Goal: Task Accomplishment & Management: Use online tool/utility

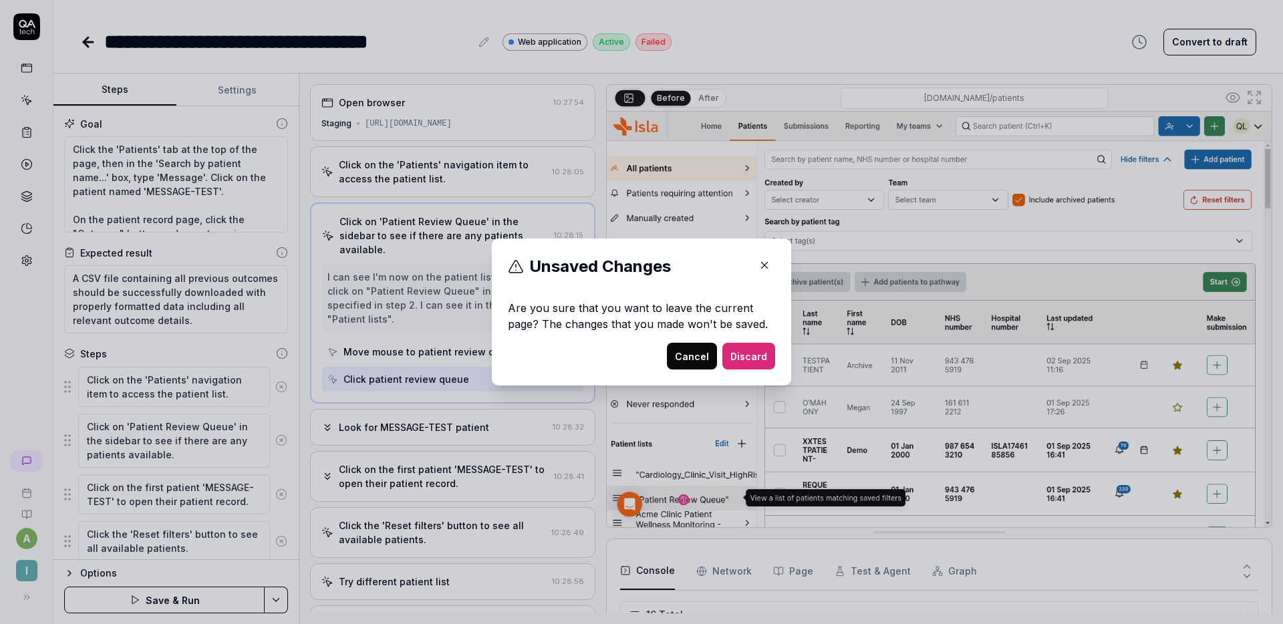
scroll to position [435, 0]
click at [765, 265] on icon "button" at bounding box center [765, 265] width 12 height 12
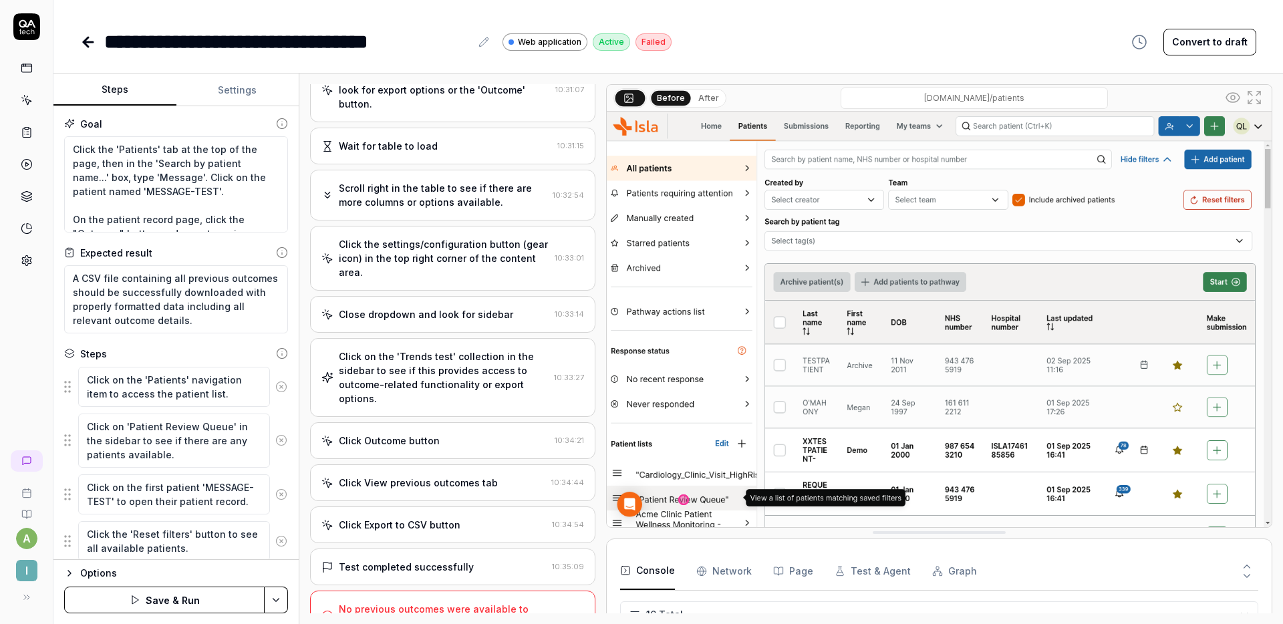
scroll to position [0, 0]
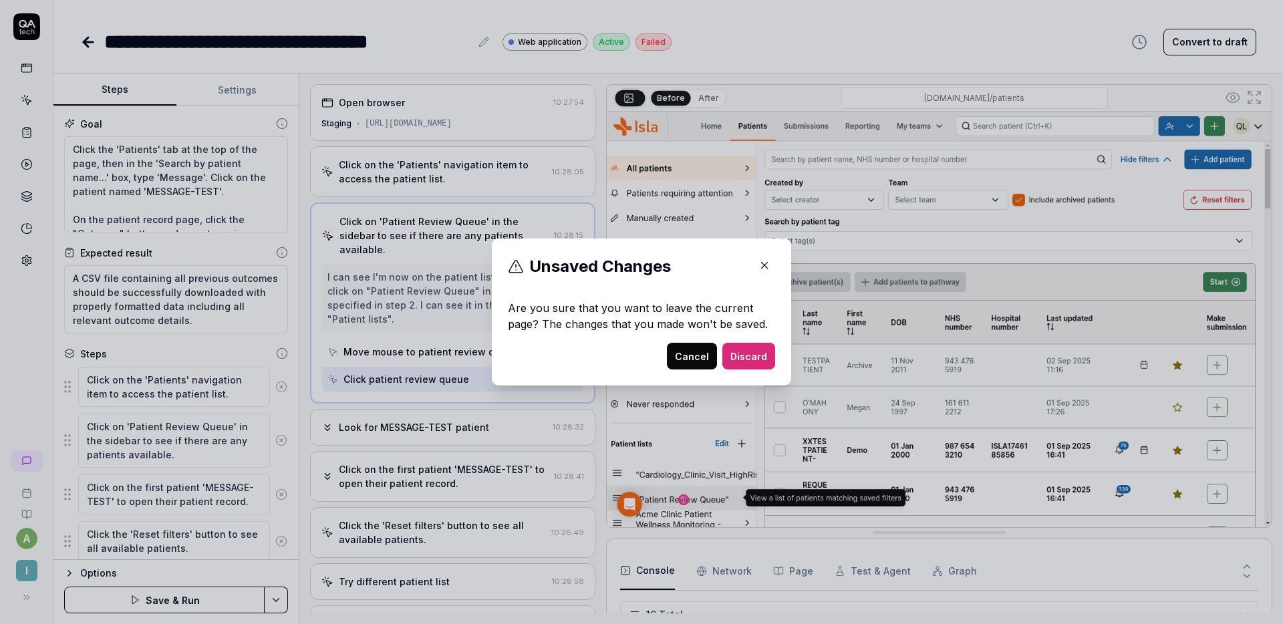
type textarea "*"
click at [754, 264] on button "button" at bounding box center [764, 265] width 21 height 21
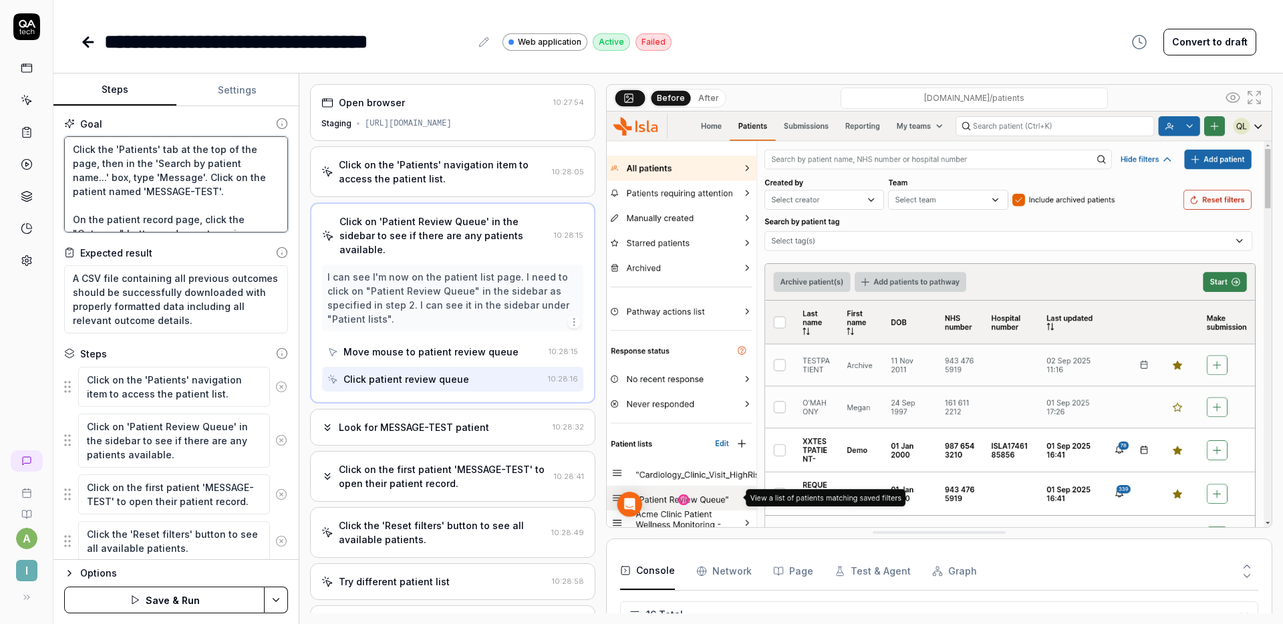
drag, startPoint x: 229, startPoint y: 190, endPoint x: 162, endPoint y: 177, distance: 68.2
click at [162, 177] on textarea "Click the 'Patients' tab at the top of the page, then in the 'Search by patient…" at bounding box center [176, 184] width 224 height 96
paste textarea "OUTCOME"
type textarea "Click the 'Patients' tab at the top of the page, then in the 'Search by patient…"
type textarea "*"
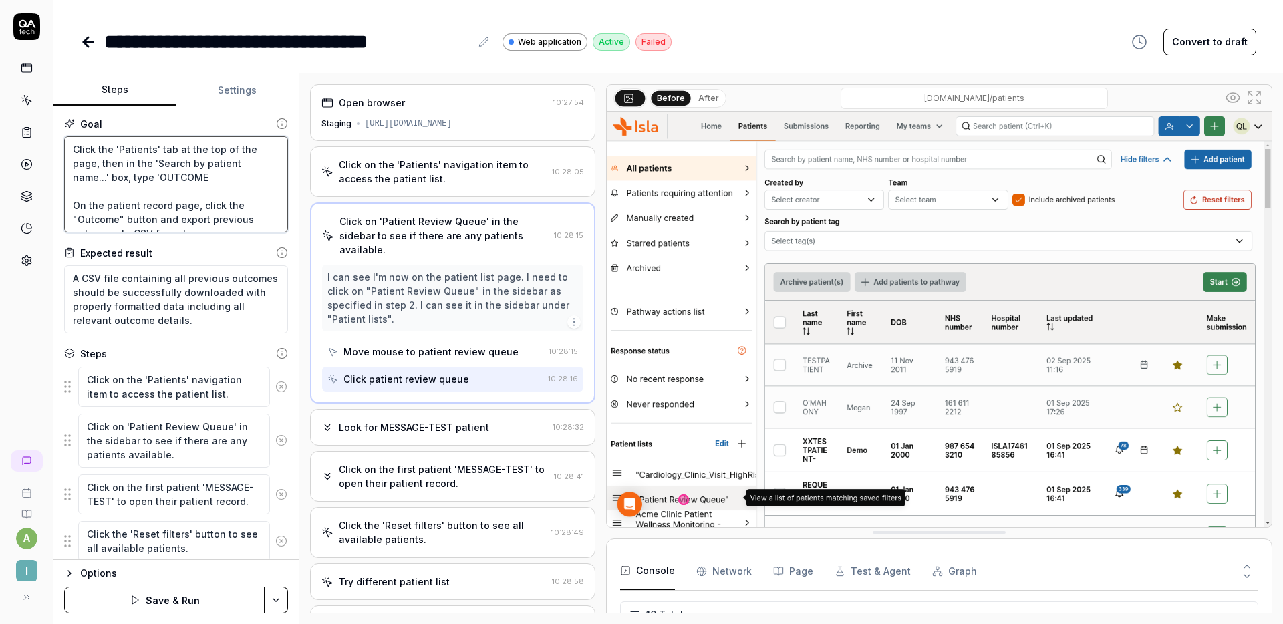
type textarea "Click the 'Patients' tab at the top of the page, then in the 'Search by patient…"
type textarea "*"
type textarea "Click the 'Patients' tab at the top of the page, then in the 'Search by patient…"
type textarea "*"
type textarea "Click the 'Patients' tab at the top of the page, then in the 'Search by patient…"
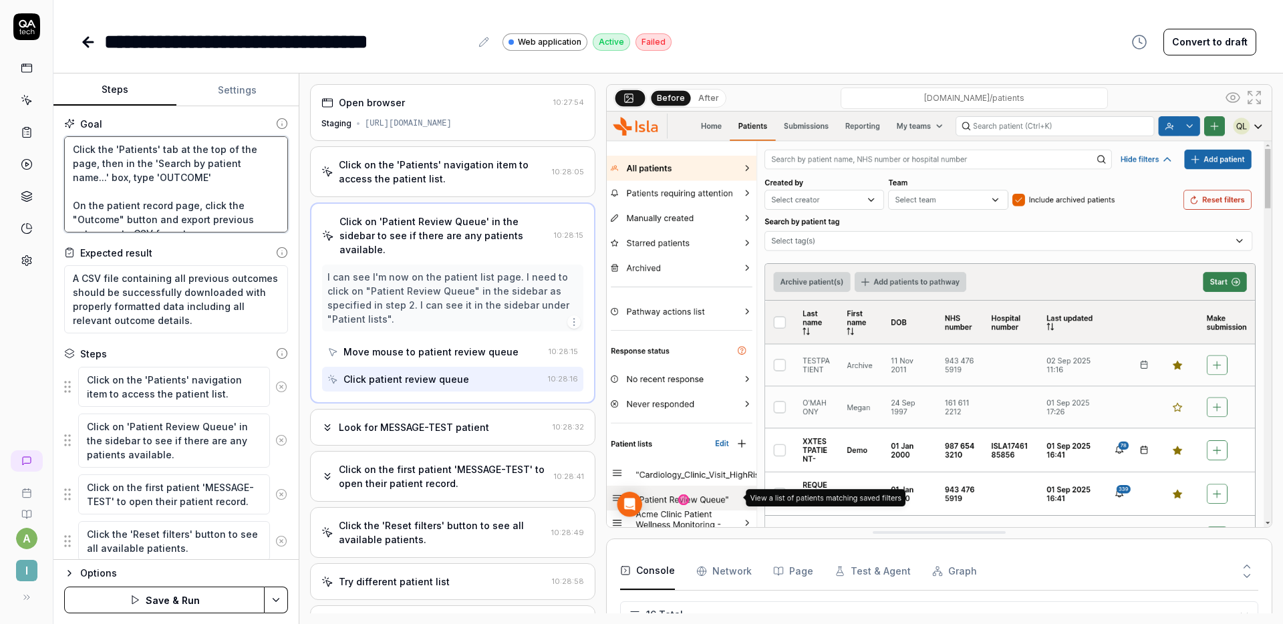
type textarea "*"
type textarea "Click the 'Patients' tab at the top of the page, then in the 'Search by patient…"
type textarea "*"
type textarea "Click the 'Patients' tab at the top of the page, then in the 'Search by patient…"
type textarea "*"
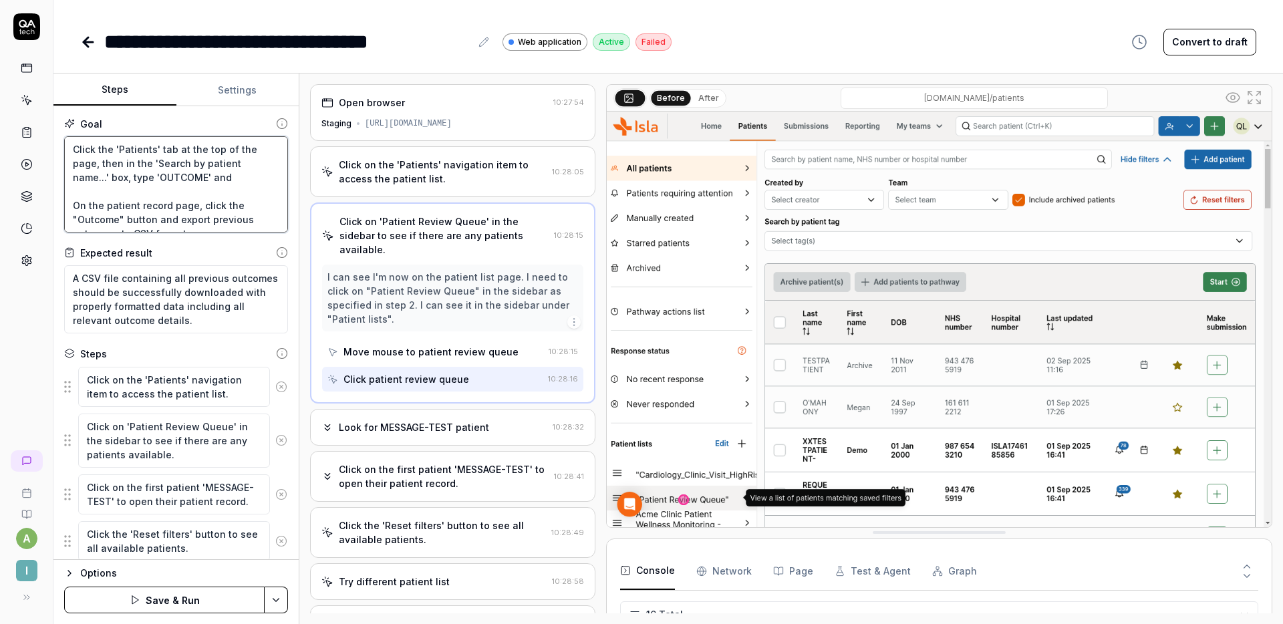
type textarea "Click the 'Patients' tab at the top of the page, then in the 'Search by patient…"
type textarea "*"
type textarea "Click the 'Patients' tab at the top of the page, then in the 'Search by patient…"
type textarea "*"
type textarea "Click the 'Patients' tab at the top of the page, then in the 'Search by patient…"
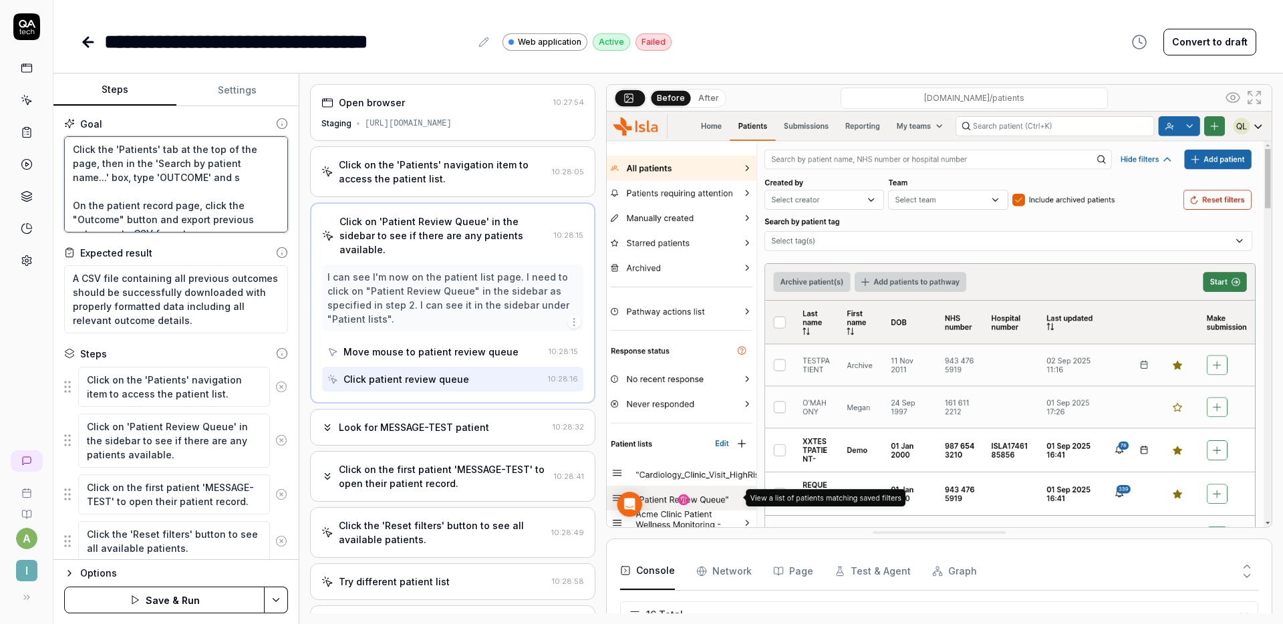
type textarea "*"
type textarea "Click the 'Patients' tab at the top of the page, then in the 'Search by patient…"
type textarea "*"
type textarea "Click the 'Patients' tab at the top of the page, then in the 'Search by patient…"
type textarea "*"
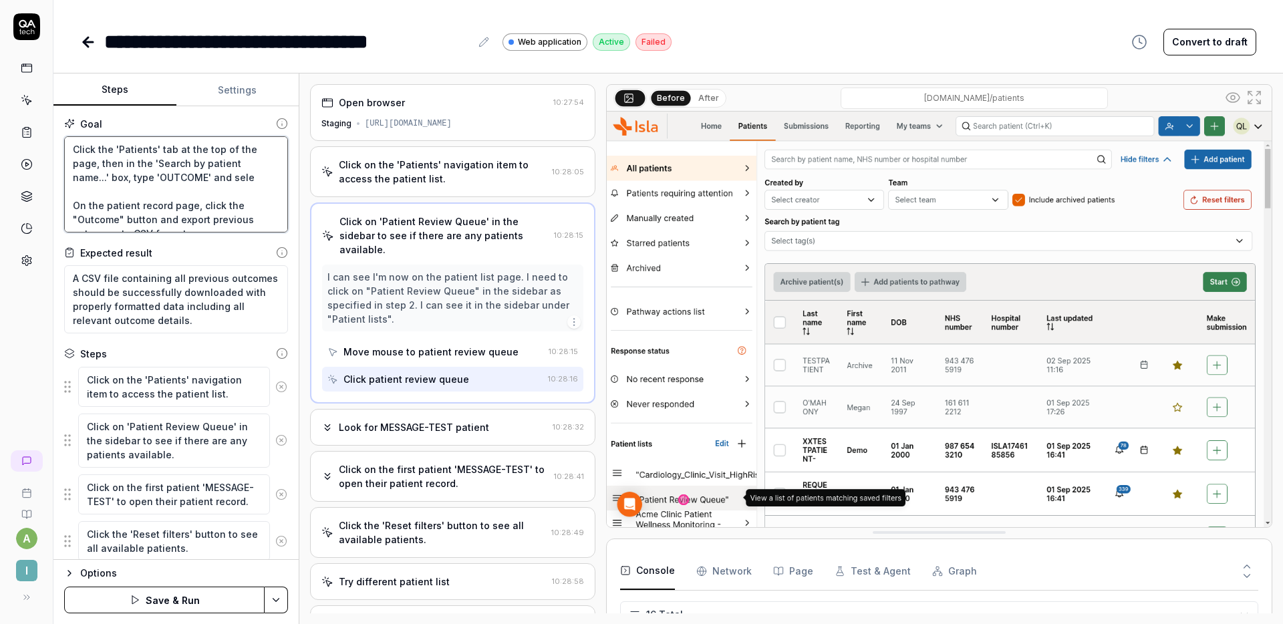
type textarea "Click the 'Patients' tab at the top of the page, then in the 'Search by patient…"
type textarea "*"
type textarea "Click the 'Patients' tab at the top of the page, then in the 'Search by patient…"
type textarea "*"
type textarea "Click the 'Patients' tab at the top of the page, then in the 'Search by patient…"
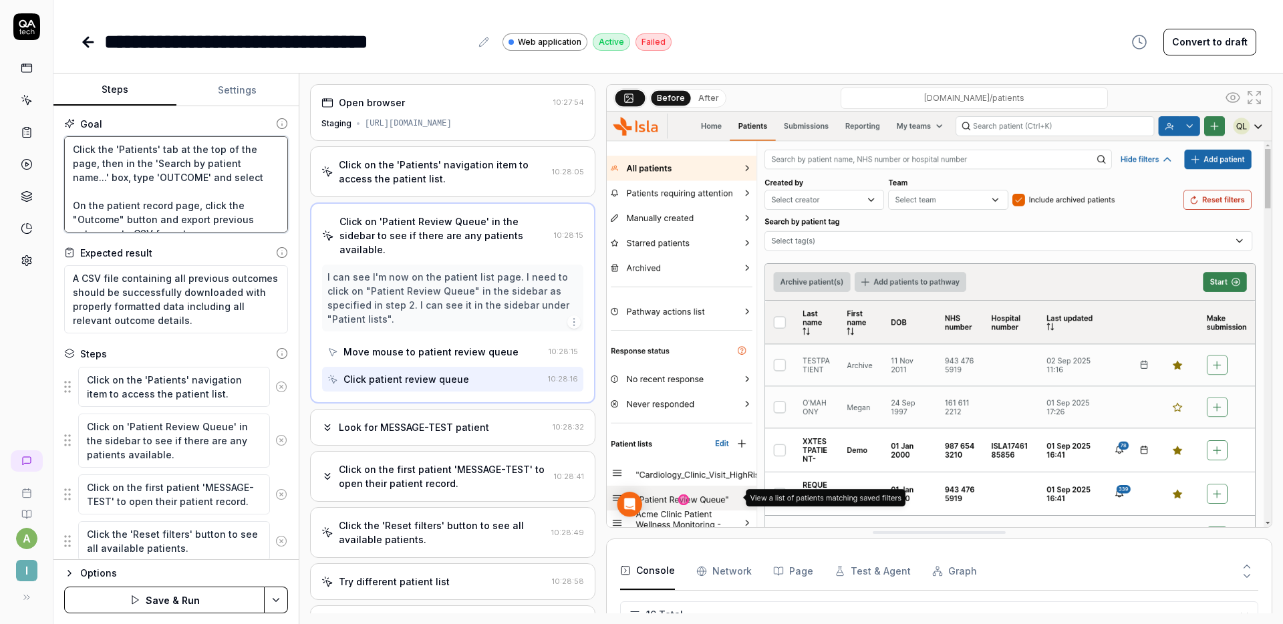
type textarea "*"
type textarea "Click the 'Patients' tab at the top of the page, then in the 'Search by patient…"
type textarea "*"
type textarea "Click the 'Patients' tab at the top of the page, then in the 'Search by patient…"
type textarea "*"
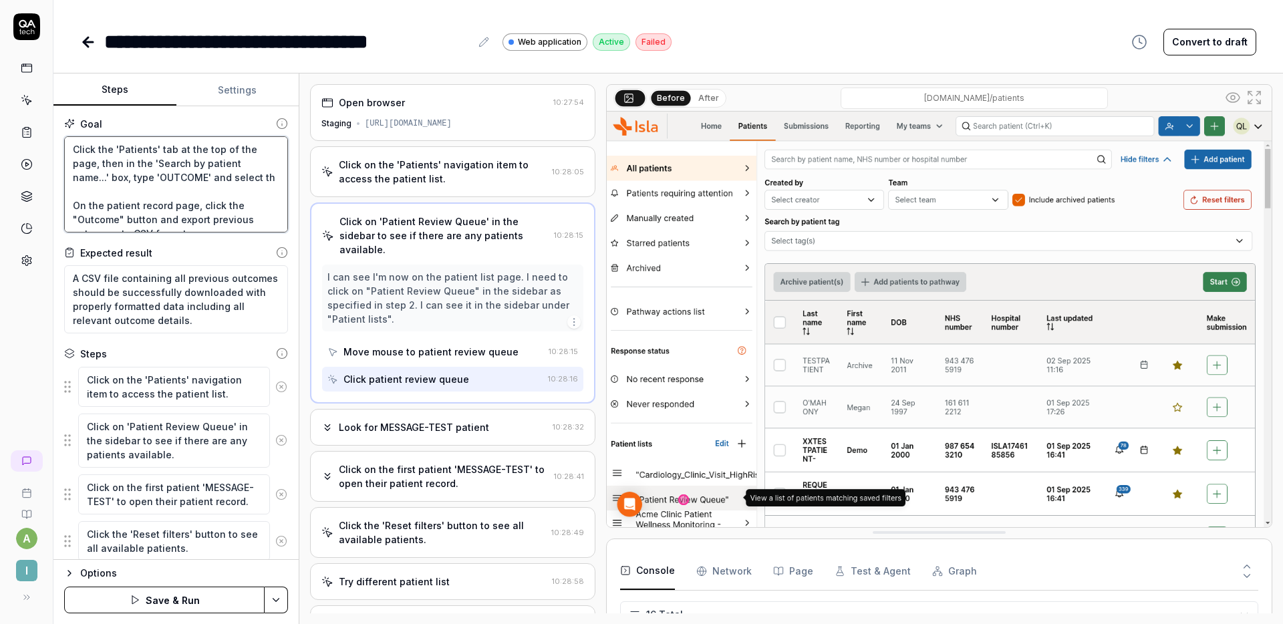
type textarea "Click the 'Patients' tab at the top of the page, then in the 'Search by patient…"
type textarea "*"
type textarea "Click the 'Patients' tab at the top of the page, then in the 'Search by patient…"
type textarea "*"
type textarea "Click the 'Patients' tab at the top of the page, then in the 'Search by patient…"
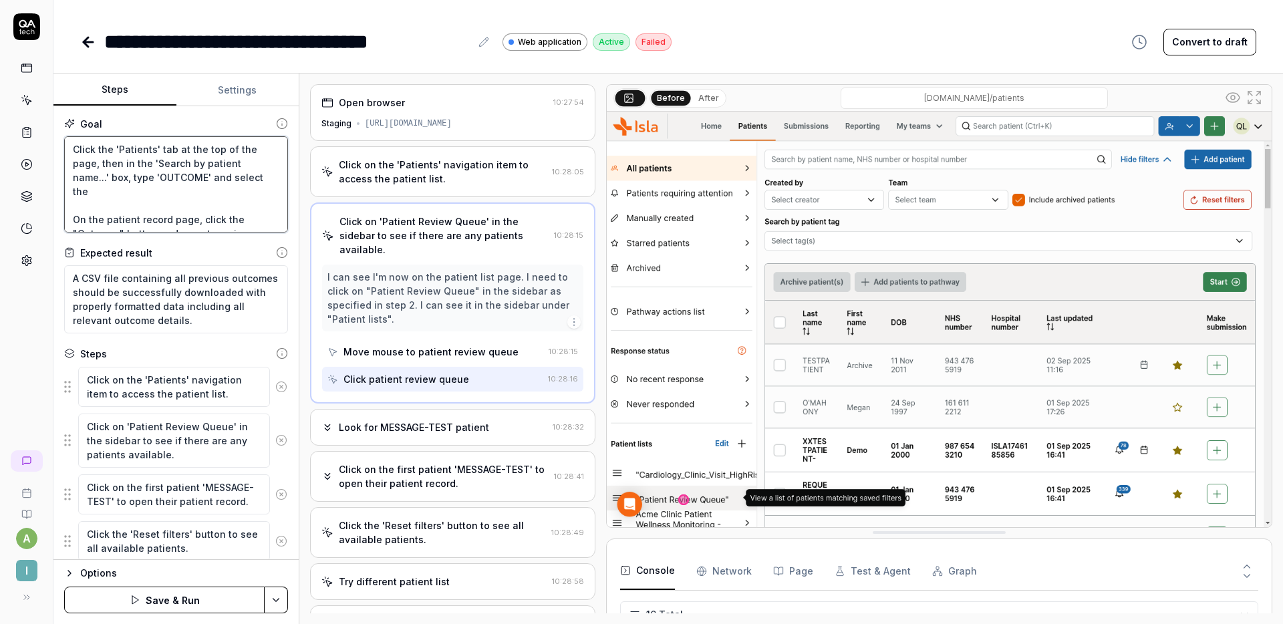
type textarea "*"
type textarea "Click the 'Patients' tab at the top of the page, then in the 'Search by patient…"
type textarea "*"
type textarea "Click the 'Patients' tab at the top of the page, then in the 'Search by patient…"
type textarea "*"
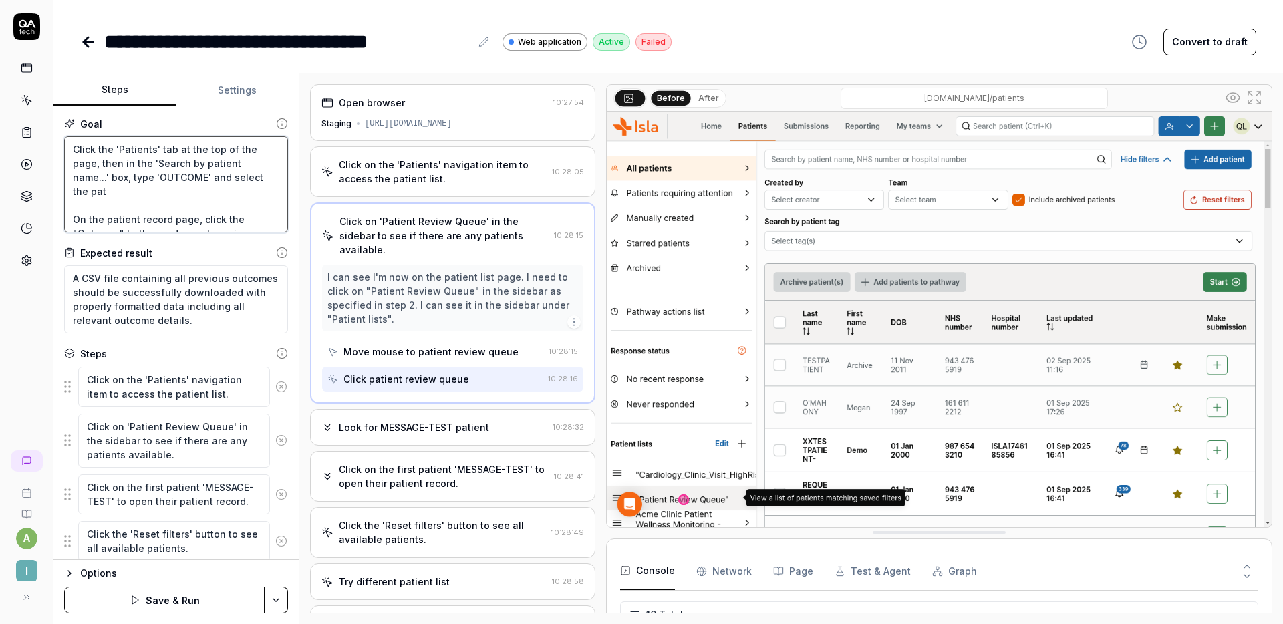
type textarea "Click the 'Patients' tab at the top of the page, then in the 'Search by patient…"
type textarea "*"
type textarea "Click the 'Patients' tab at the top of the page, then in the 'Search by patient…"
type textarea "*"
type textarea "Click the 'Patients' tab at the top of the page, then in the 'Search by patient…"
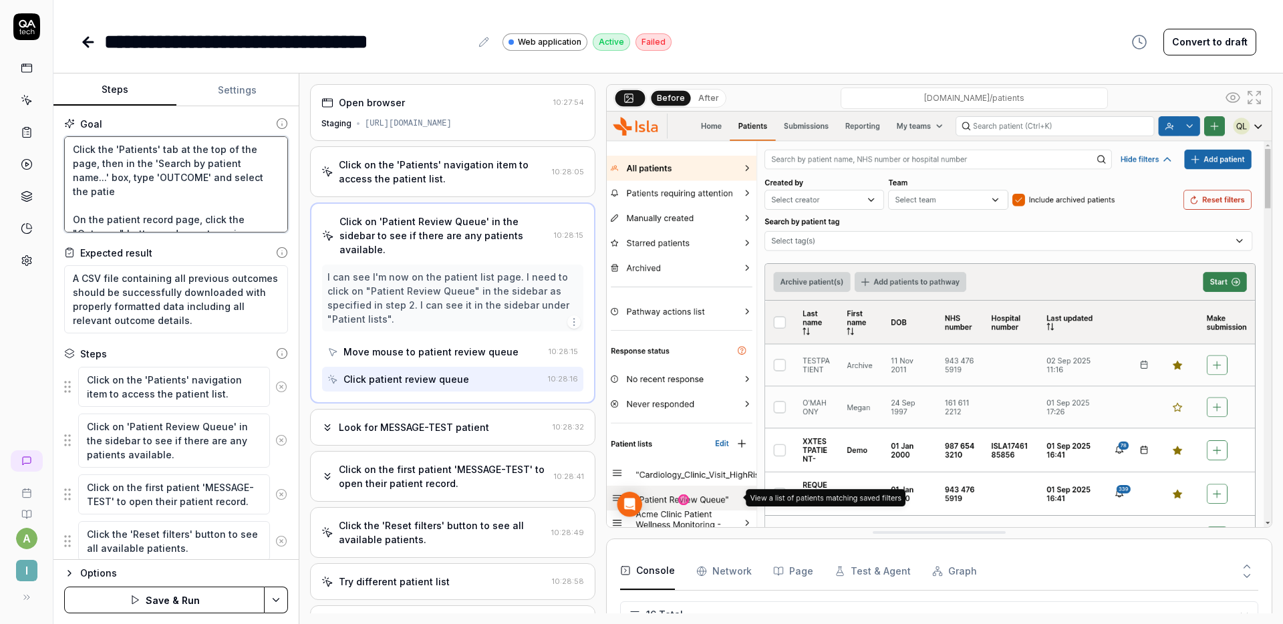
type textarea "*"
type textarea "Click the 'Patients' tab at the top of the page, then in the 'Search by patient…"
type textarea "*"
type textarea "Click the 'Patients' tab at the top of the page, then in the 'Search by patient…"
type textarea "*"
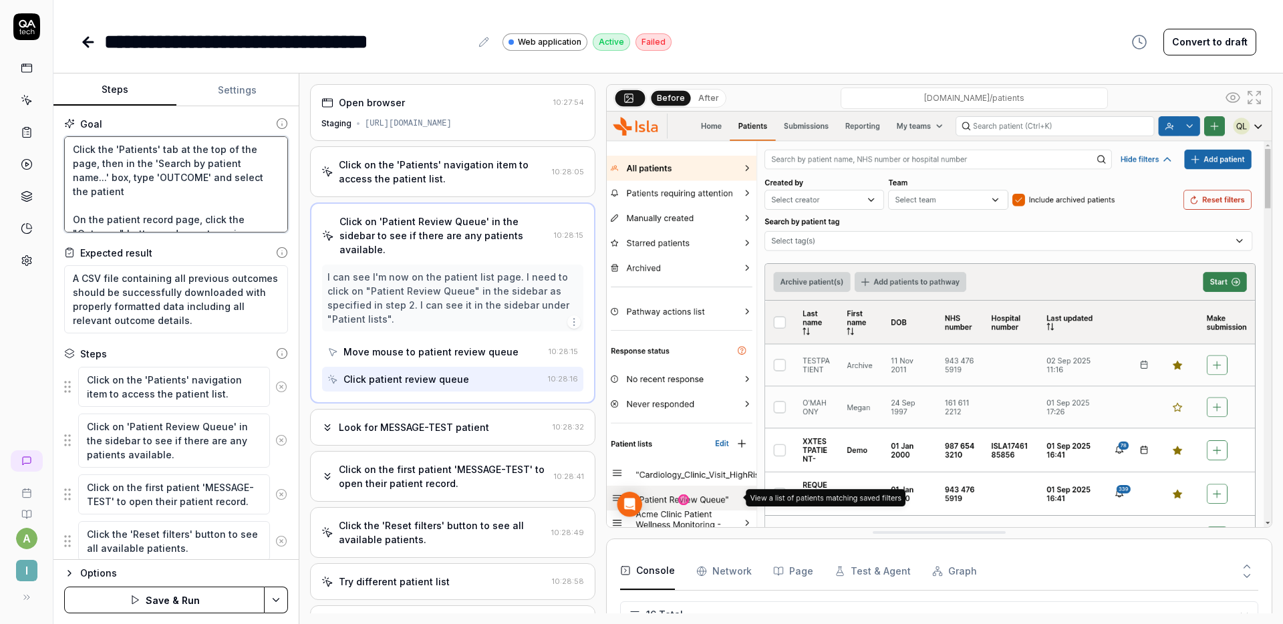
type textarea "Click the 'Patients' tab at the top of the page, then in the 'Search by patient…"
type textarea "*"
type textarea "Click the 'Patients' tab at the top of the page, then in the 'Search by patient…"
type textarea "*"
type textarea "Click the 'Patients' tab at the top of the page, then in the 'Search by patient…"
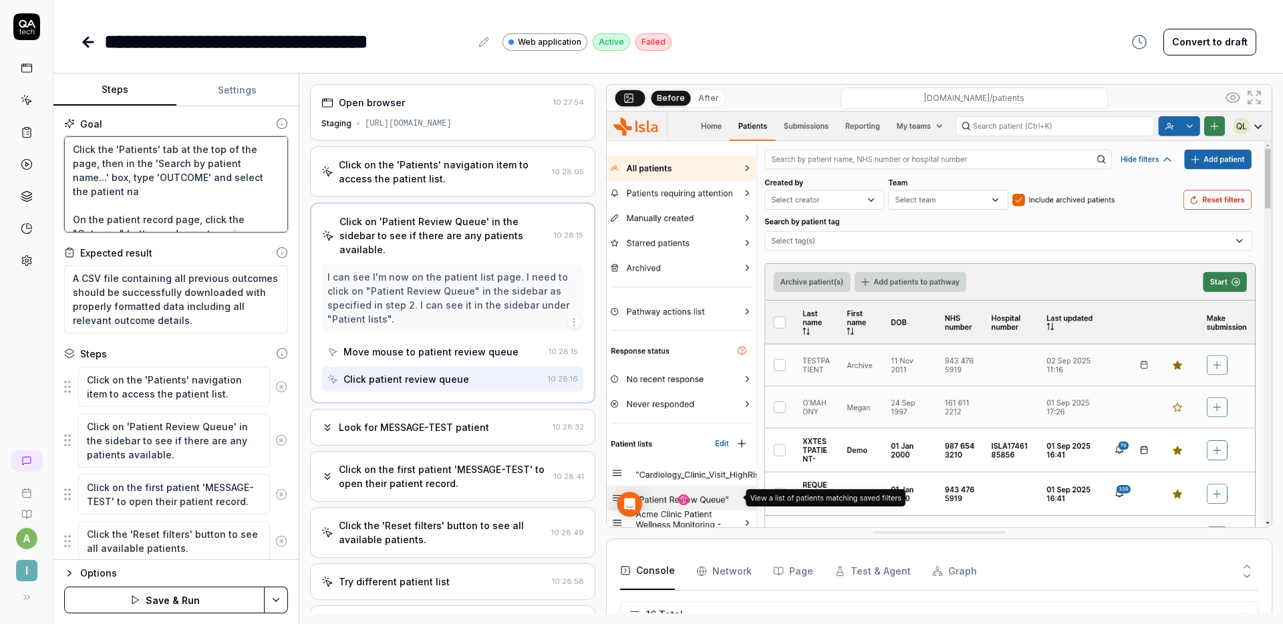
type textarea "*"
type textarea "Click the 'Patients' tab at the top of the page, then in the 'Search by patient…"
type textarea "*"
type textarea "Click the 'Patients' tab at the top of the page, then in the 'Search by patient…"
type textarea "*"
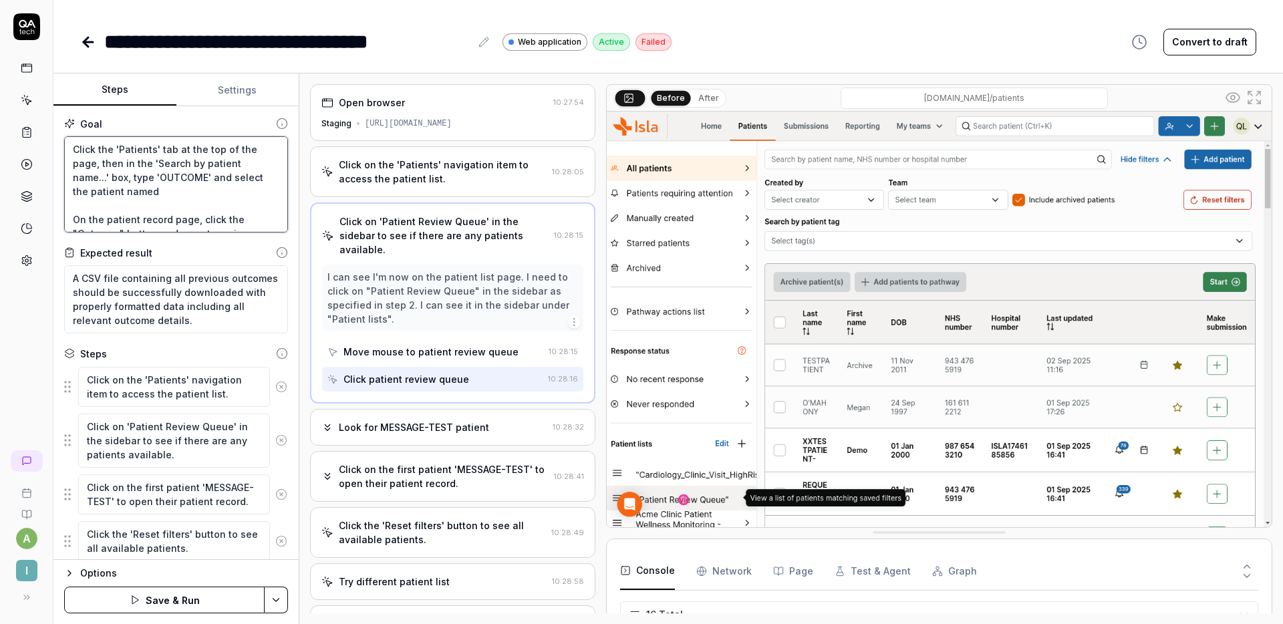
type textarea "Click the 'Patients' tab at the top of the page, then in the 'Search by patient…"
type textarea "*"
type textarea "Click the 'Patients' tab at the top of the page, then in the 'Search by patient…"
type textarea "*"
type textarea "Click the 'Patients' tab at the top of the page, then in the 'Search by patient…"
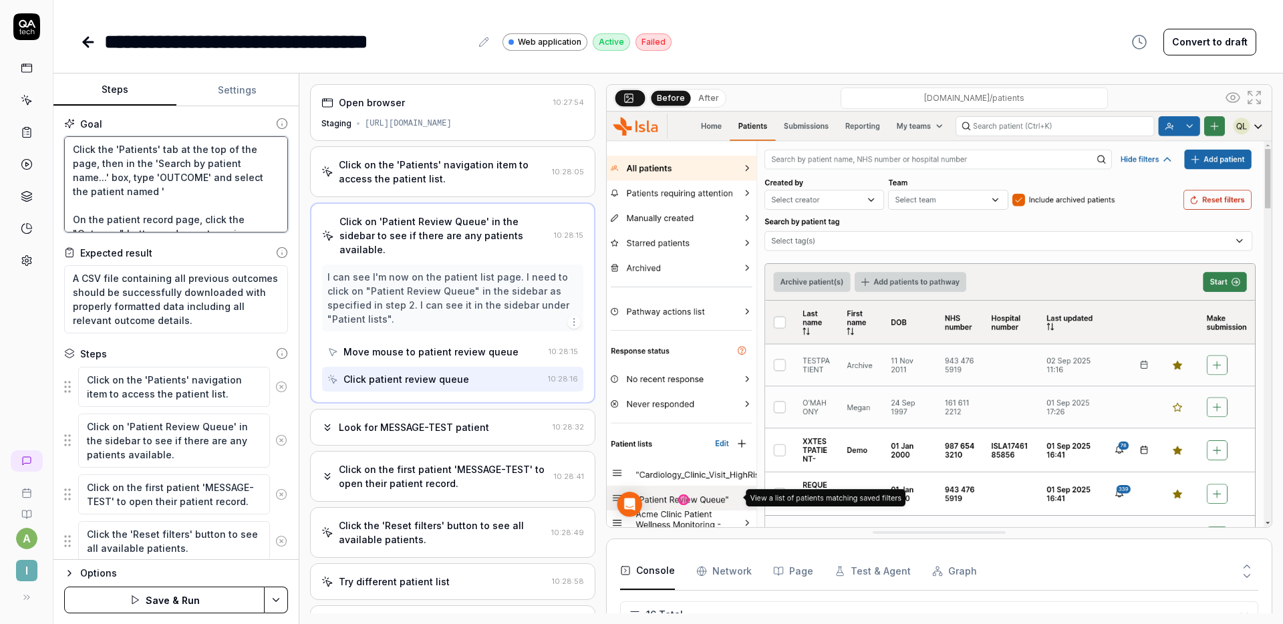
type textarea "*"
type textarea "Click the 'Patients' tab at the top of the page, then in the 'Search by patient…"
type textarea "*"
type textarea "Click the 'Patients' tab at the top of the page, then in the 'Search by patient…"
type textarea "*"
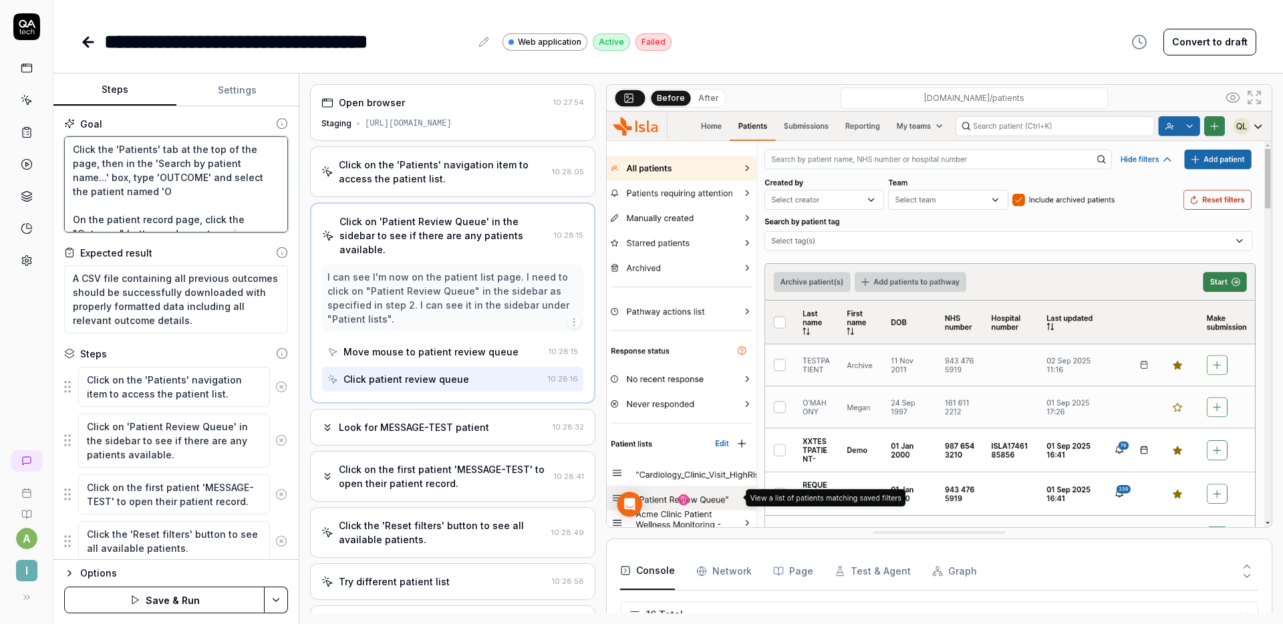
type textarea "Click the 'Patients' tab at the top of the page, then in the 'Search by patient…"
type textarea "*"
type textarea "Click the 'Patients' tab at the top of the page, then in the 'Search by patient…"
type textarea "*"
type textarea "Click the 'Patients' tab at the top of the page, then in the 'Search by patient…"
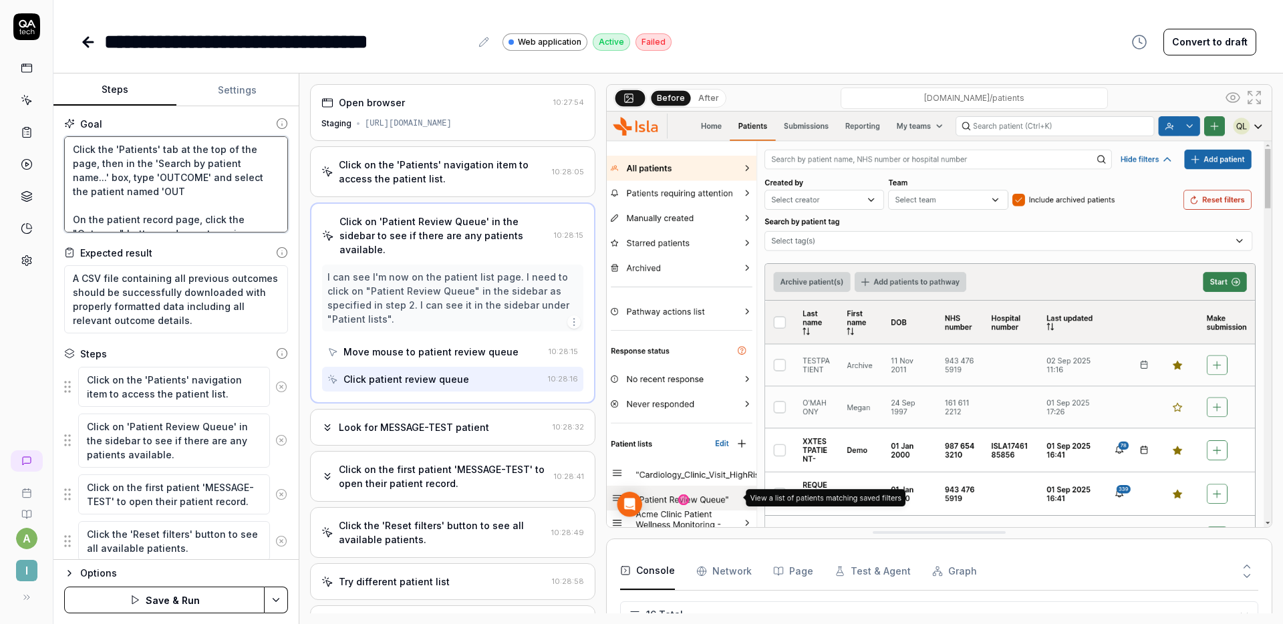
type textarea "*"
type textarea "Click the 'Patients' tab at the top of the page, then in the 'Search by patient…"
type textarea "*"
type textarea "Click the 'Patients' tab at the top of the page, then in the 'Search by patient…"
type textarea "*"
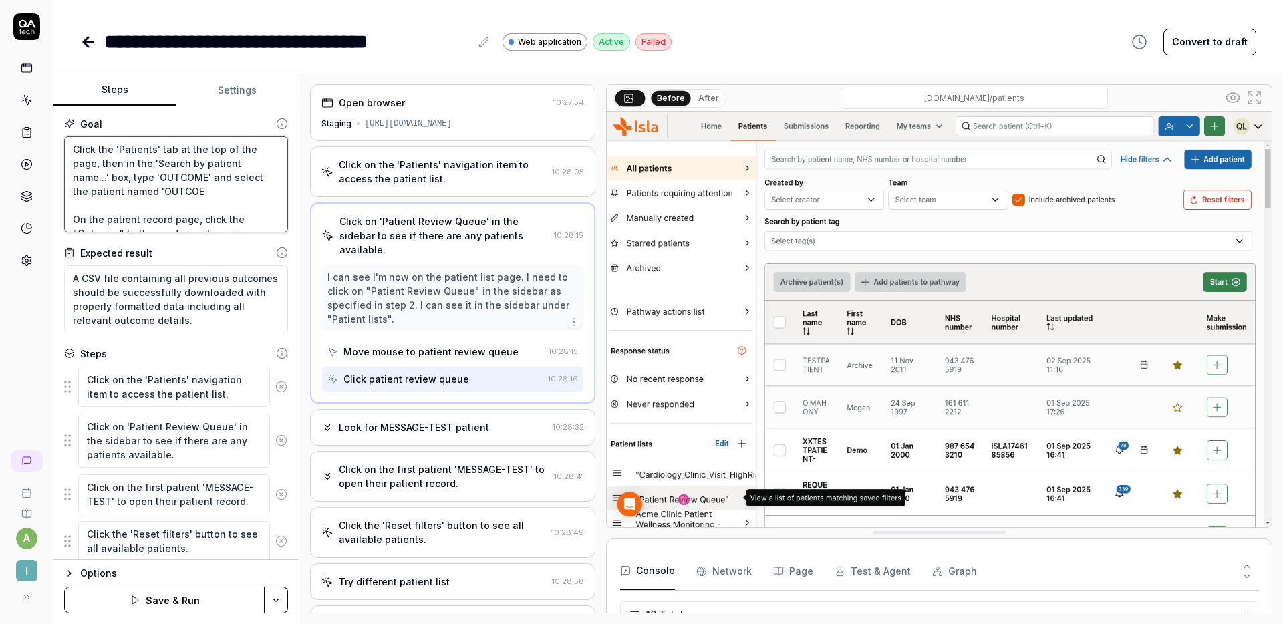
type textarea "Click the 'Patients' tab at the top of the page, then in the 'Search by patient…"
type textarea "*"
type textarea "Click the 'Patients' tab at the top of the page, then in the 'Search by patient…"
type textarea "*"
type textarea "Click the 'Patients' tab at the top of the page, then in the 'Search by patient…"
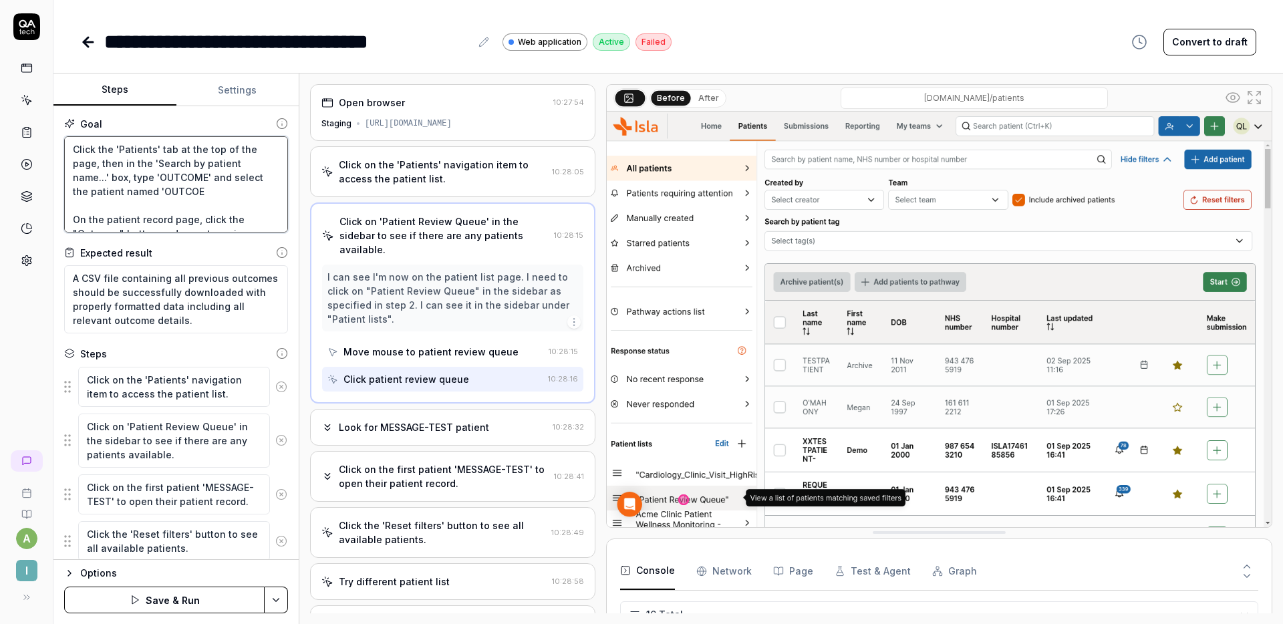
type textarea "*"
type textarea "Click the 'Patients' tab at the top of the page, then in the 'Search by patient…"
type textarea "*"
type textarea "Click the 'Patients' tab at the top of the page, then in the 'Search by patient…"
type textarea "*"
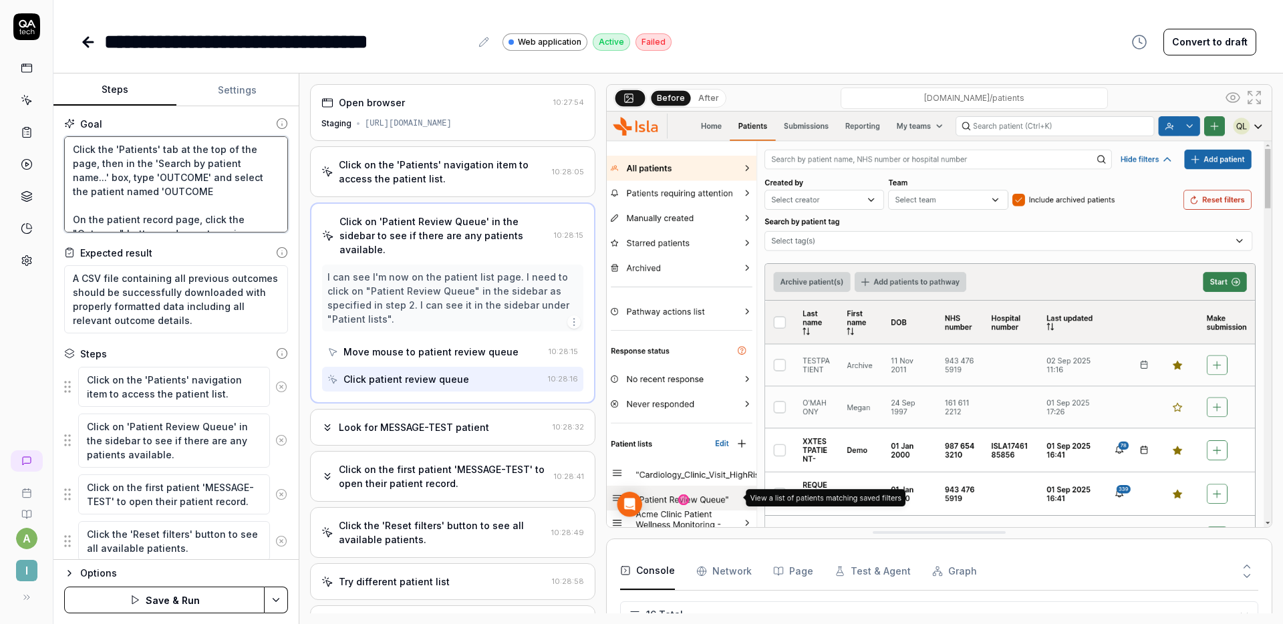
type textarea "Click the 'Patients' tab at the top of the page, then in the 'Search by patient…"
type textarea "*"
type textarea "Click the 'Patients' tab at the top of the page, then in the 'Search by patient…"
type textarea "*"
type textarea "Click the 'Patients' tab at the top of the page, then in the 'Search by patient…"
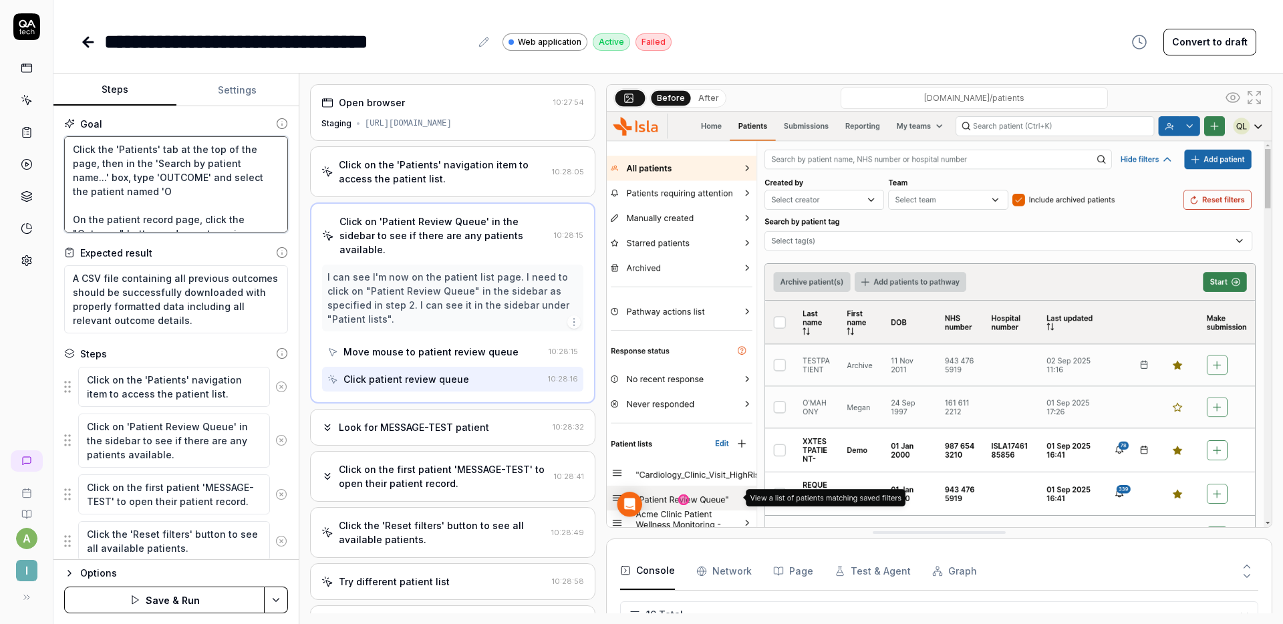
type textarea "*"
type textarea "Click the 'Patients' tab at the top of the page, then in the 'Search by patient…"
type textarea "*"
type textarea "Click the 'Patients' tab at the top of the page, then in the 'Search by patient…"
type textarea "*"
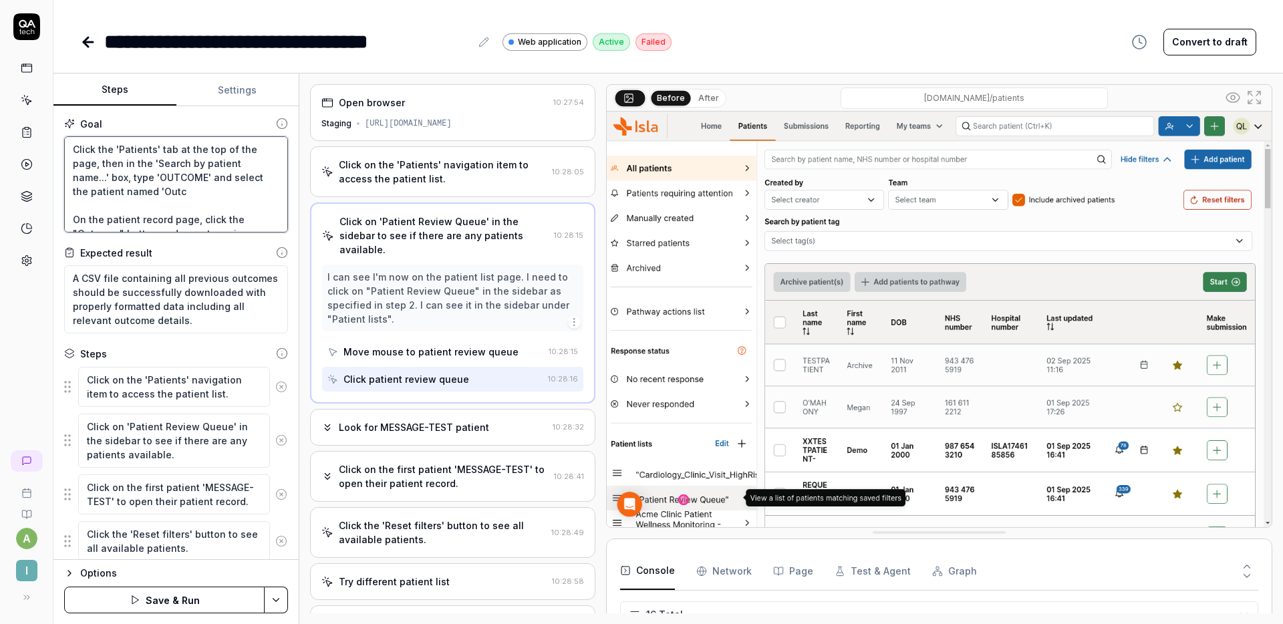
type textarea "Click the 'Patients' tab at the top of the page, then in the 'Search by patient…"
type textarea "*"
type textarea "Click the 'Patients' tab at the top of the page, then in the 'Search by patient…"
type textarea "*"
type textarea "Click the 'Patients' tab at the top of the page, then in the 'Search by patient…"
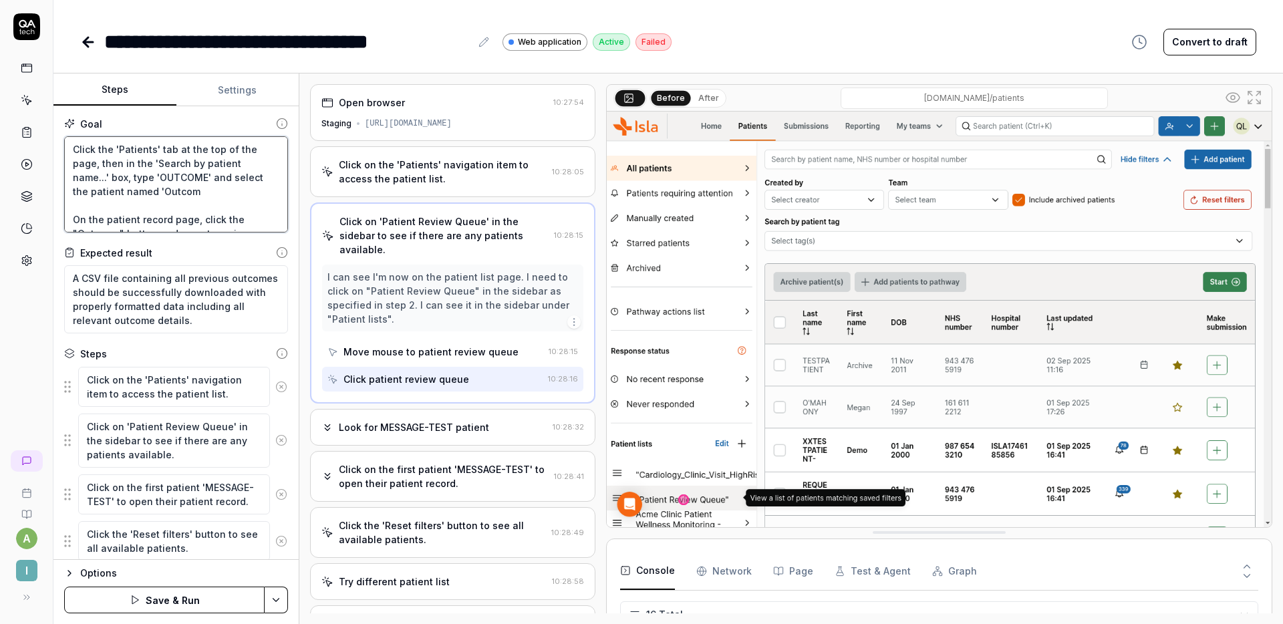
type textarea "*"
type textarea "Click the 'Patients' tab at the top of the page, then in the 'Search by patient…"
type textarea "*"
type textarea "Click the 'Patients' tab at the top of the page, then in the 'Search by patient…"
type textarea "*"
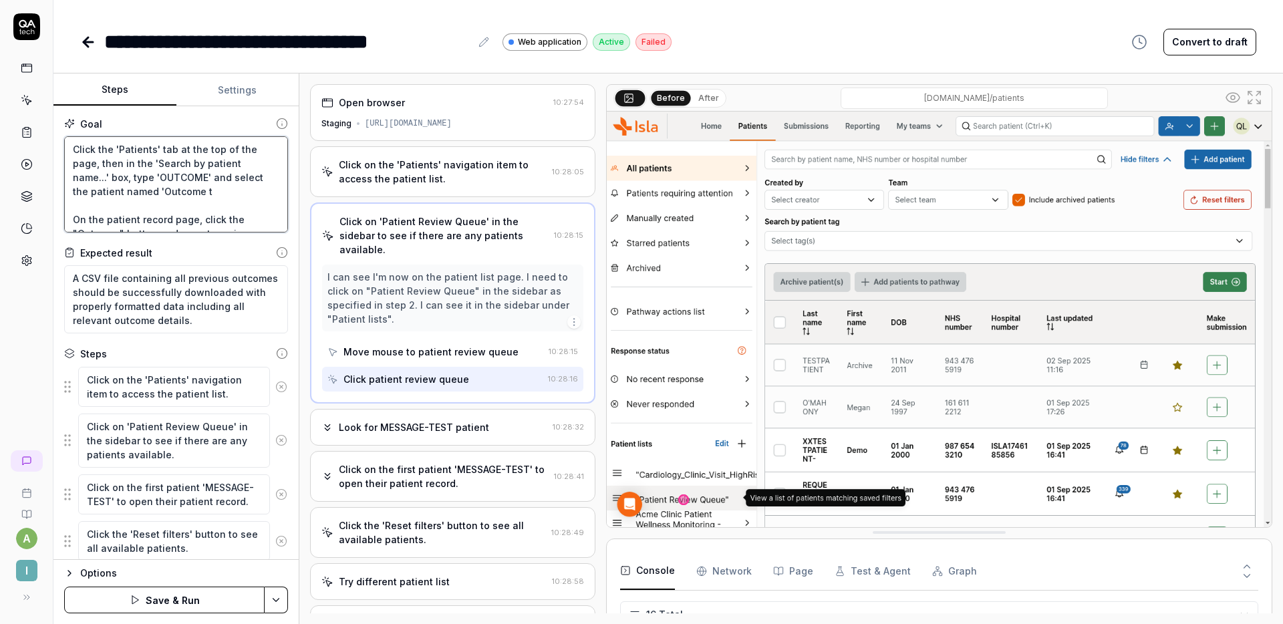
type textarea "Click the 'Patients' tab at the top of the page, then in the 'Search by patient…"
type textarea "*"
type textarea "Click the 'Patients' tab at the top of the page, then in the 'Search by patient…"
type textarea "*"
type textarea "Click the 'Patients' tab at the top of the page, then in the 'Search by patient…"
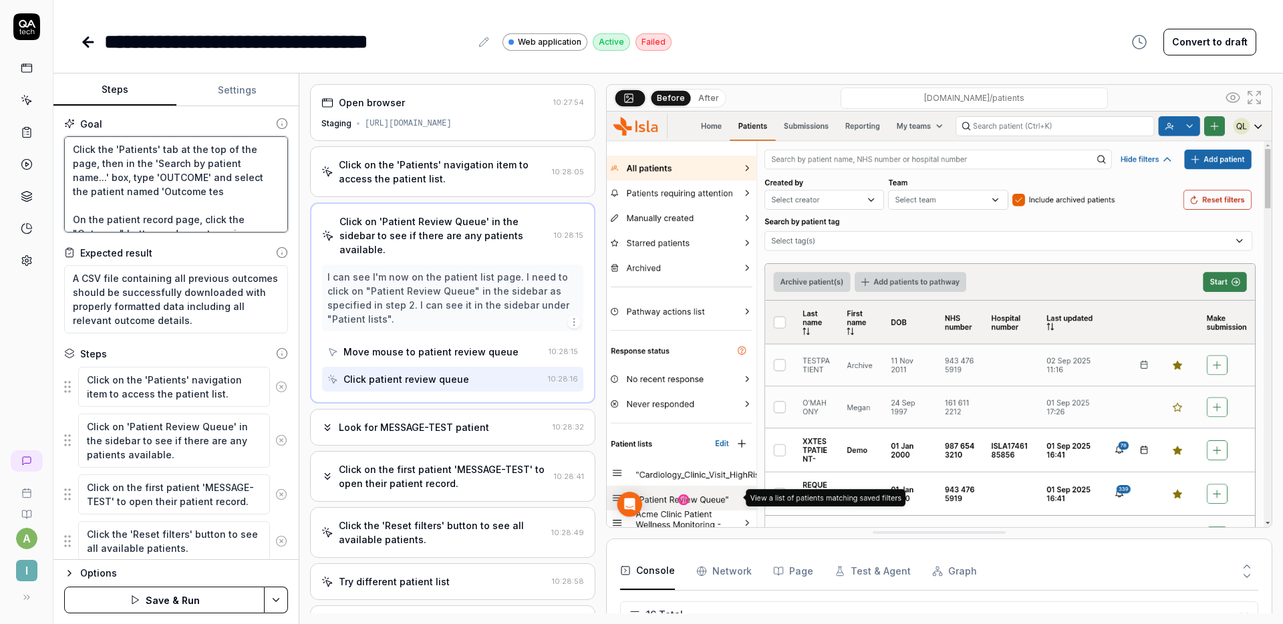
type textarea "*"
type textarea "Click the 'Patients' tab at the top of the page, then in the 'Search by patient…"
type textarea "*"
type textarea "Click the 'Patients' tab at the top of the page, then in the 'Search by patient…"
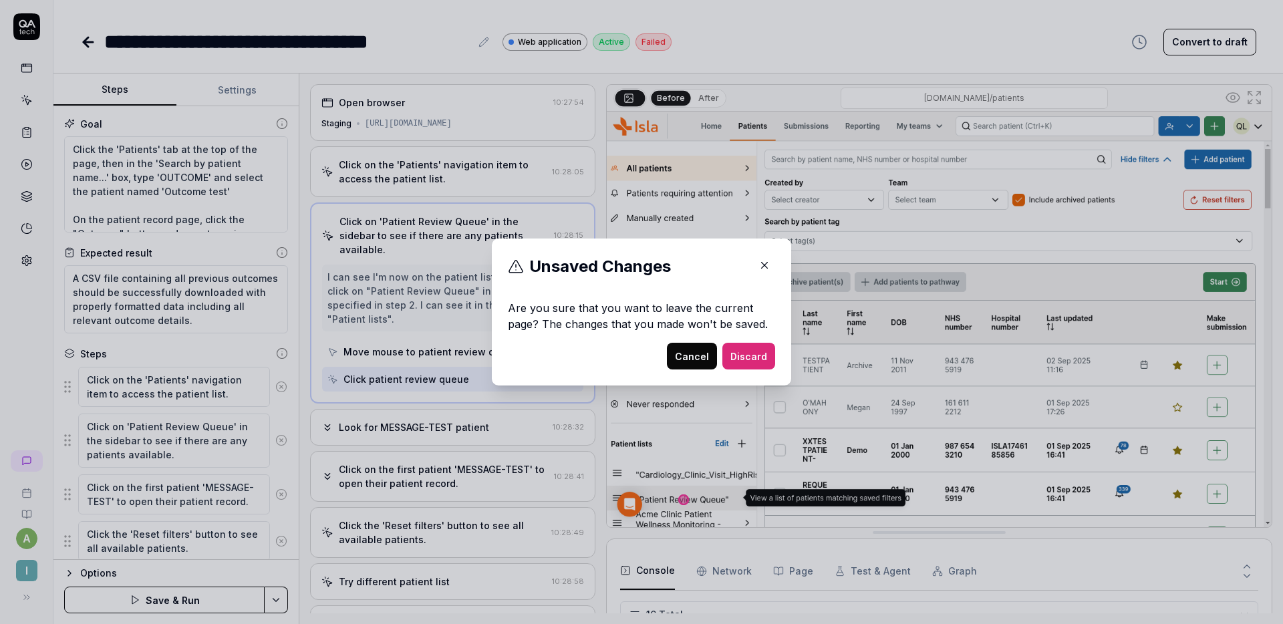
type textarea "*"
click at [759, 261] on icon "button" at bounding box center [765, 265] width 12 height 12
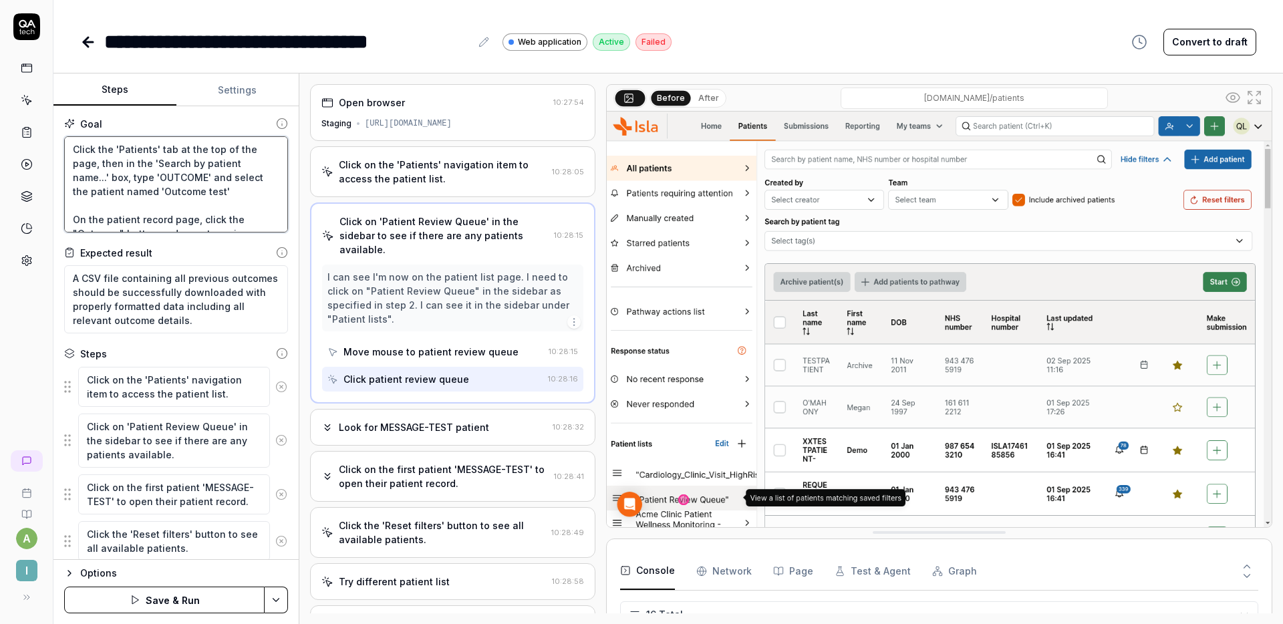
click at [227, 194] on textarea "Click the 'Patients' tab at the top of the page, then in the 'Search by patient…" at bounding box center [176, 184] width 224 height 96
type textarea "Click the 'Patients' tab at the top of the page, then in the 'Search by patient…"
type textarea "*"
type textarea "Click the 'Patients' tab at the top of the page, then in the 'Search by patient…"
type textarea "*"
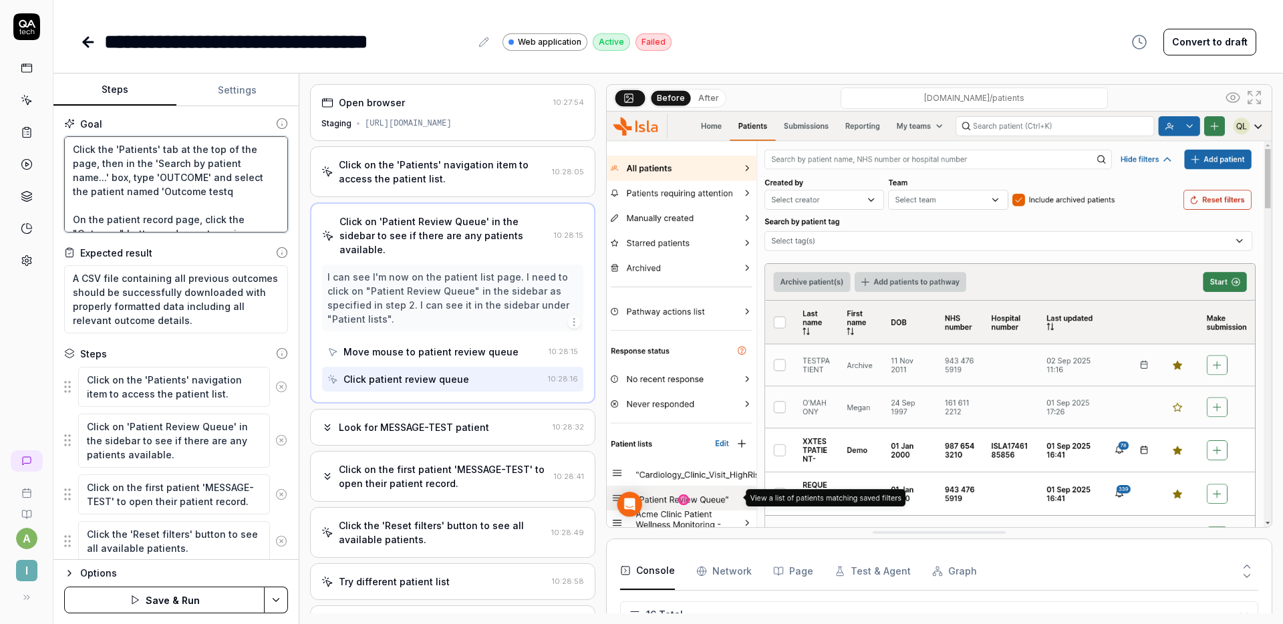
type textarea "Click the 'Patients' tab at the top of the page, then in the 'Search by patient…"
type textarea "*"
type textarea "Click the 'Patients' tab at the top of the page, then in the 'Search by patient…"
type textarea "*"
type textarea "Click the 'Patients' tab at the top of the page, then in the 'Search by patient…"
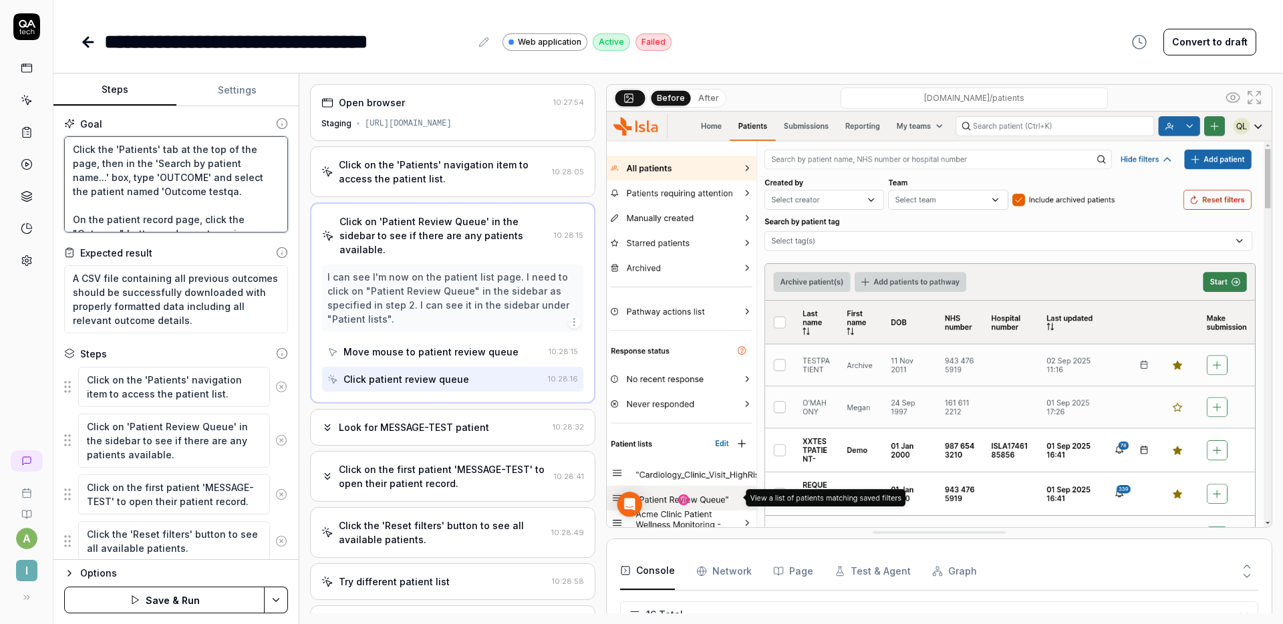
type textarea "*"
type textarea "Click the 'Patients' tab at the top of the page, then in the 'Search by patient…"
type textarea "*"
type textarea "Click the 'Patients' tab at the top of the page, then in the 'Search by patient…"
type textarea "*"
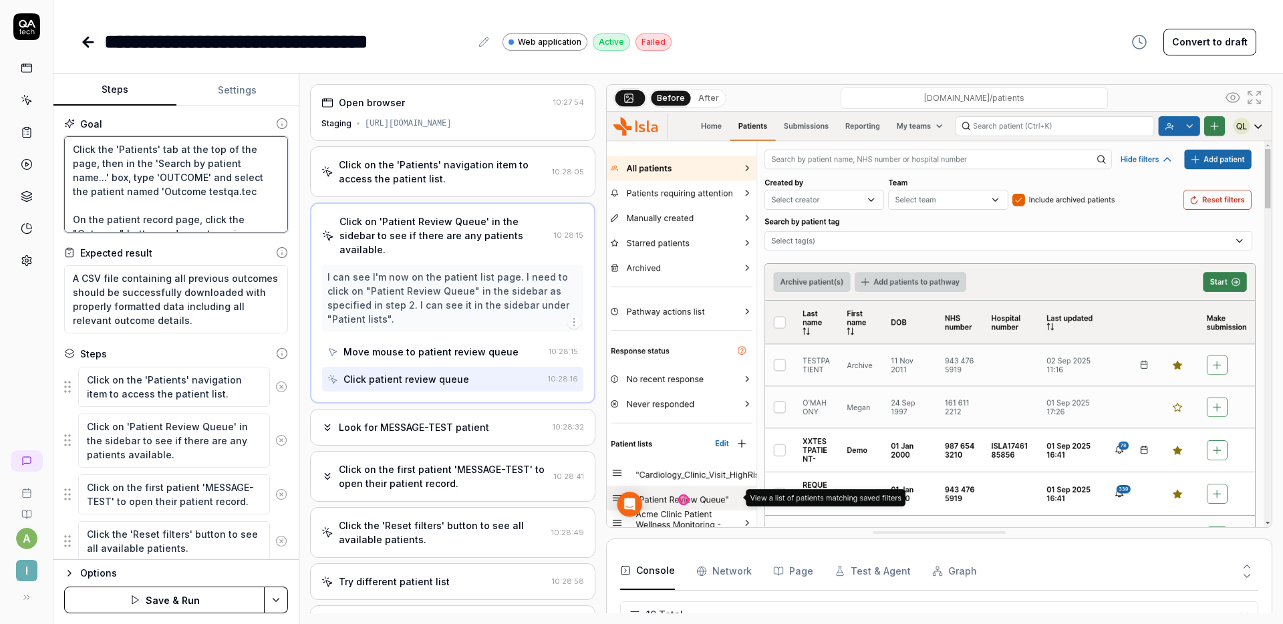
type textarea "Click the 'Patients' tab at the top of the page, then in the 'Search by patient…"
type textarea "*"
type textarea "Click the 'Patients' tab at the top of the page, then in the 'Search by patient…"
type textarea "*"
type textarea "Click the 'Patients' tab at the top of the page, then in the 'Search by patient…"
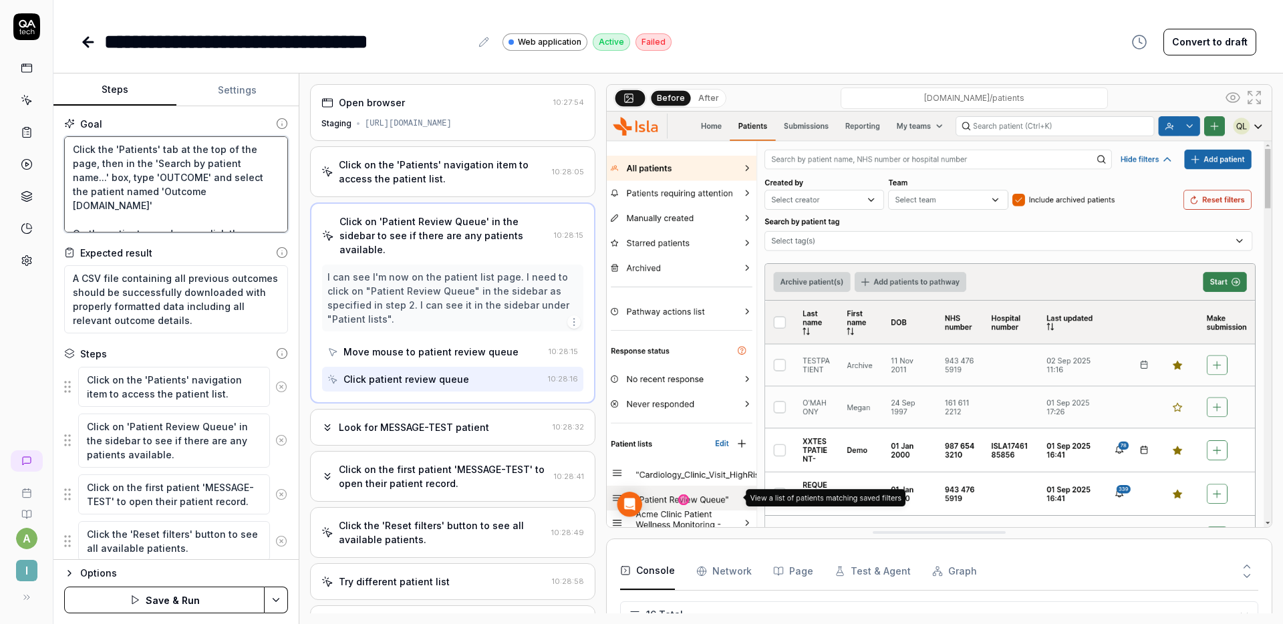
type textarea "*"
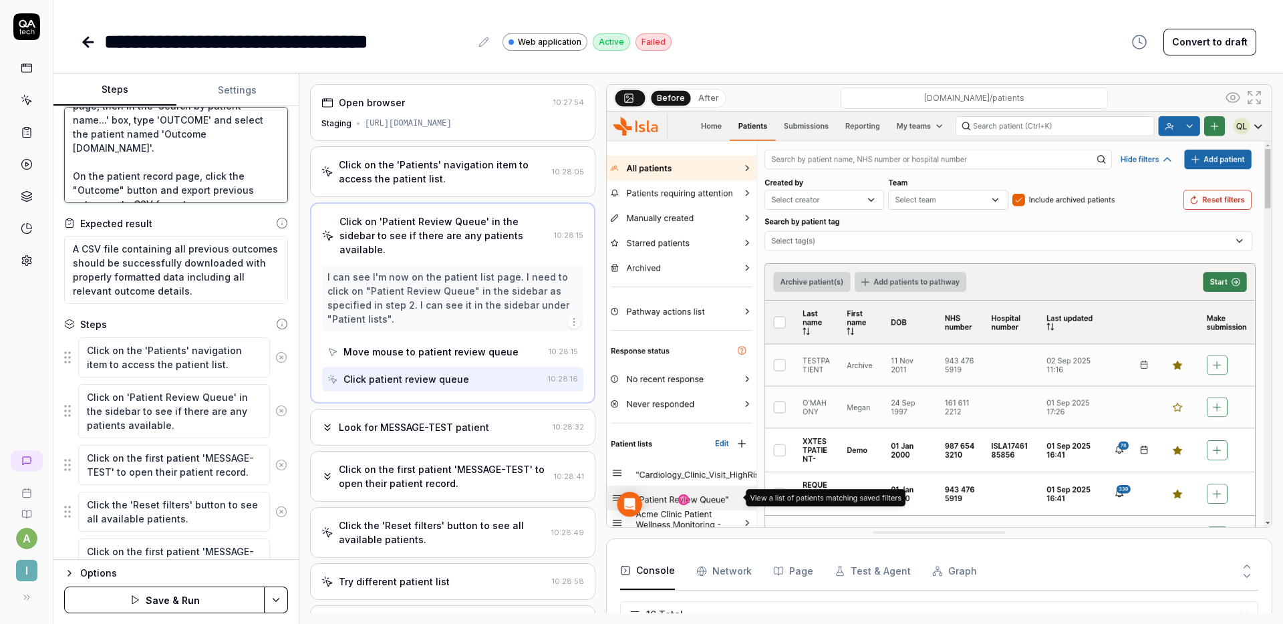
scroll to position [31, 0]
type textarea "Click the 'Patients' tab at the top of the page, then in the 'Search by patient…"
click at [275, 462] on icon at bounding box center [281, 464] width 12 height 12
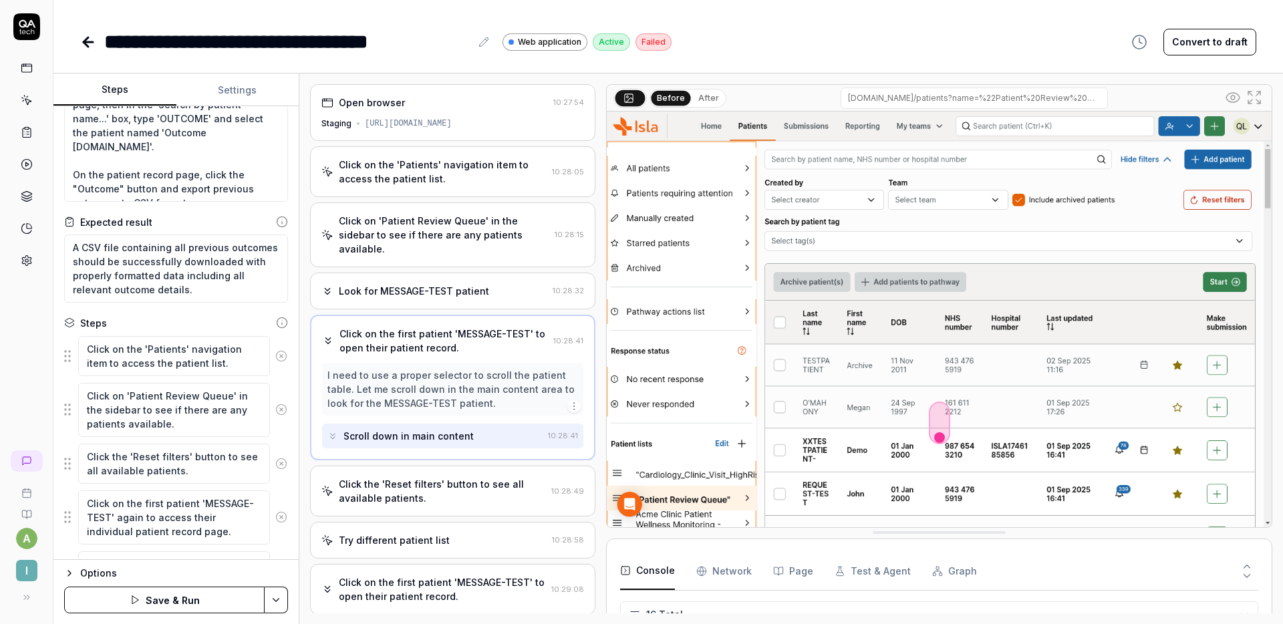
click at [275, 410] on icon at bounding box center [281, 410] width 12 height 12
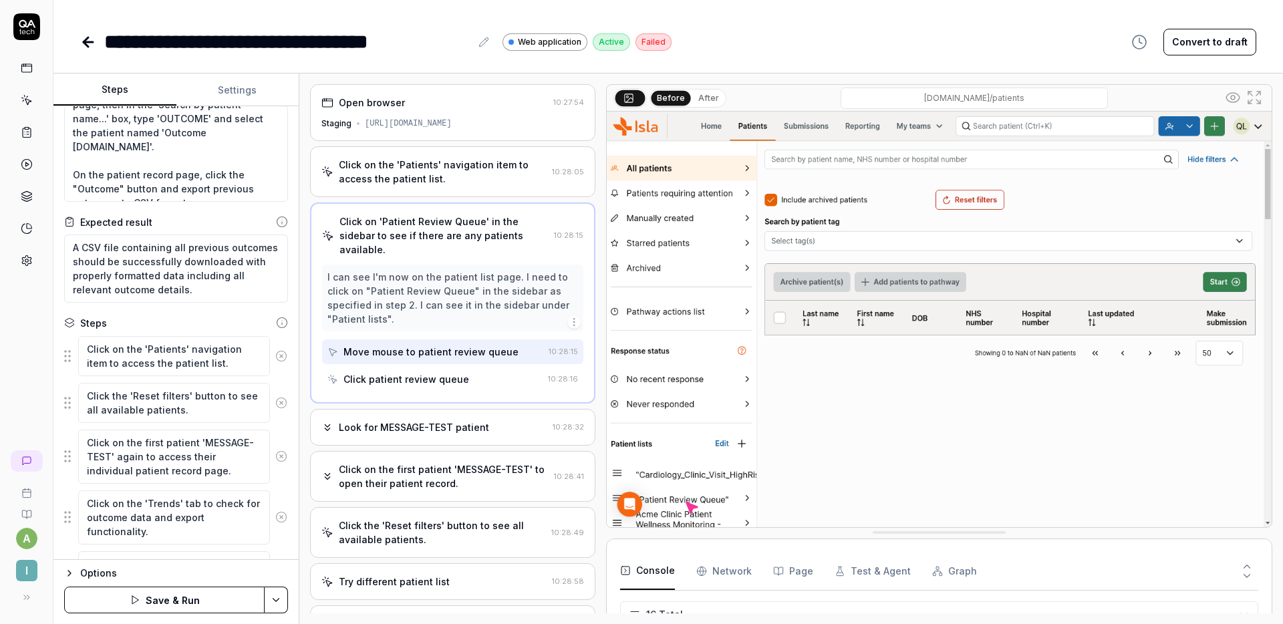
click at [275, 406] on icon at bounding box center [281, 403] width 12 height 12
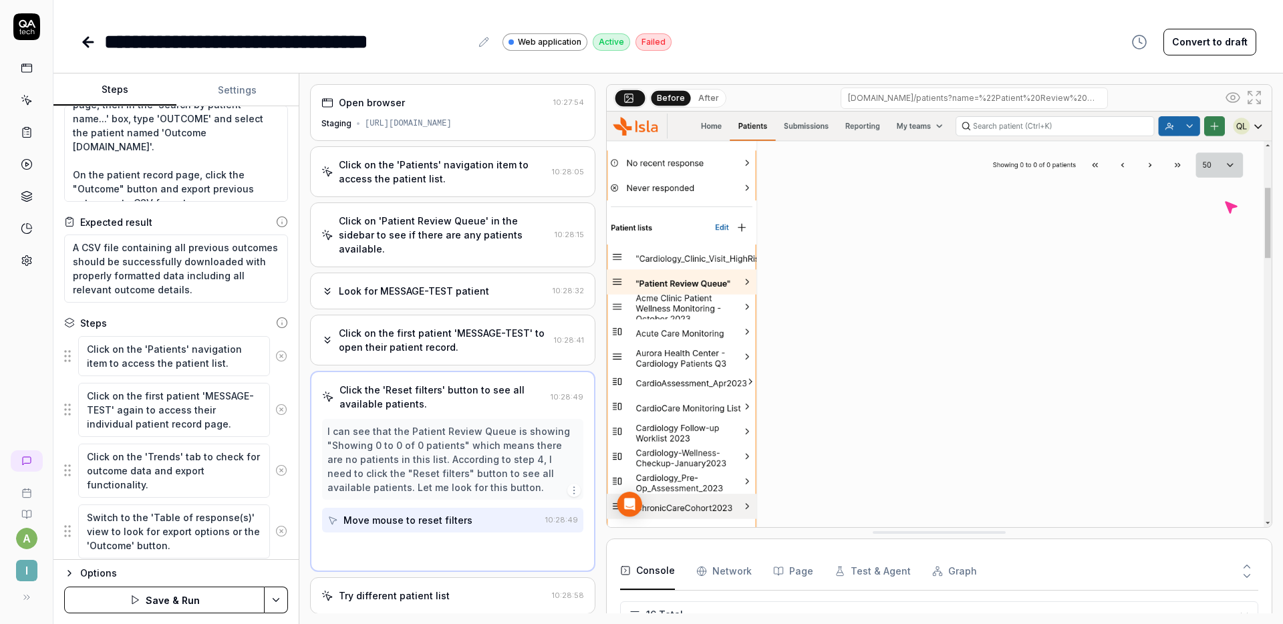
click at [275, 406] on icon at bounding box center [281, 410] width 12 height 12
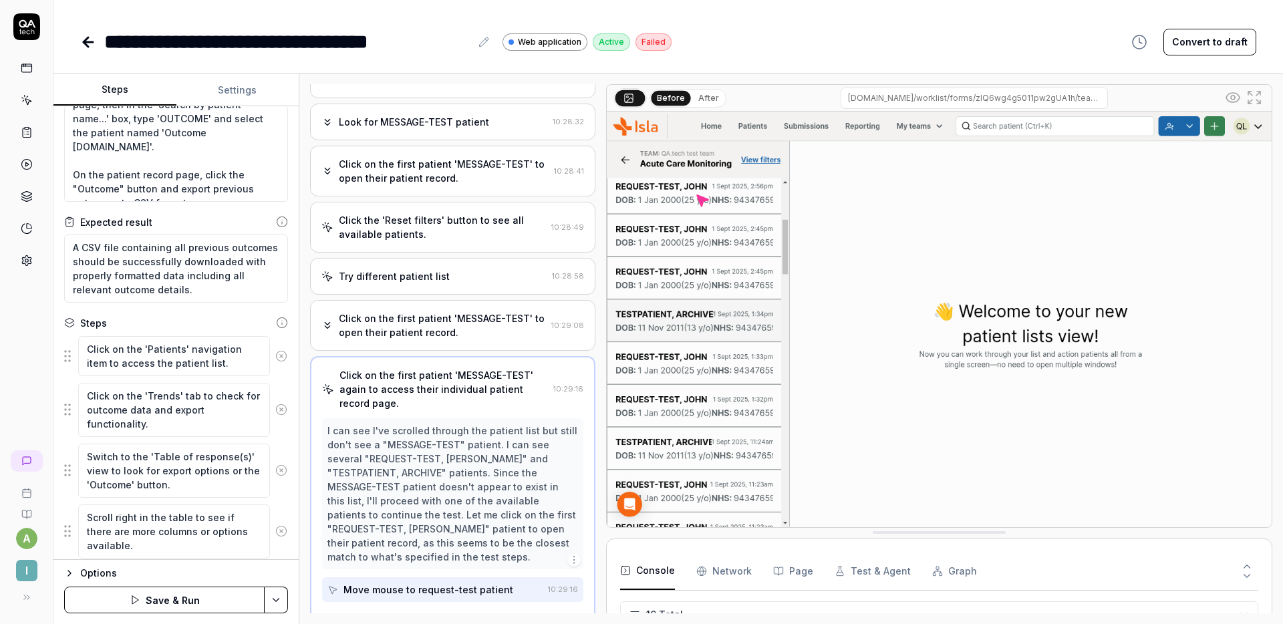
click at [275, 406] on icon at bounding box center [281, 410] width 12 height 12
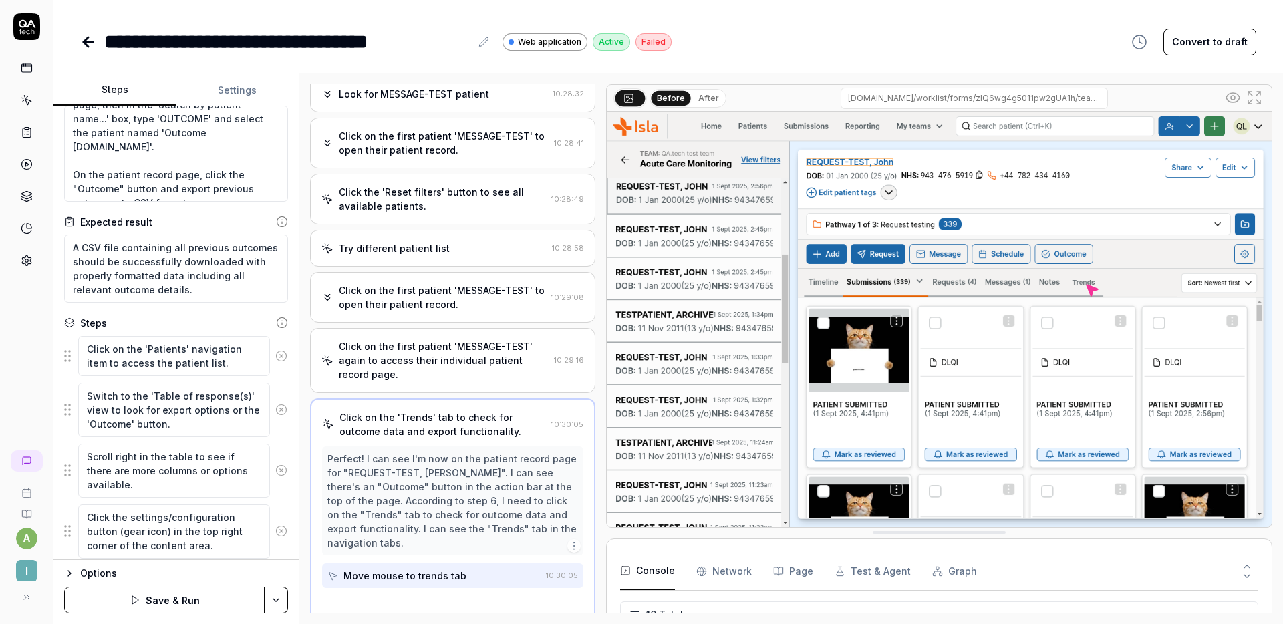
click at [275, 406] on icon at bounding box center [281, 410] width 12 height 12
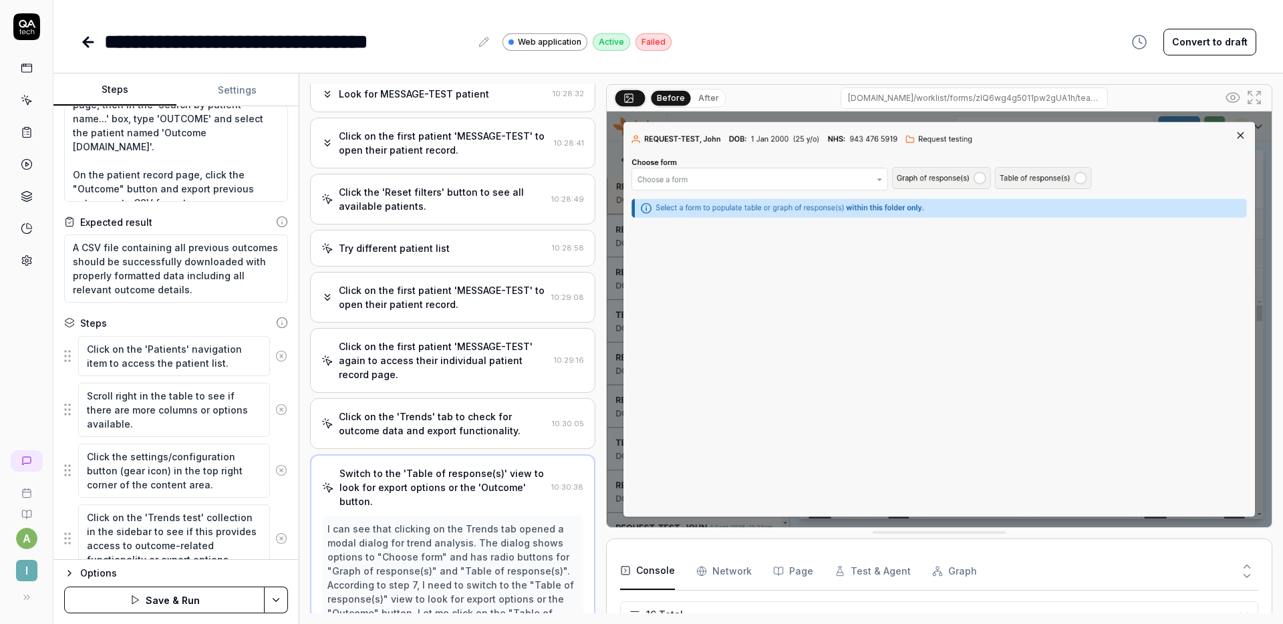
scroll to position [281, 0]
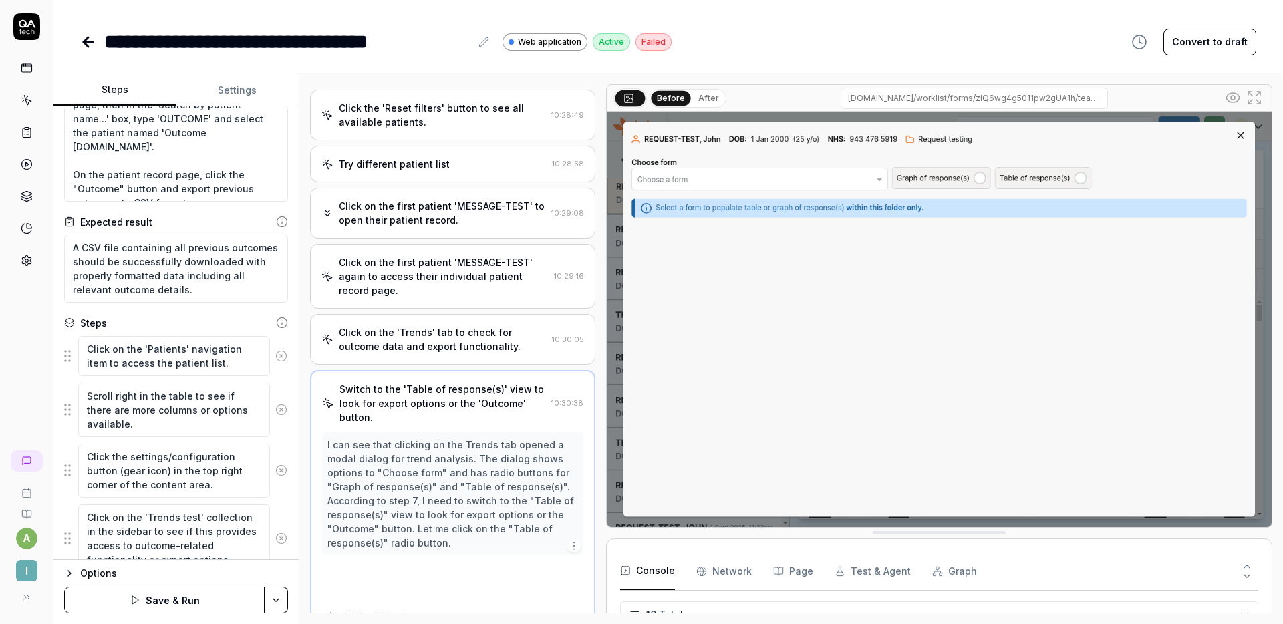
click at [275, 406] on icon at bounding box center [281, 410] width 12 height 12
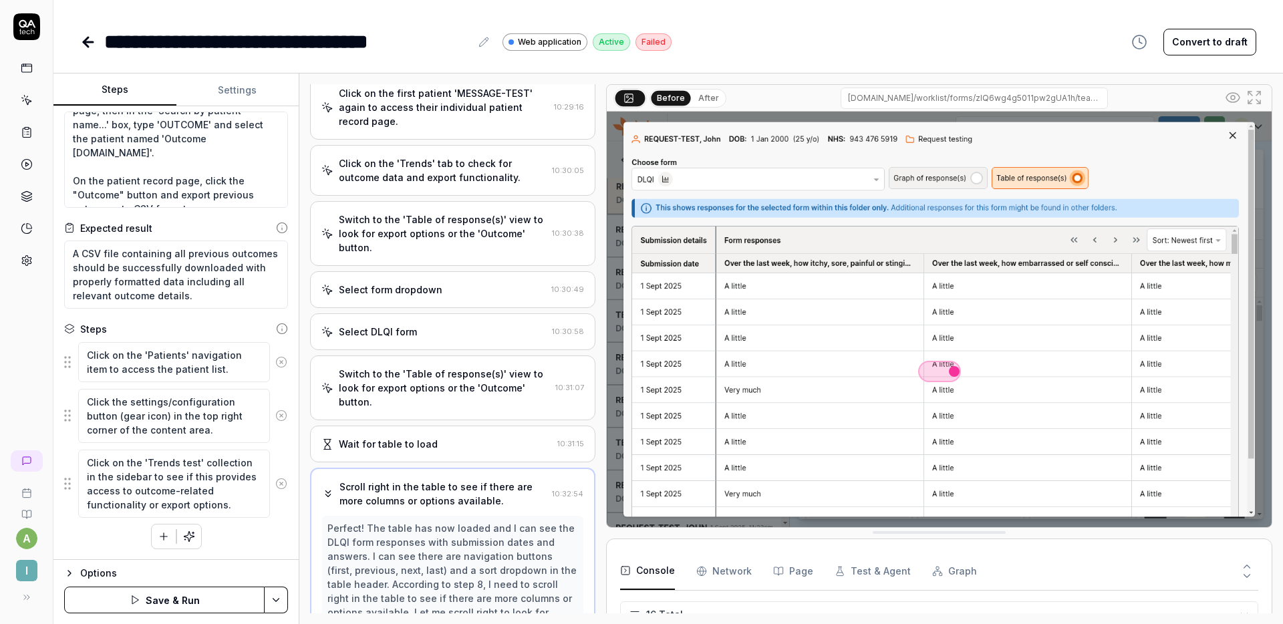
scroll to position [507, 0]
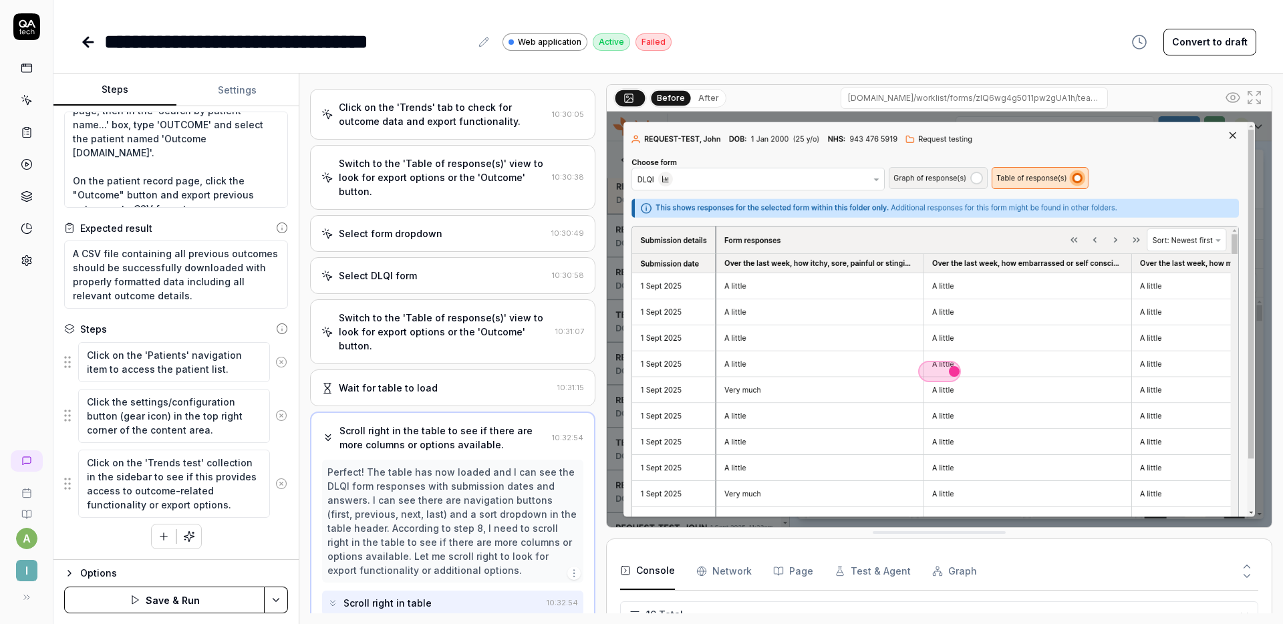
click at [270, 406] on button at bounding box center [281, 415] width 23 height 27
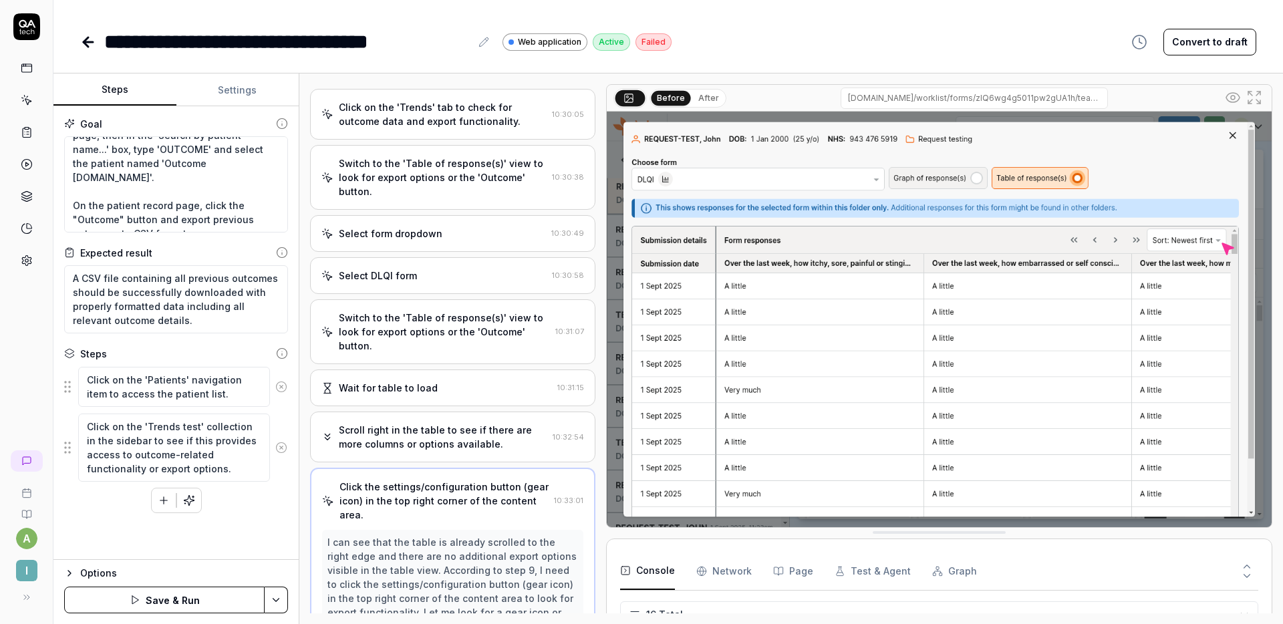
scroll to position [0, 0]
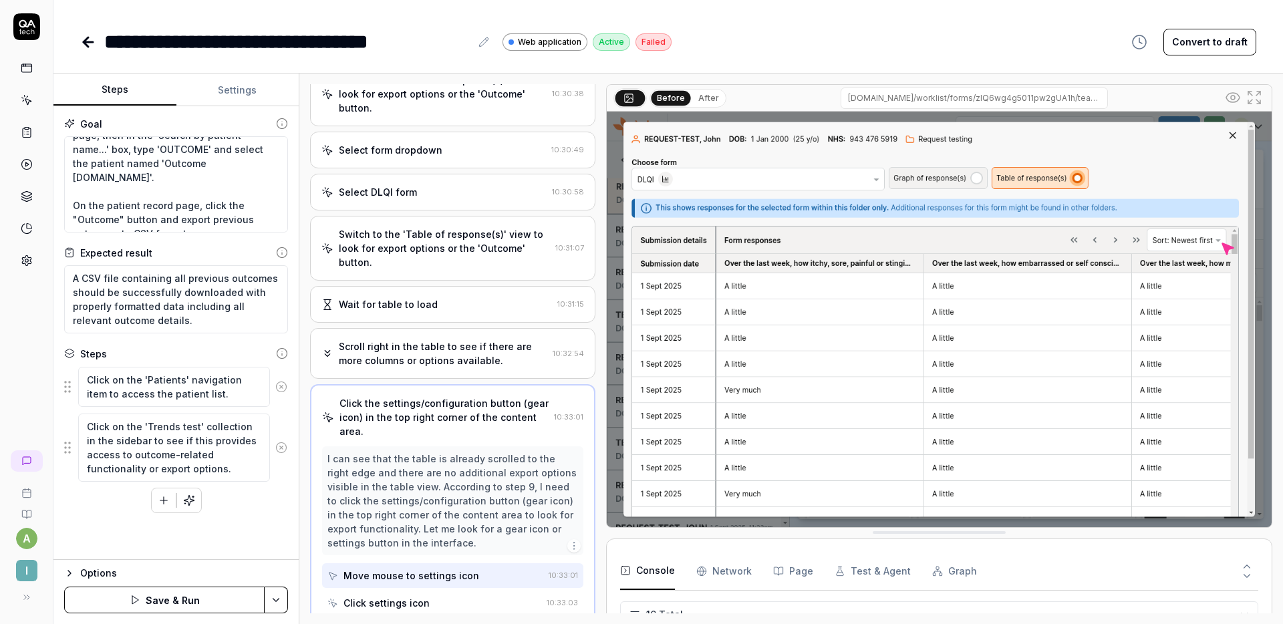
click at [281, 449] on icon at bounding box center [281, 448] width 12 height 12
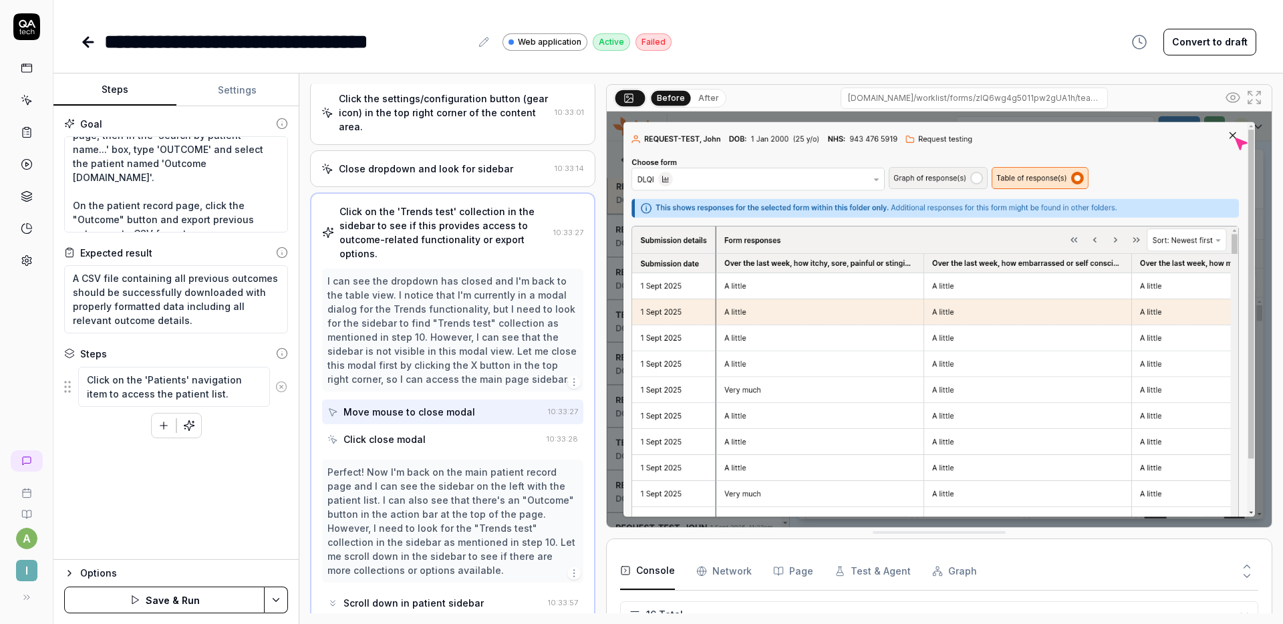
click at [280, 388] on icon at bounding box center [281, 386] width 3 height 3
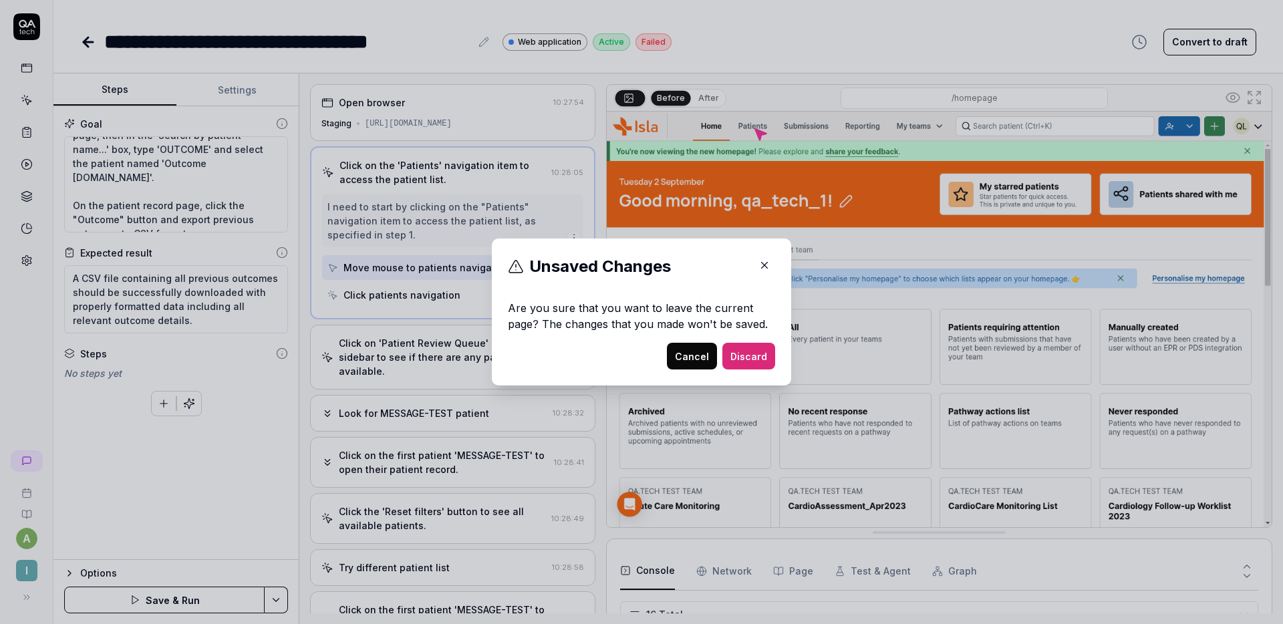
type textarea "*"
click at [762, 264] on icon "button" at bounding box center [765, 266] width 6 height 6
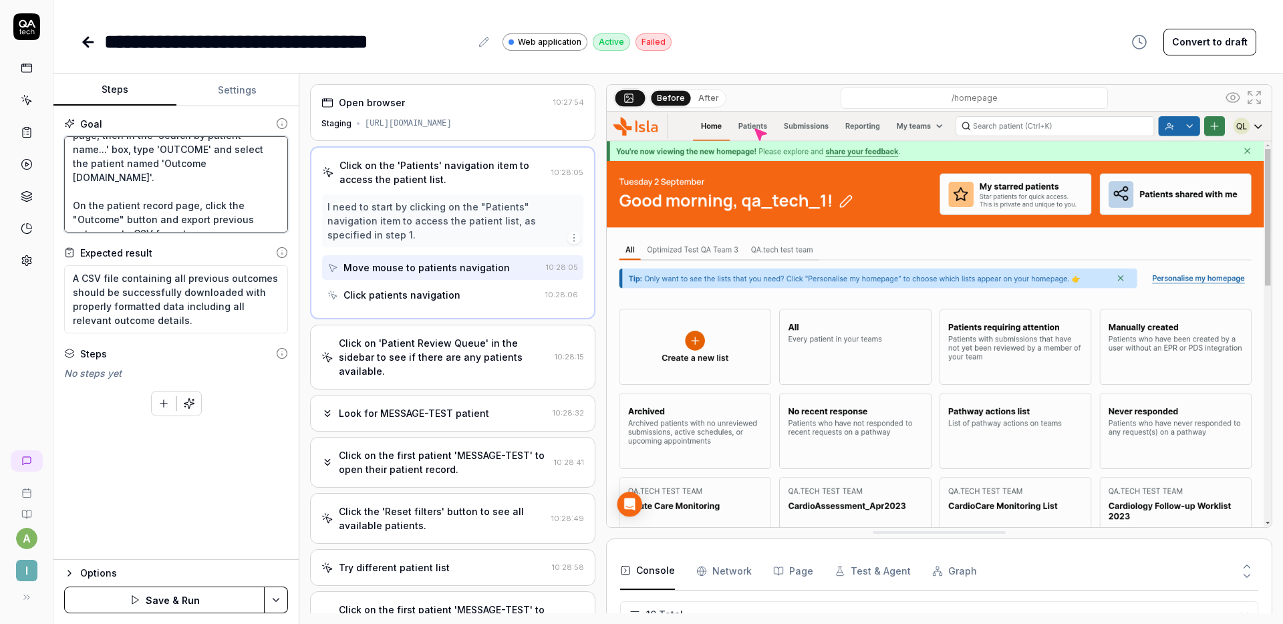
click at [155, 205] on textarea "Click the 'Patients' tab at the top of the page, then in the 'Search by patient…" at bounding box center [176, 184] width 224 height 96
type textarea "Click the 'Patients' tab at the top of the page, then in the 'Search by patient…"
type textarea "*"
type textarea "Click the 'Patients' tab at the top of the page, then in the 'Search by patient…"
type textarea "*"
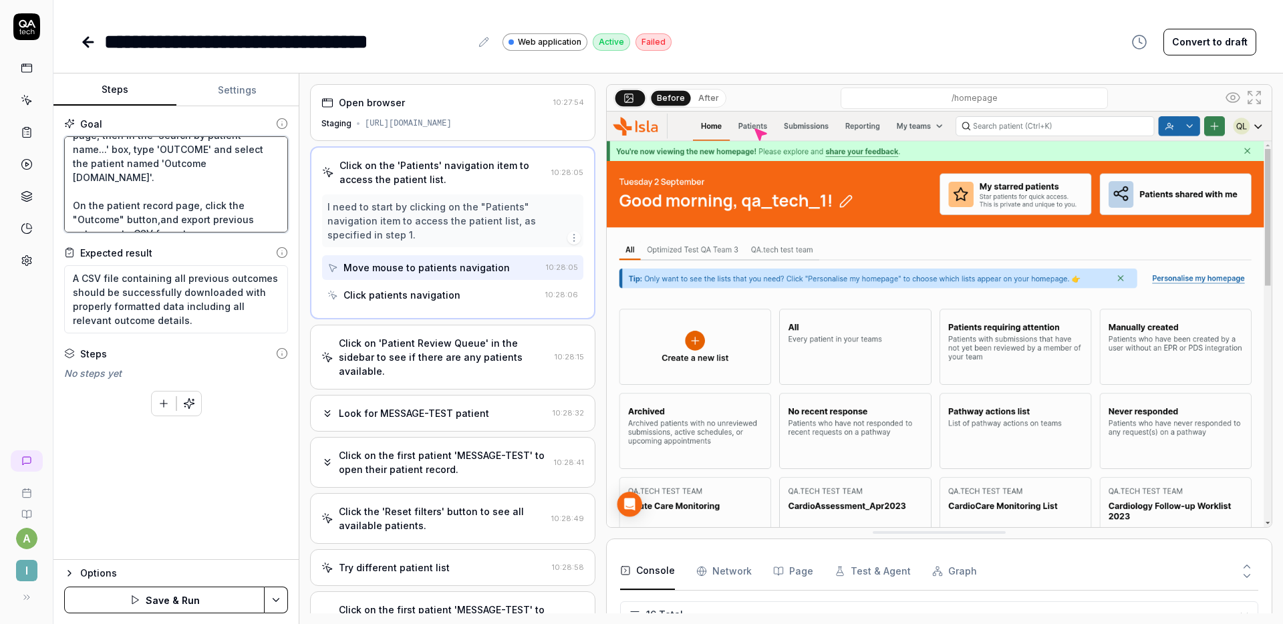
type textarea "Click the 'Patients' tab at the top of the page, then in the 'Search by patient…"
type textarea "*"
type textarea "Click the 'Patients' tab at the top of the page, then in the 'Search by patient…"
type textarea "*"
type textarea "Click the 'Patients' tab at the top of the page, then in the 'Search by patient…"
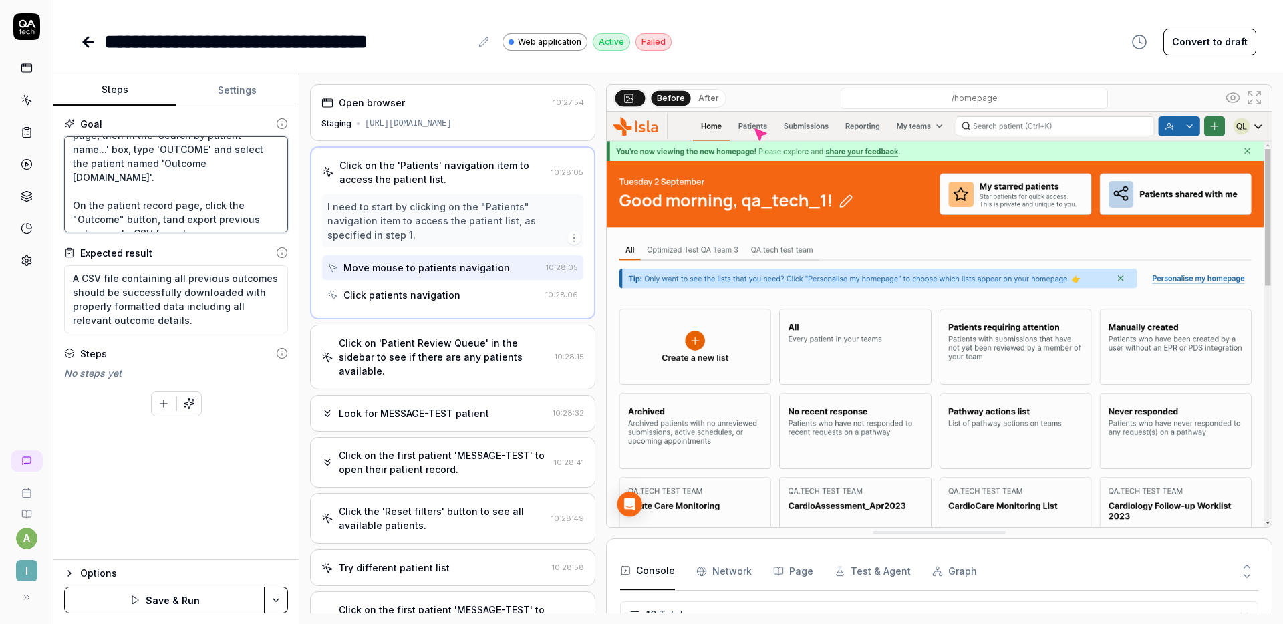
type textarea "*"
type textarea "Click the 'Patients' tab at the top of the page, then in the 'Search by patient…"
type textarea "*"
type textarea "Click the 'Patients' tab at the top of the page, then in the 'Search by patient…"
type textarea "*"
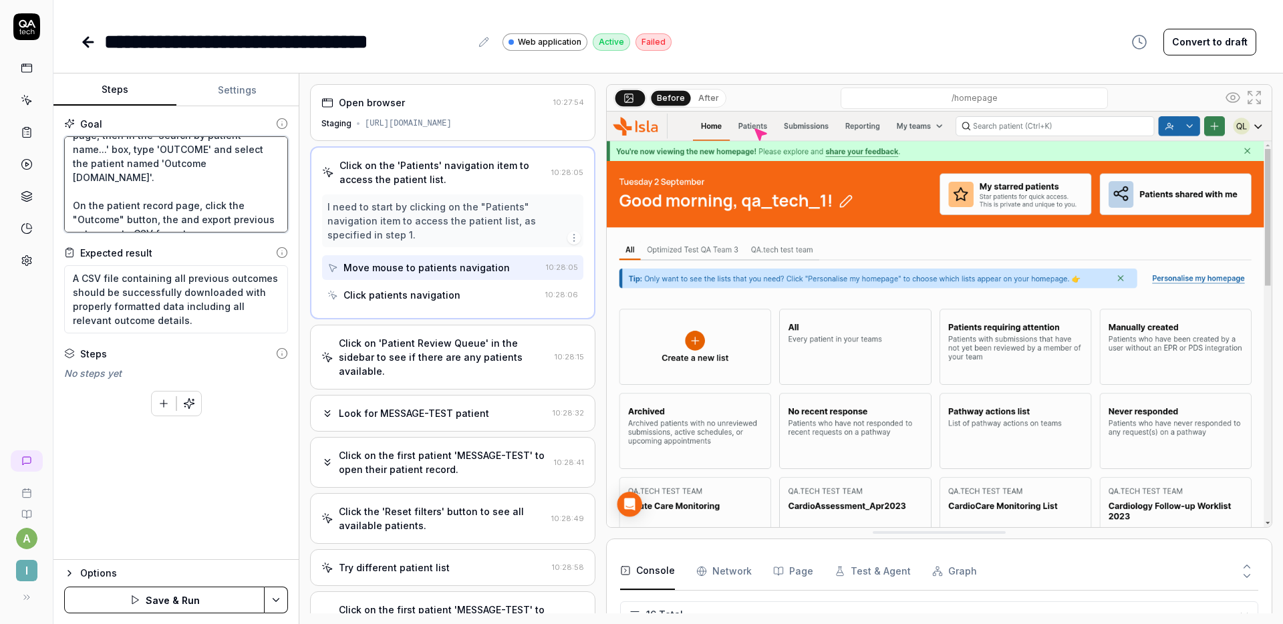
type textarea "Click the 'Patients' tab at the top of the page, then in the 'Search by patient…"
type textarea "*"
type textarea "Click the 'Patients' tab at the top of the page, then in the 'Search by patient…"
type textarea "*"
type textarea "Click the 'Patients' tab at the top of the page, then in the 'Search by patient…"
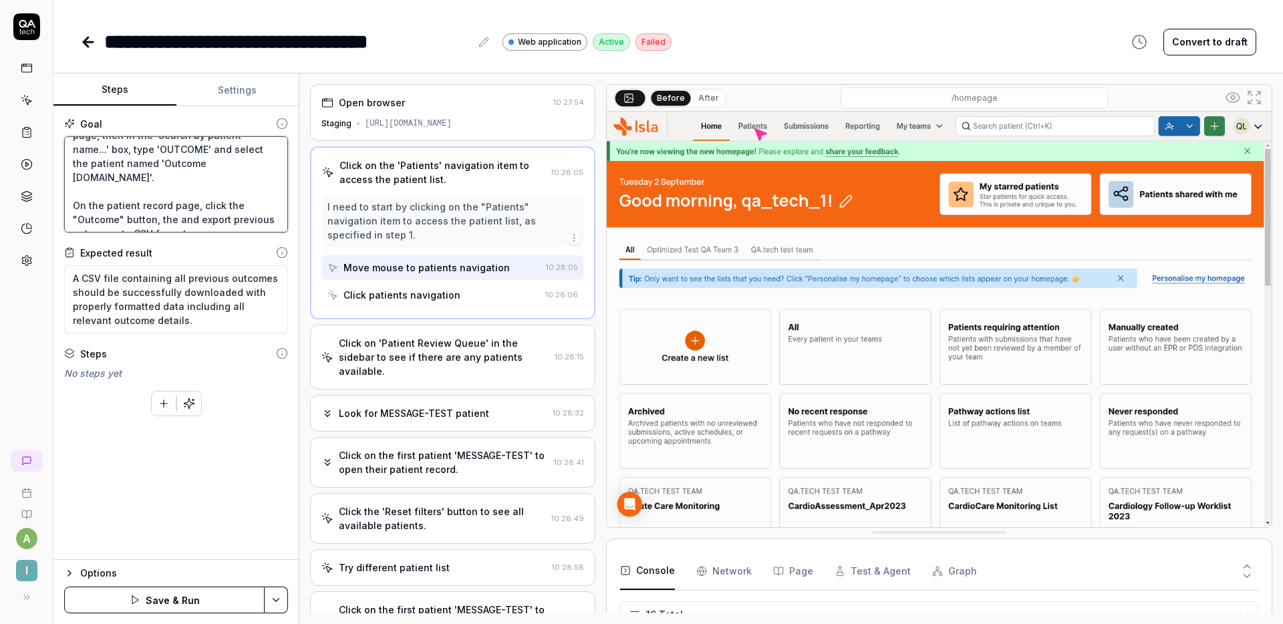
type textarea "*"
type textarea "Click the 'Patients' tab at the top of the page, then in the 'Search by patient…"
type textarea "*"
type textarea "Click the 'Patients' tab at the top of the page, then in the 'Search by patient…"
type textarea "*"
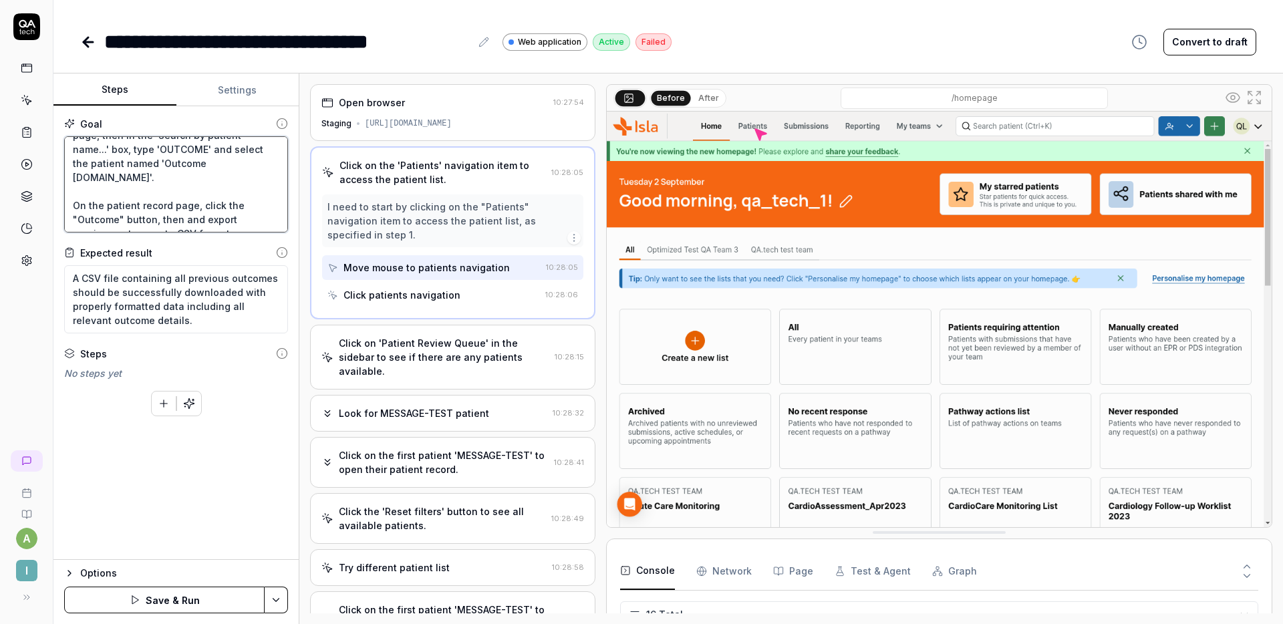
type textarea "Click the 'Patients' tab at the top of the page, then in the 'Search by patient…"
type textarea "*"
type textarea "Click the 'Patients' tab at the top of the page, then in the 'Search by patient…"
type textarea "*"
type textarea "Click the 'Patients' tab at the top of the page, then in the 'Search by patient…"
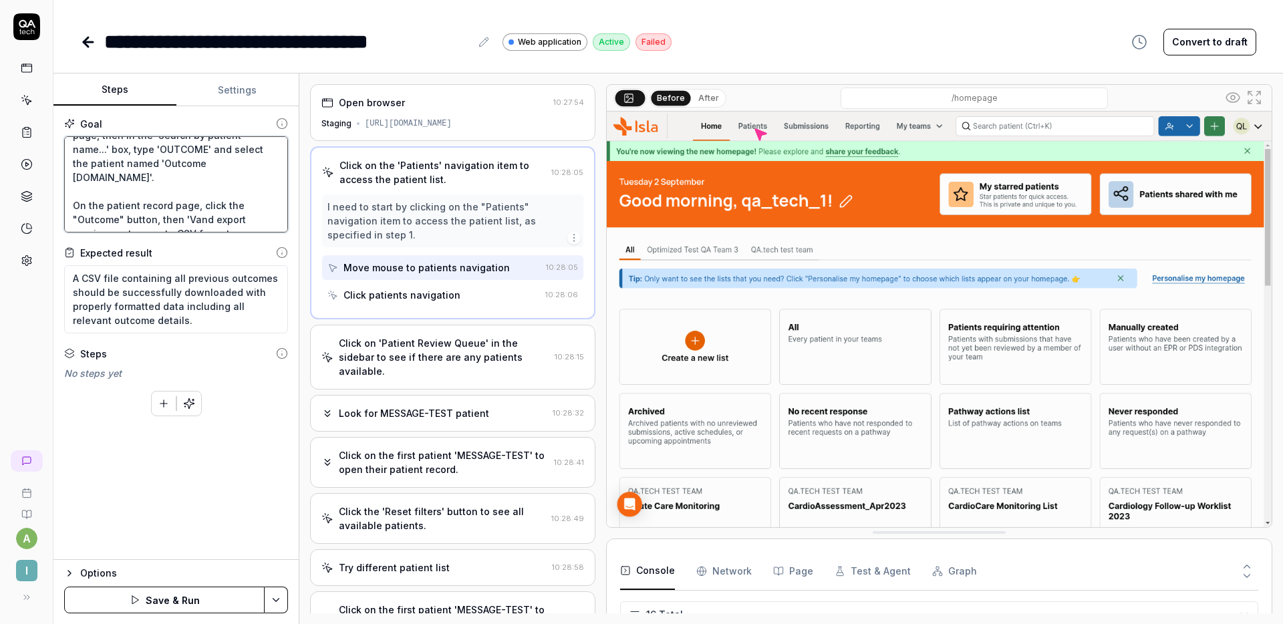
type textarea "*"
type textarea "Click the 'Patients' tab at the top of the page, then in the 'Search by patient…"
type textarea "*"
type textarea "Click the 'Patients' tab at the top of the page, then in the 'Search by patient…"
type textarea "*"
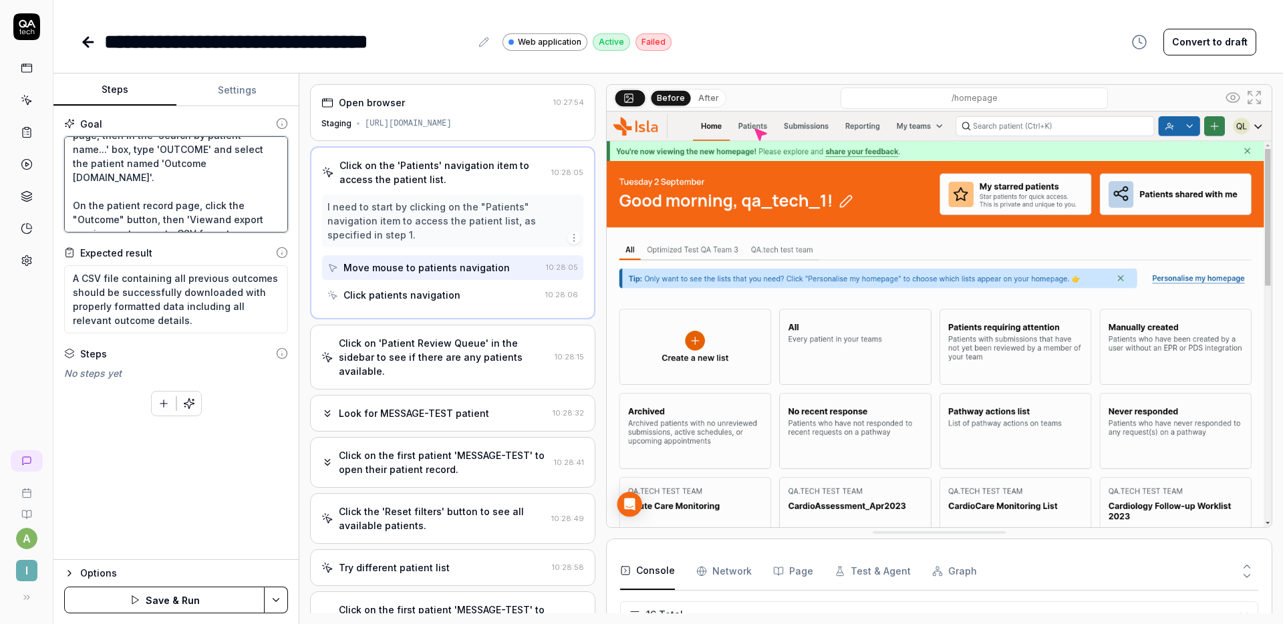
type textarea "Click the 'Patients' tab at the top of the page, then in the 'Search by patient…"
type textarea "*"
type textarea "Click the 'Patients' tab at the top of the page, then in the 'Search by patient…"
type textarea "*"
type textarea "Click the 'Patients' tab at the top of the page, then in the 'Search by patient…"
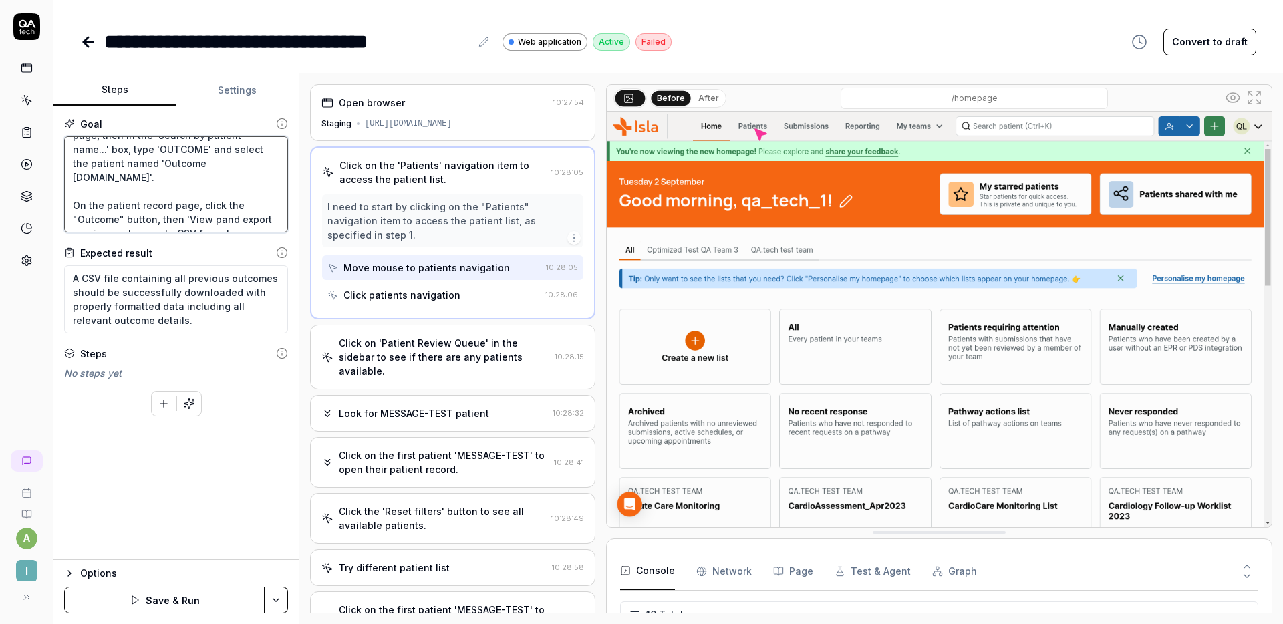
type textarea "*"
type textarea "Click the 'Patients' tab at the top of the page, then in the 'Search by patient…"
type textarea "*"
type textarea "Click the 'Patients' tab at the top of the page, then in the 'Search by patient…"
type textarea "*"
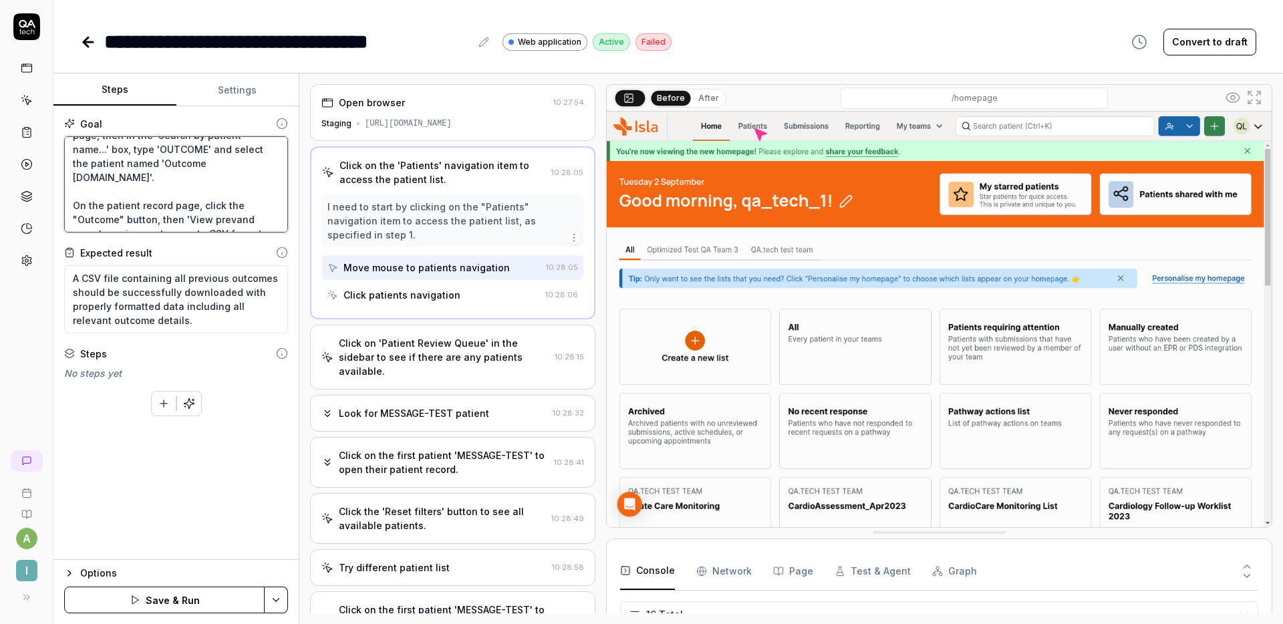
type textarea "Click the 'Patients' tab at the top of the page, then in the 'Search by patient…"
type textarea "*"
type textarea "Click the 'Patients' tab at the top of the page, then in the 'Search by patient…"
type textarea "*"
type textarea "Click the 'Patients' tab at the top of the page, then in the 'Search by patient…"
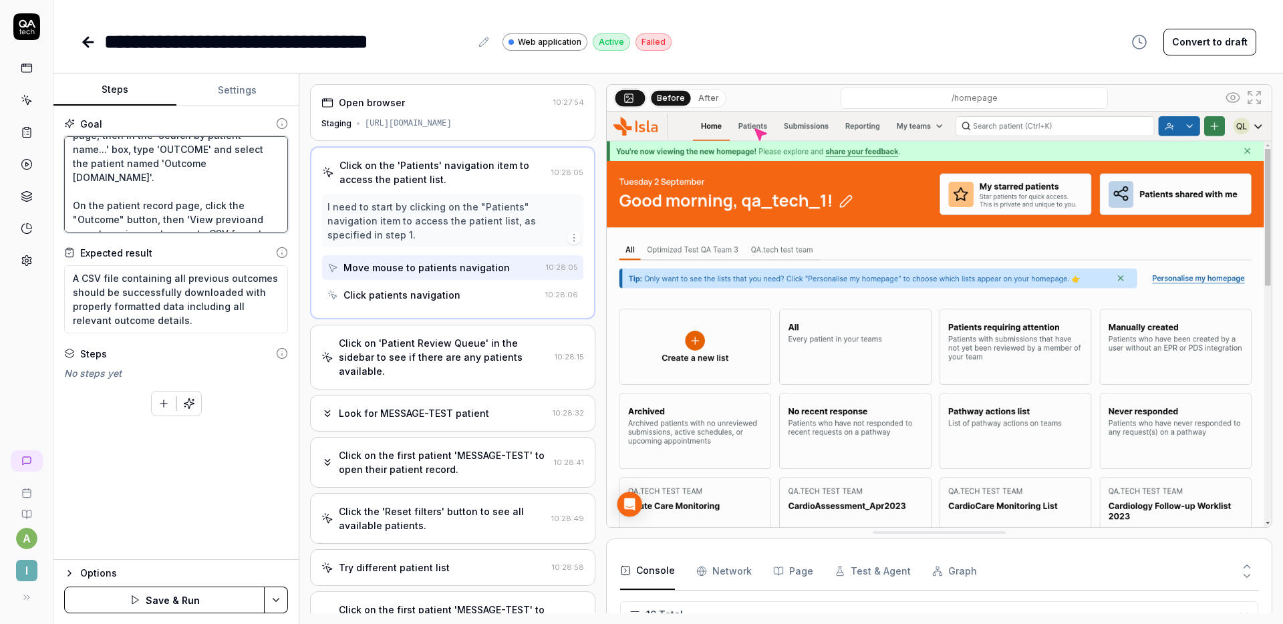
type textarea "*"
type textarea "Click the 'Patients' tab at the top of the page, then in the 'Search by patient…"
type textarea "*"
type textarea "Click the 'Patients' tab at the top of the page, then in the 'Search by patient…"
type textarea "*"
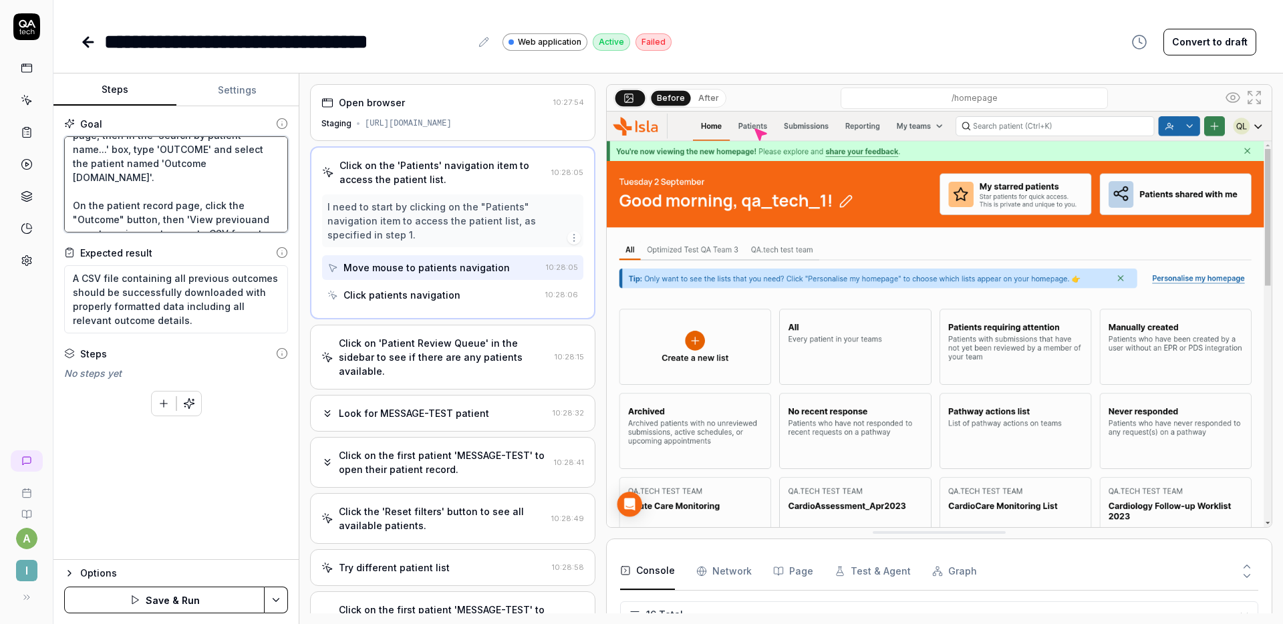
type textarea "Click the 'Patients' tab at the top of the page, then in the 'Search by patient…"
click at [144, 205] on textarea "Click the 'Patients' tab at the top of the page, then in the 'Search by patient…" at bounding box center [176, 184] width 224 height 96
click at [188, 212] on textarea "Click the 'Patients' tab at the top of the page, then in the 'Search by patient…" at bounding box center [176, 184] width 224 height 96
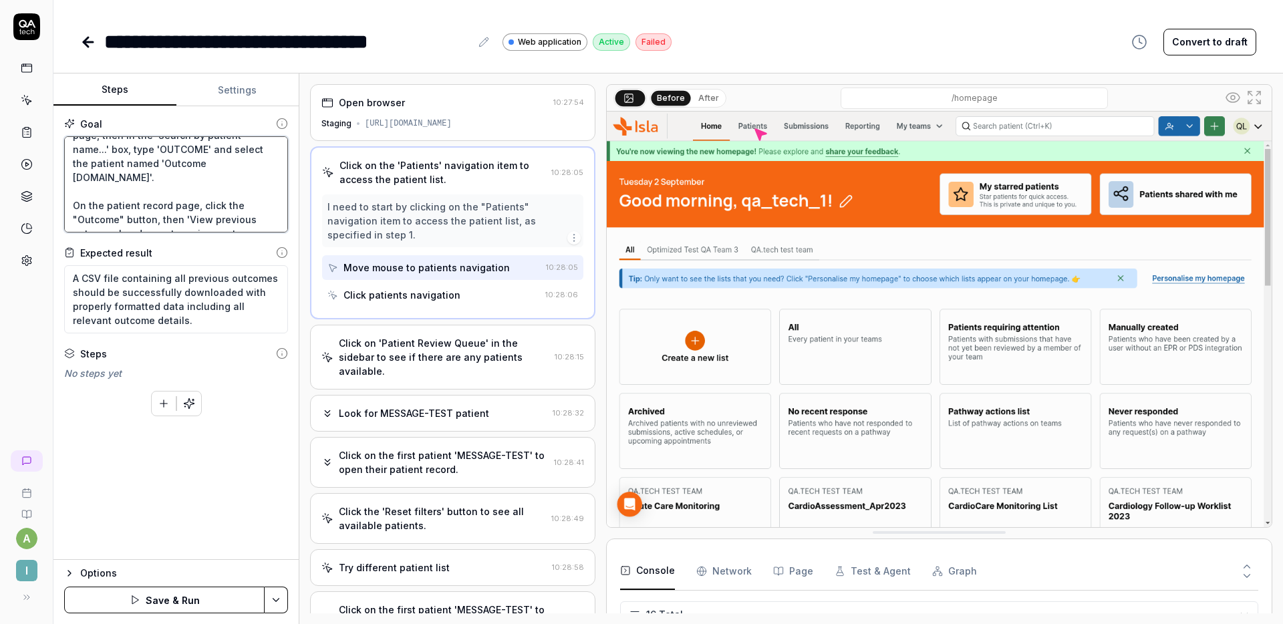
drag, startPoint x: 143, startPoint y: 219, endPoint x: 360, endPoint y: 219, distance: 217.2
click at [360, 219] on div "Steps Settings Goal Click the 'Patients' tab at the top of the page, then in th…" at bounding box center [668, 349] width 1230 height 551
click at [197, 597] on button "Save & Run" at bounding box center [164, 600] width 200 height 27
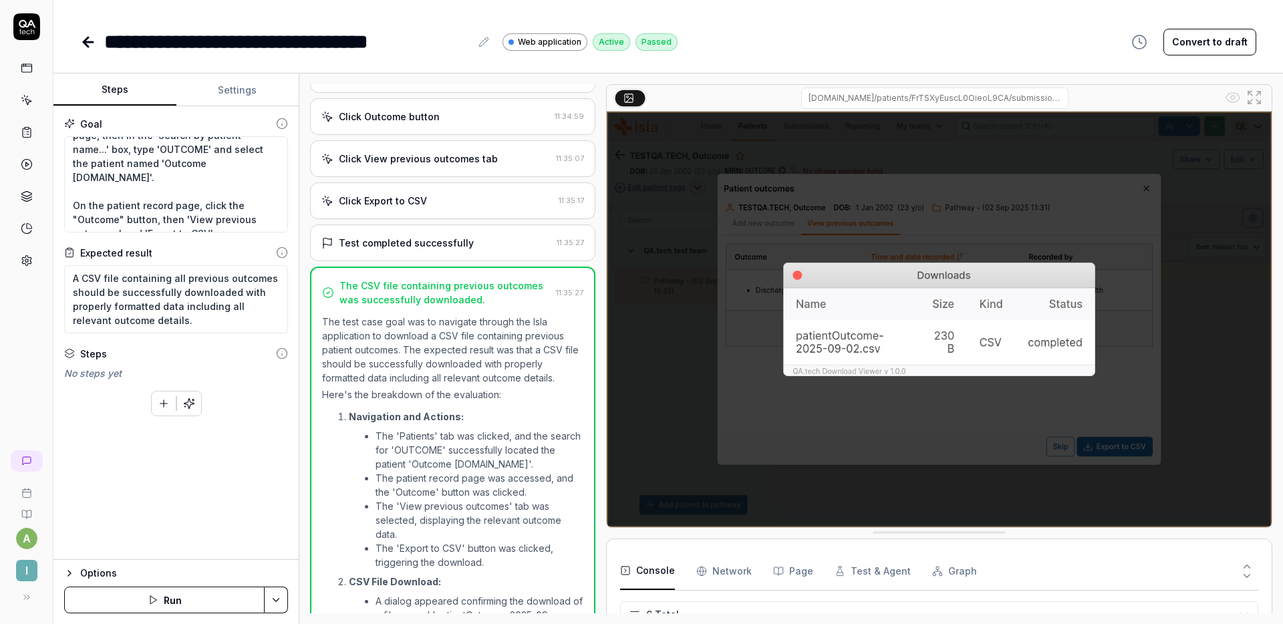
scroll to position [333, 0]
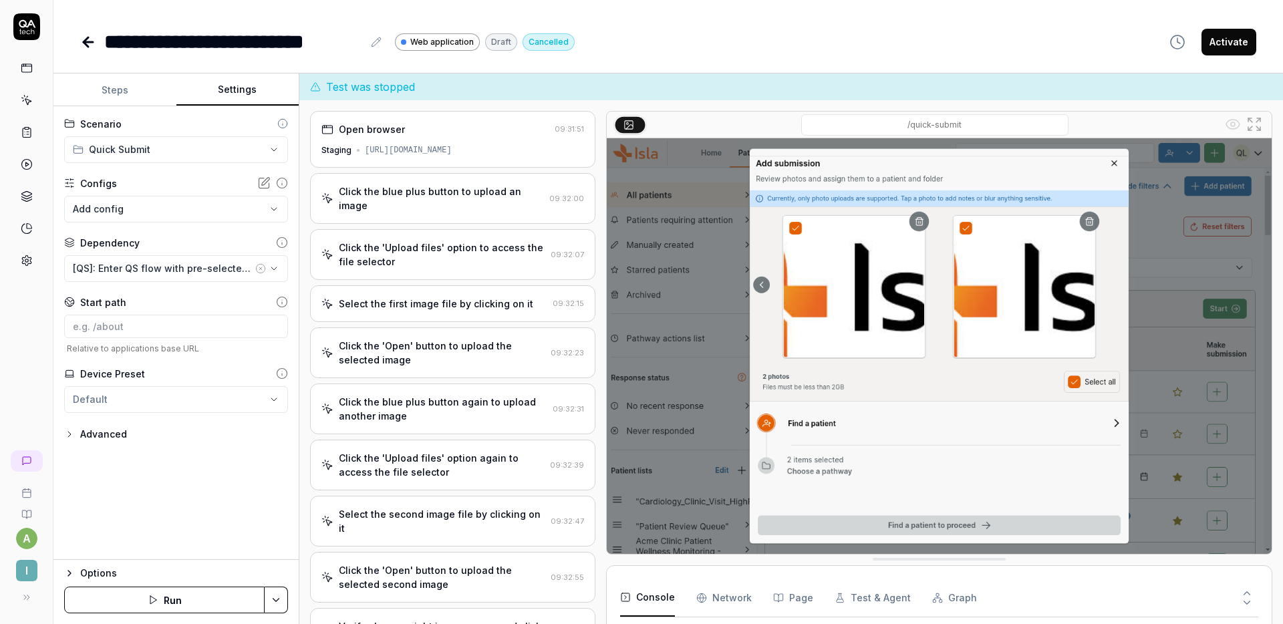
scroll to position [39, 0]
click at [136, 94] on button "Steps" at bounding box center [114, 90] width 123 height 32
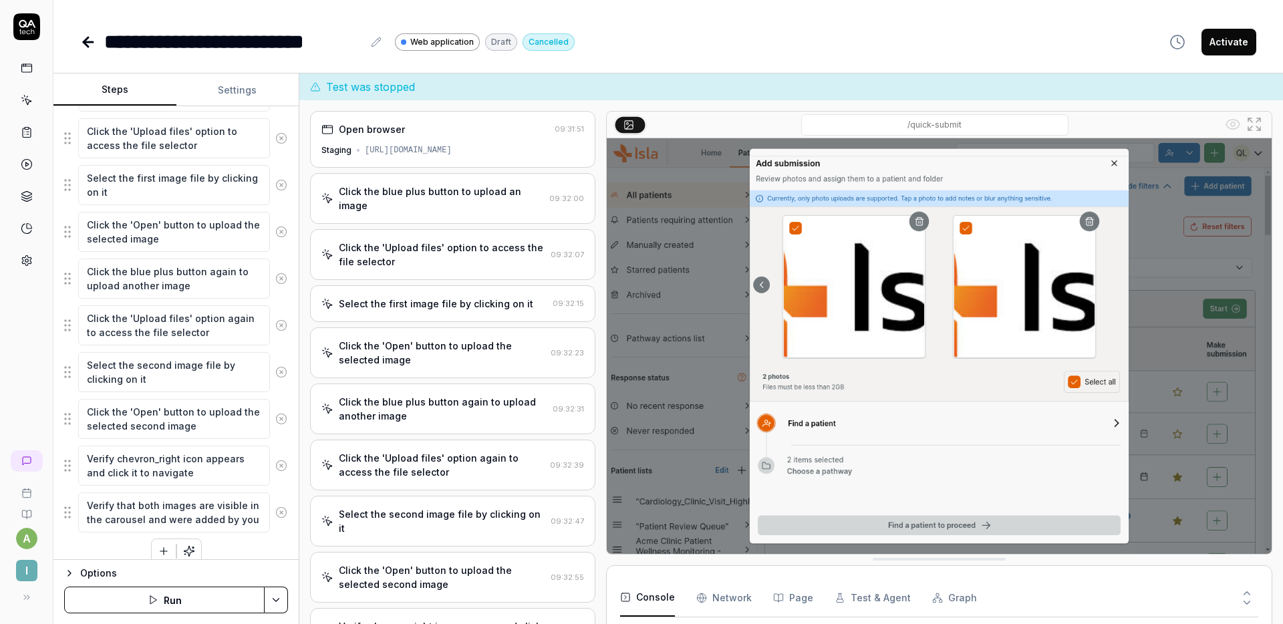
scroll to position [282, 0]
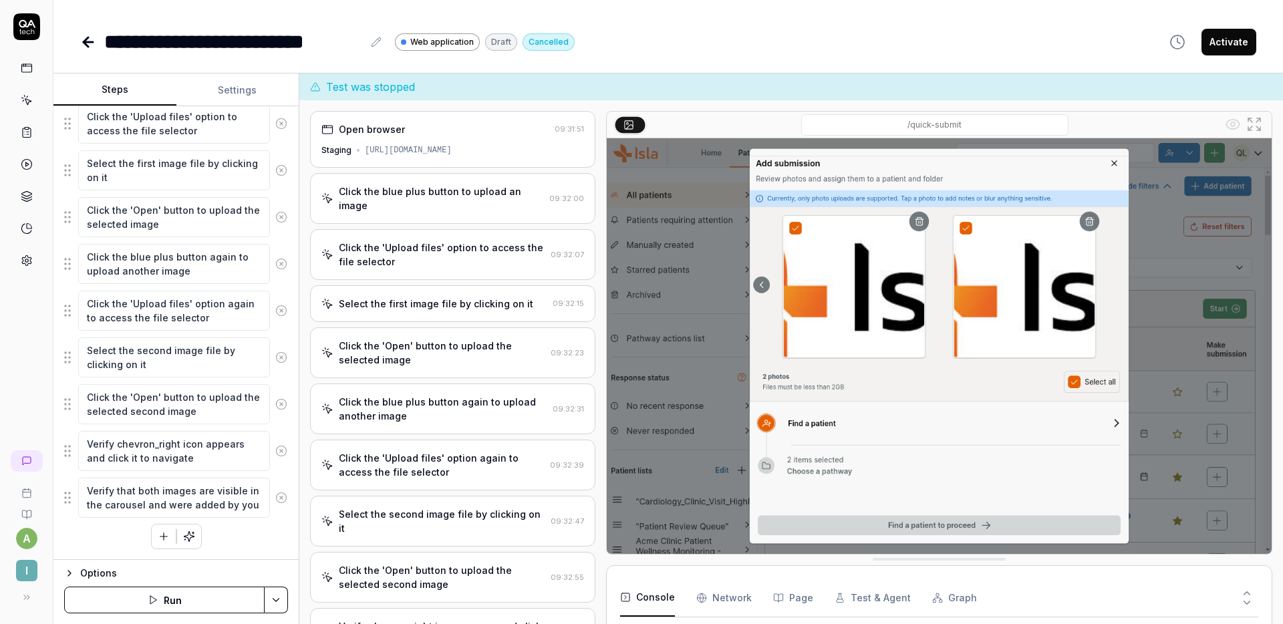
click at [26, 253] on link at bounding box center [27, 261] width 24 height 24
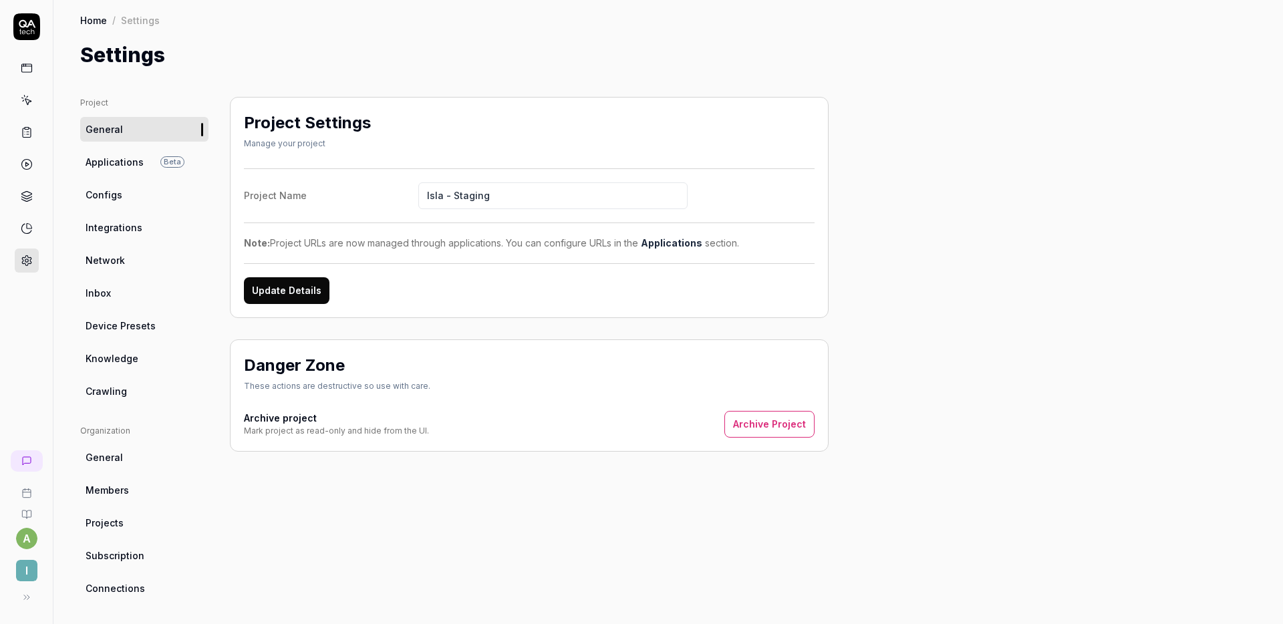
click at [154, 190] on link "Configs" at bounding box center [144, 194] width 128 height 25
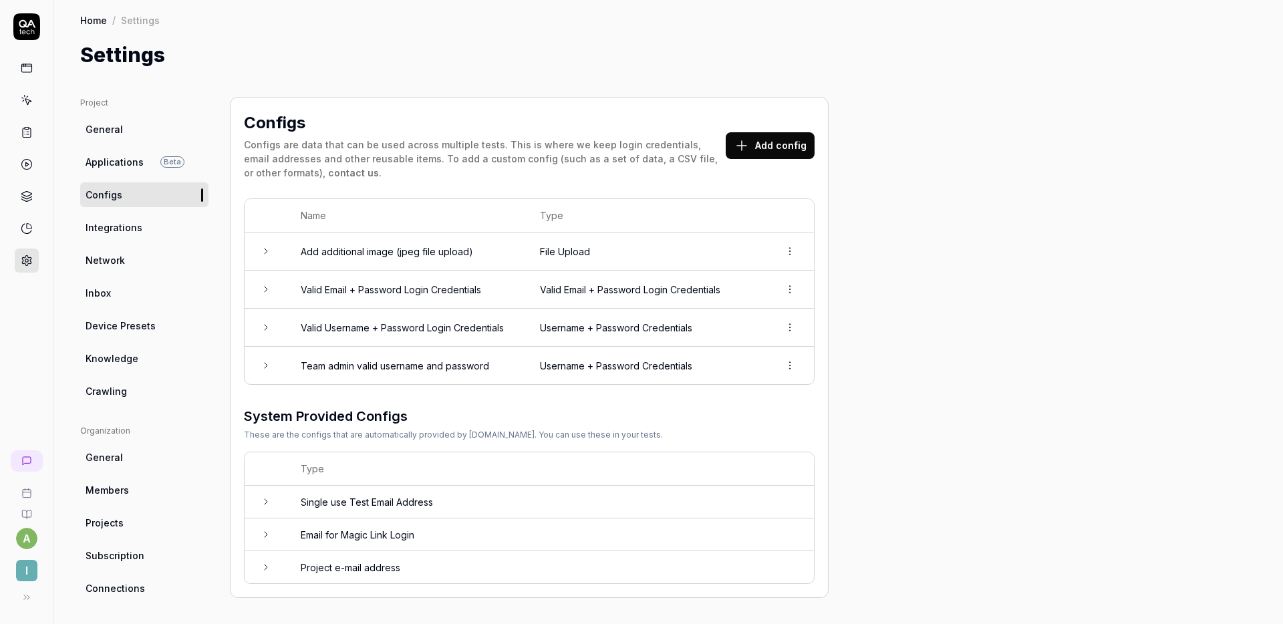
click at [791, 249] on html "a I Home / Settings Home / Settings Settings Project General Applications Beta …" at bounding box center [641, 312] width 1283 height 624
click at [735, 305] on span "Delete" at bounding box center [731, 310] width 31 height 14
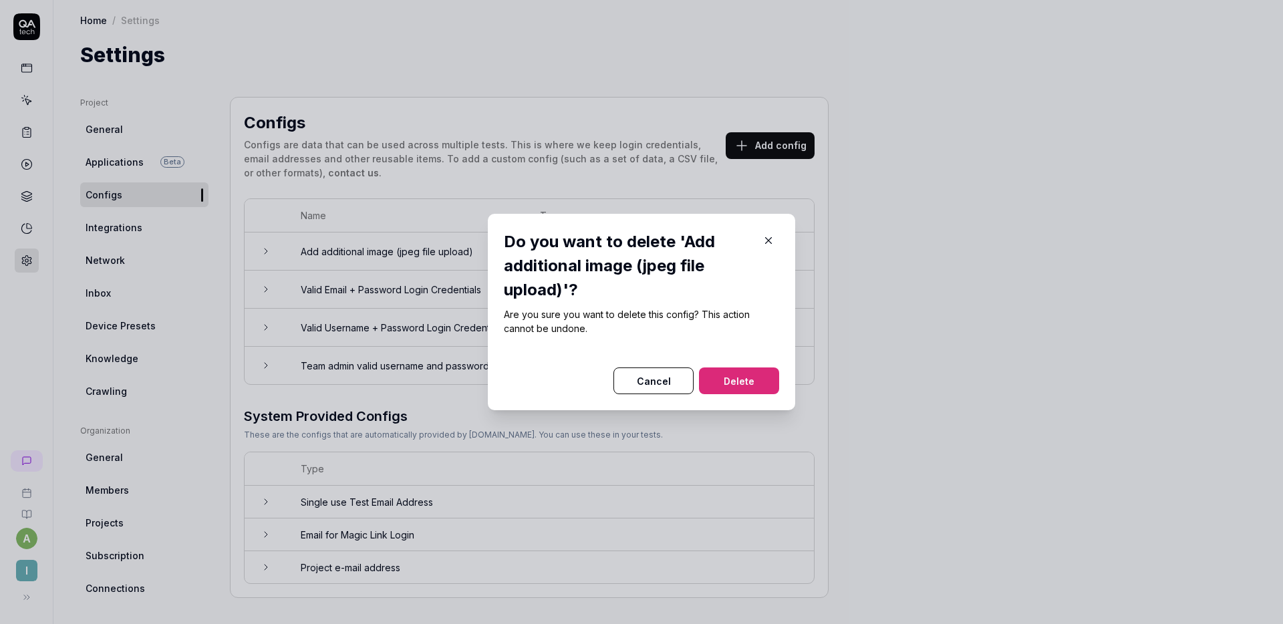
click at [748, 384] on button "Delete" at bounding box center [739, 381] width 80 height 27
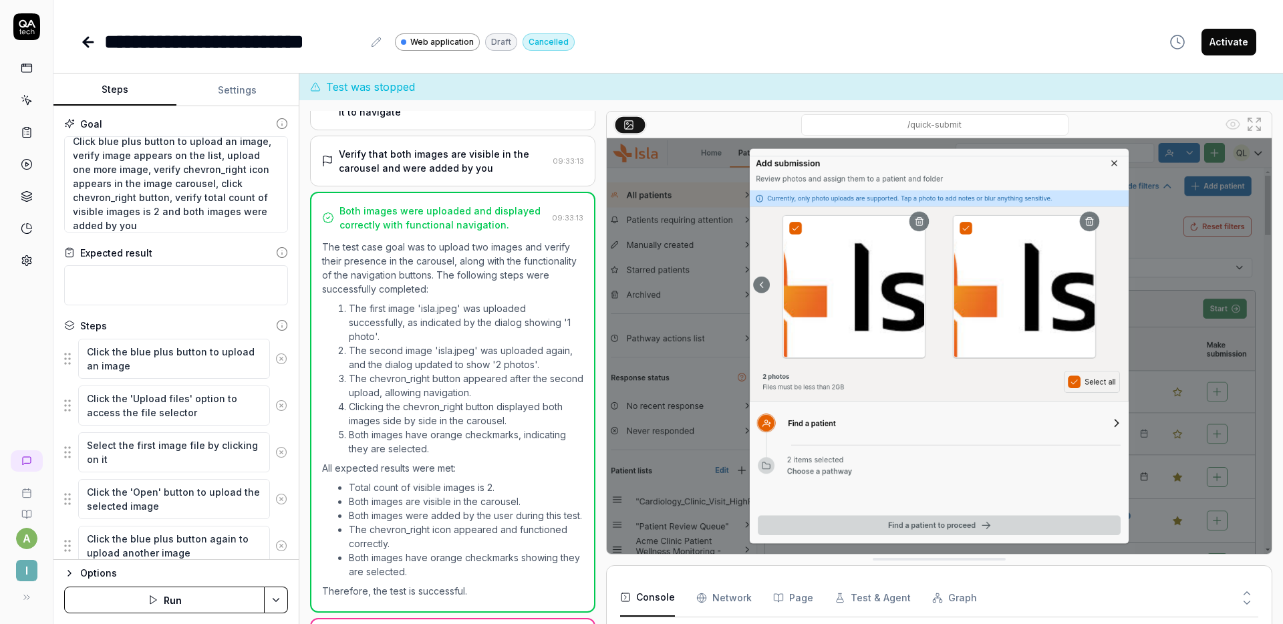
scroll to position [14, 0]
click at [177, 164] on textarea "Click blue plus button to upload an image, verify image appears on the list, up…" at bounding box center [176, 184] width 224 height 96
type textarea "*"
type textarea "Click blue plus button to upload an image, verify image appears on the list, up…"
type textarea "*"
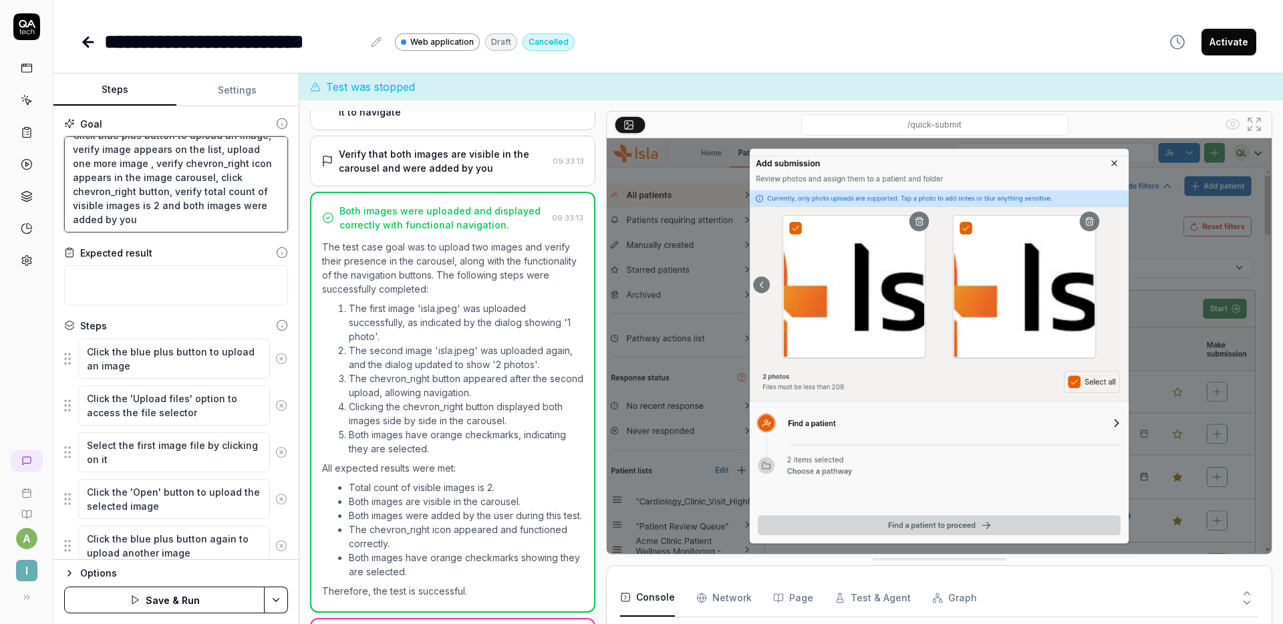
type textarea "Click blue plus button to upload an image, verify image appears on the list, up…"
type textarea "*"
type textarea "Click blue plus button to upload an image, verify image appears on the list, up…"
type textarea "*"
type textarea "Click blue plus button to upload an image, verify image appears on the list, up…"
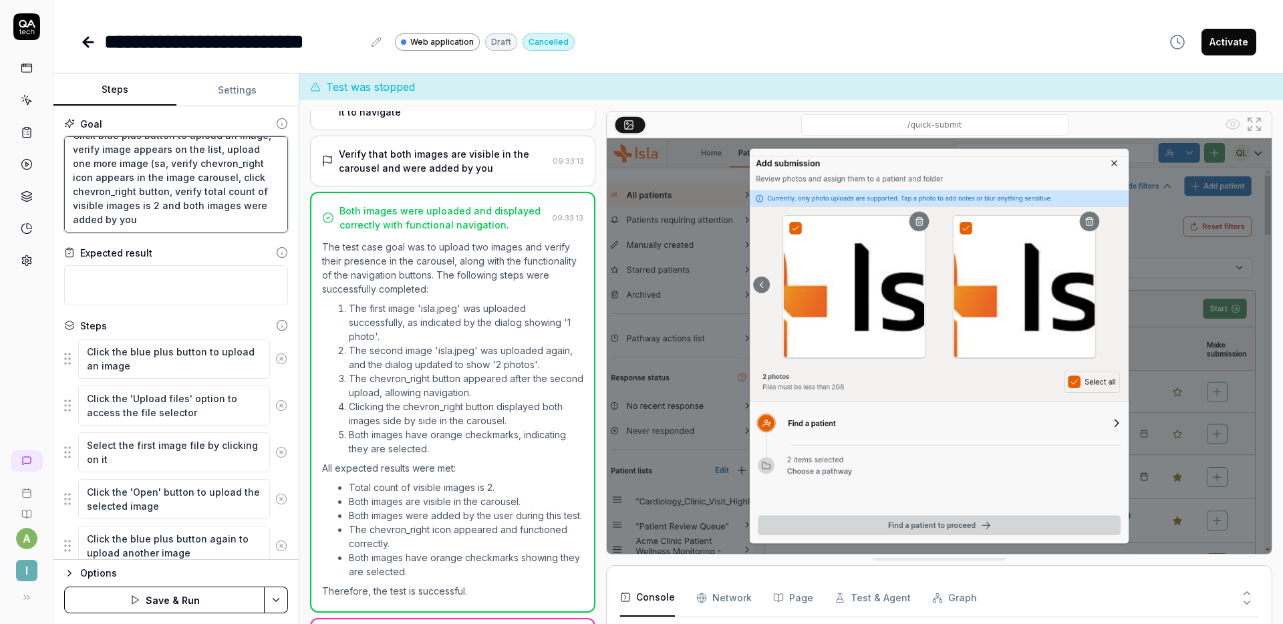
type textarea "*"
type textarea "Click blue plus button to upload an image, verify image appears on the list, up…"
type textarea "*"
type textarea "Click blue plus button to upload an image, verify image appears on the list, up…"
type textarea "*"
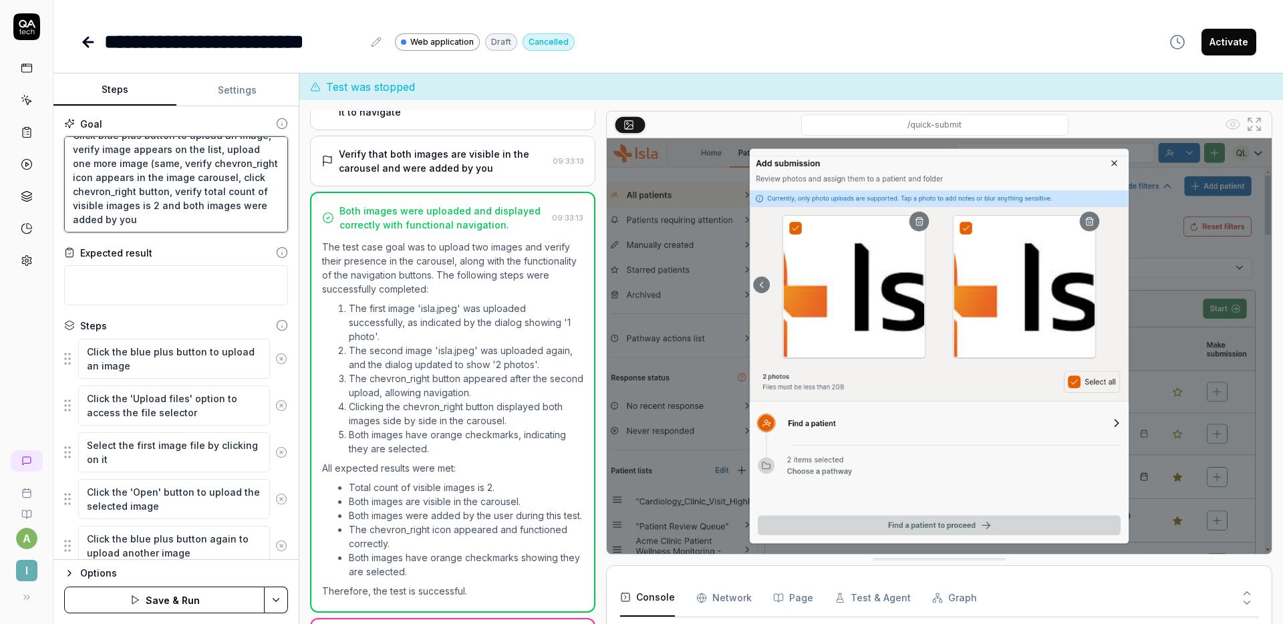
type textarea "Click blue plus button to upload an image, verify image appears on the list, up…"
type textarea "*"
type textarea "Click blue plus button to upload an image, verify image appears on the list, up…"
type textarea "*"
type textarea "Click blue plus button to upload an image, verify image appears on the list, up…"
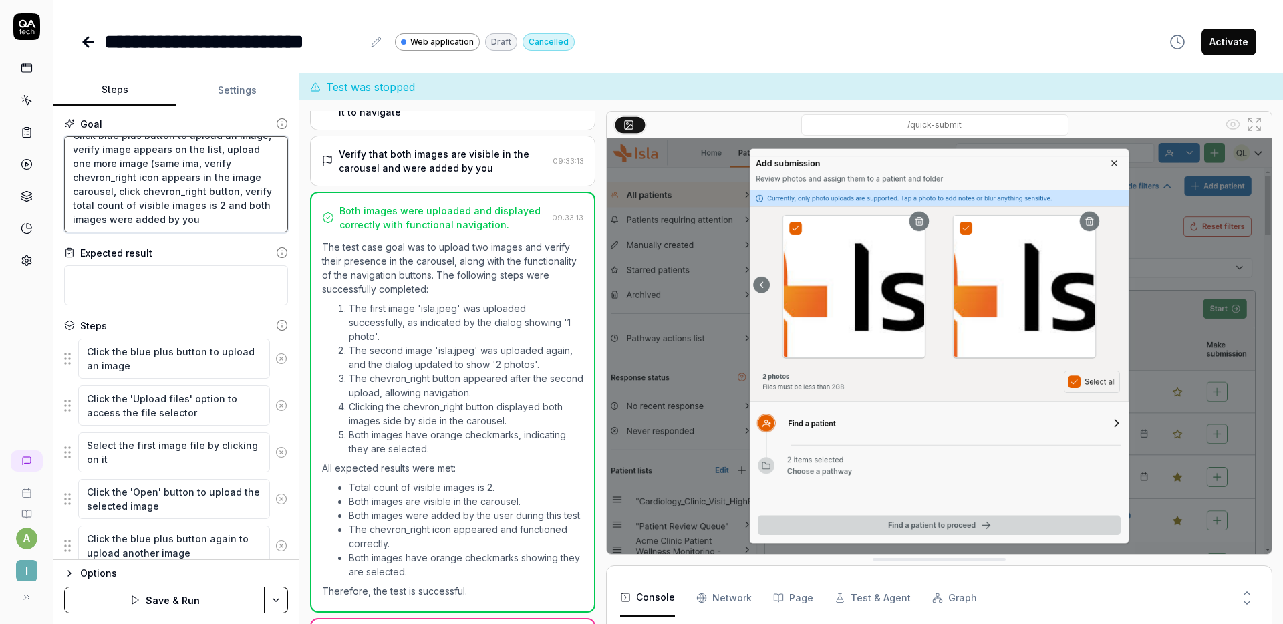
type textarea "*"
type textarea "Click blue plus button to upload an image, verify image appears on the list, up…"
type textarea "*"
type textarea "Click blue plus button to upload an image, verify image appears on the list, up…"
type textarea "*"
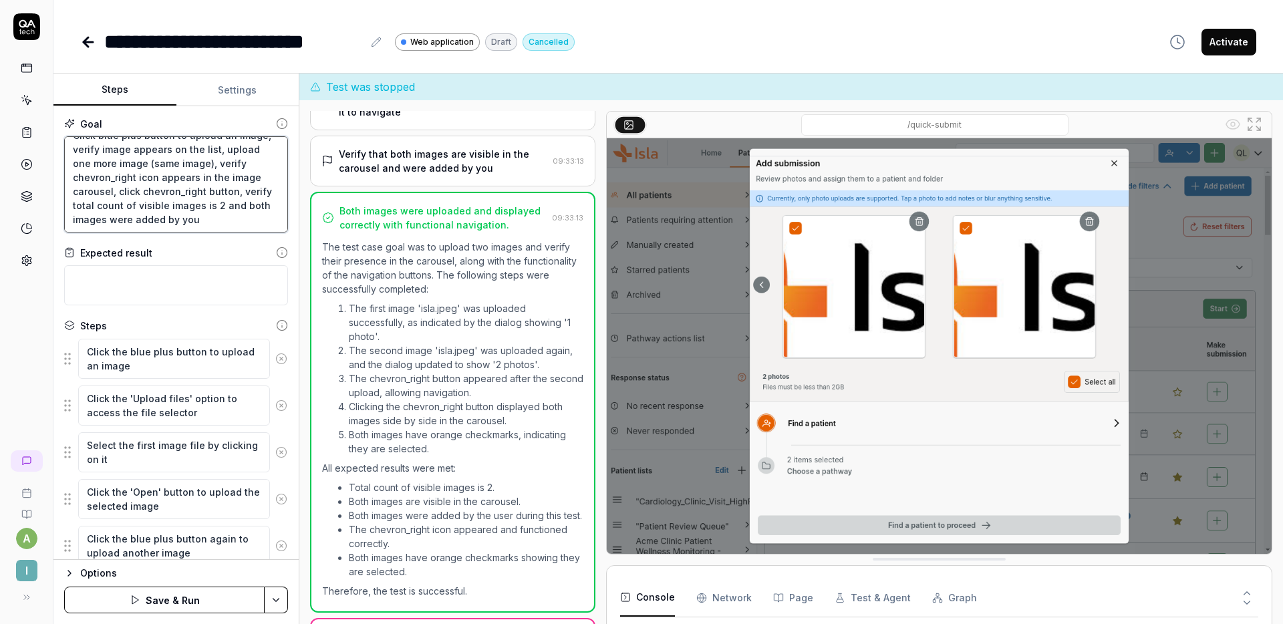
click at [186, 198] on textarea "Click blue plus button to upload an image, verify image appears on the list, up…" at bounding box center [176, 184] width 224 height 96
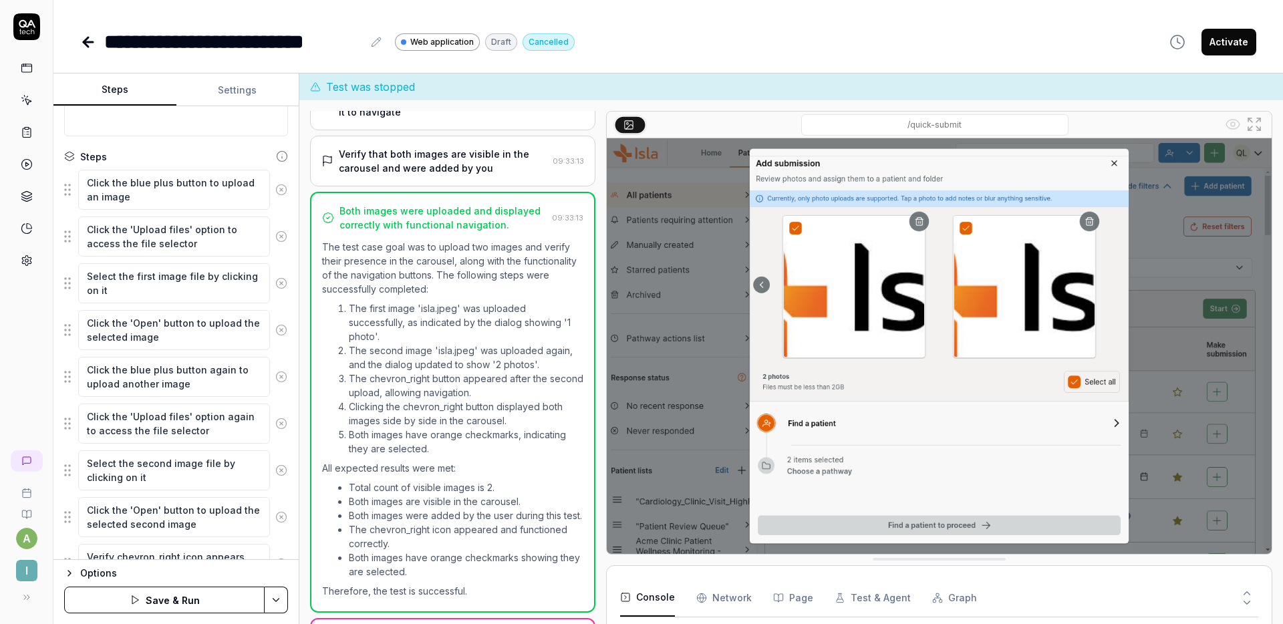
scroll to position [282, 0]
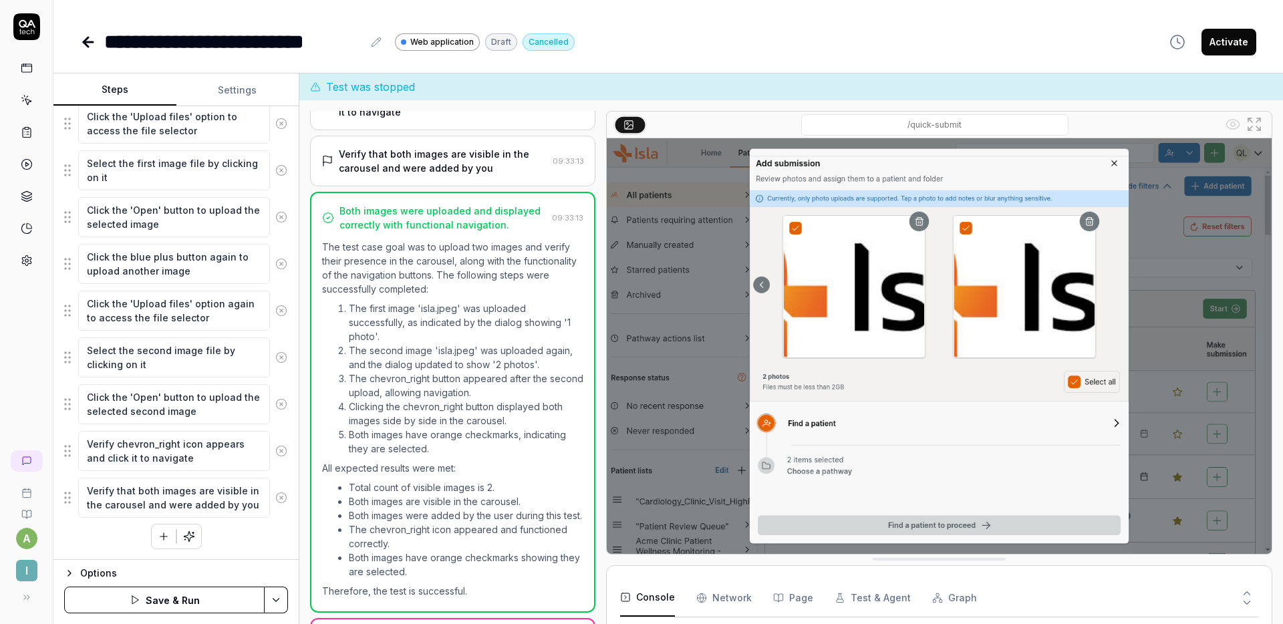
type textarea "Click blue plus button to upload an image, verify image appears on the list, up…"
click at [172, 595] on button "Save & Run" at bounding box center [164, 600] width 200 height 27
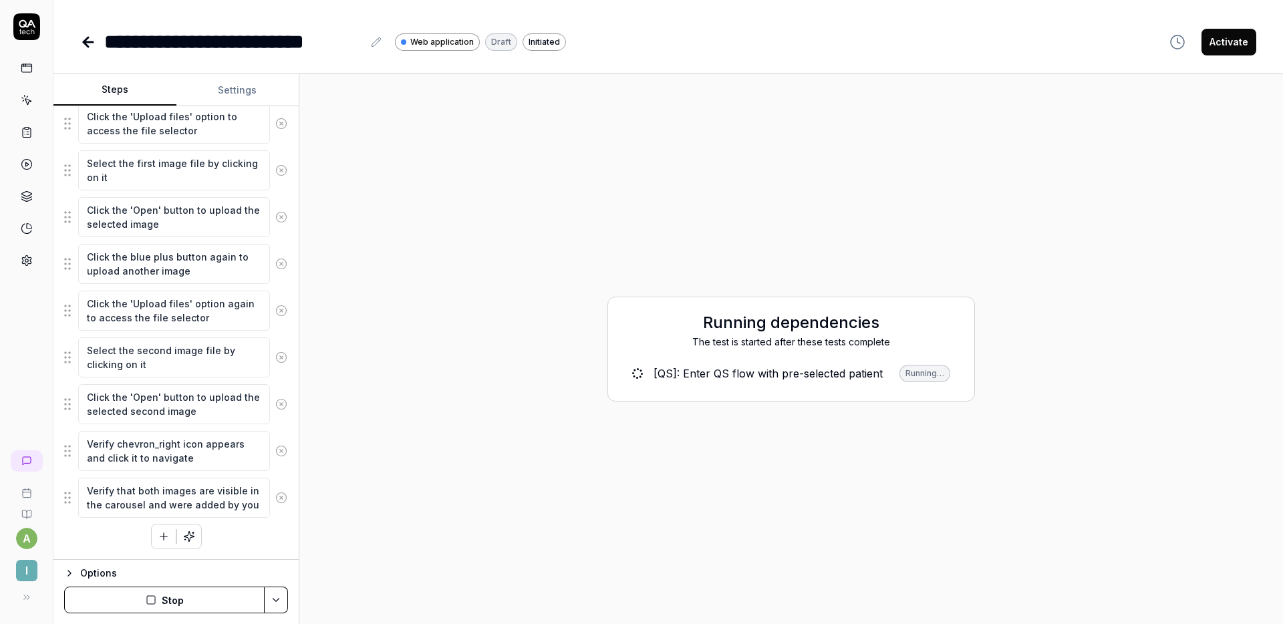
click at [227, 89] on button "Settings" at bounding box center [237, 90] width 123 height 32
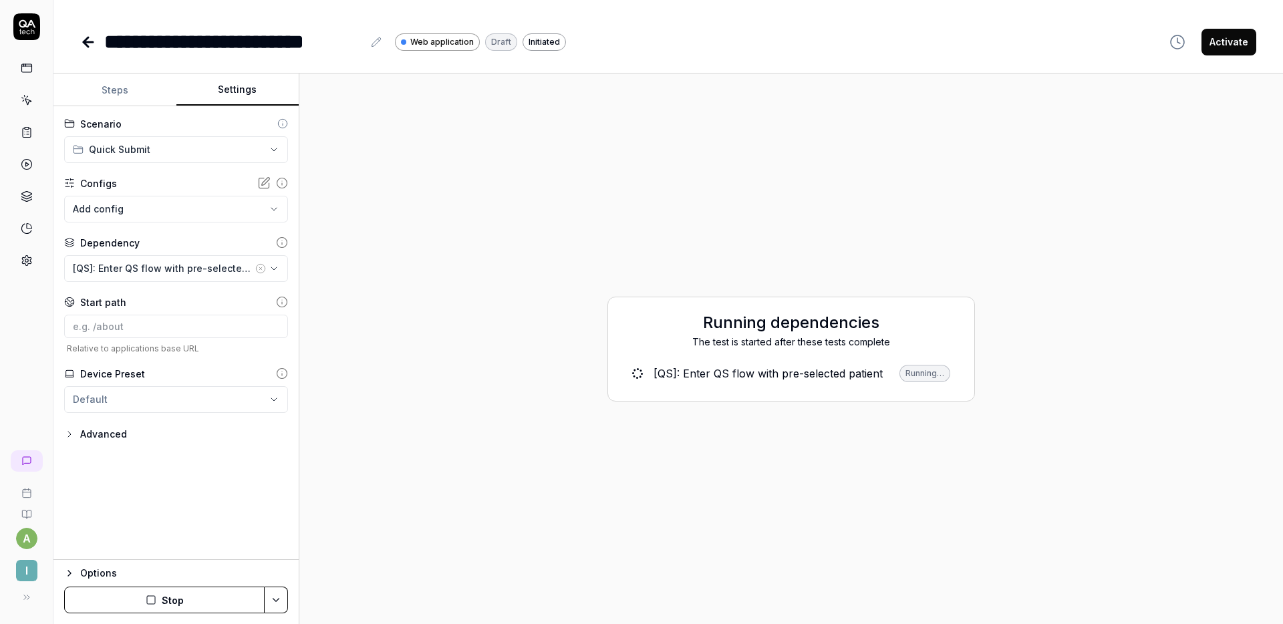
click at [139, 198] on body "**********" at bounding box center [641, 312] width 1283 height 624
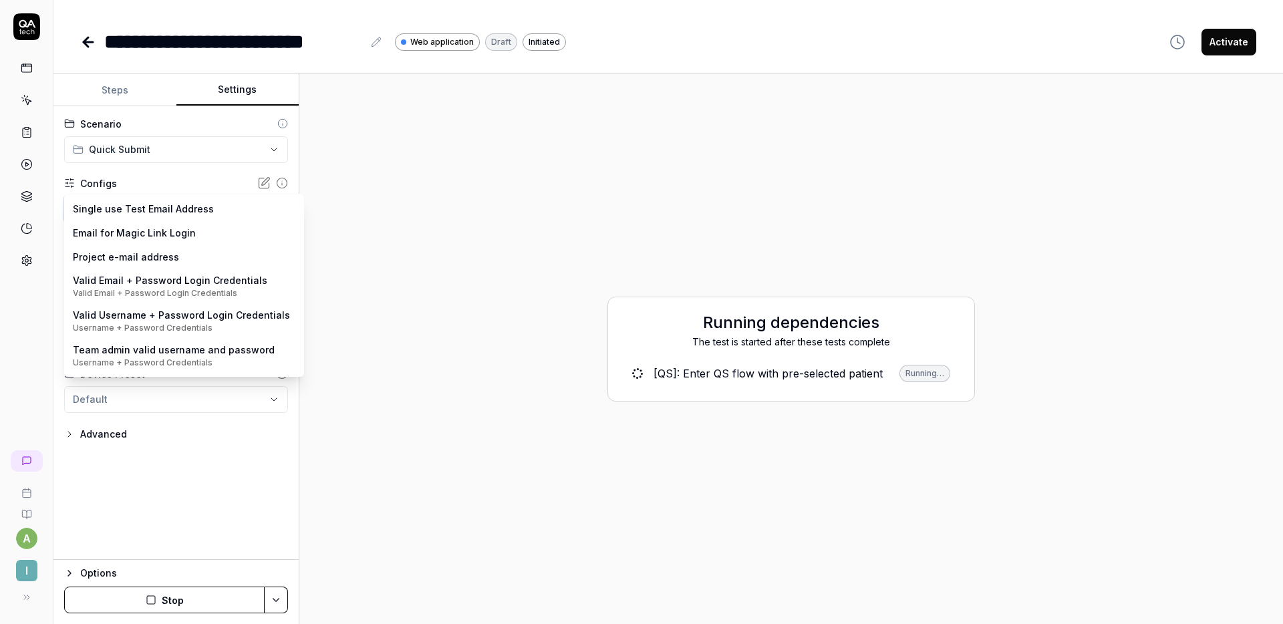
click at [150, 185] on html "**********" at bounding box center [641, 312] width 1283 height 624
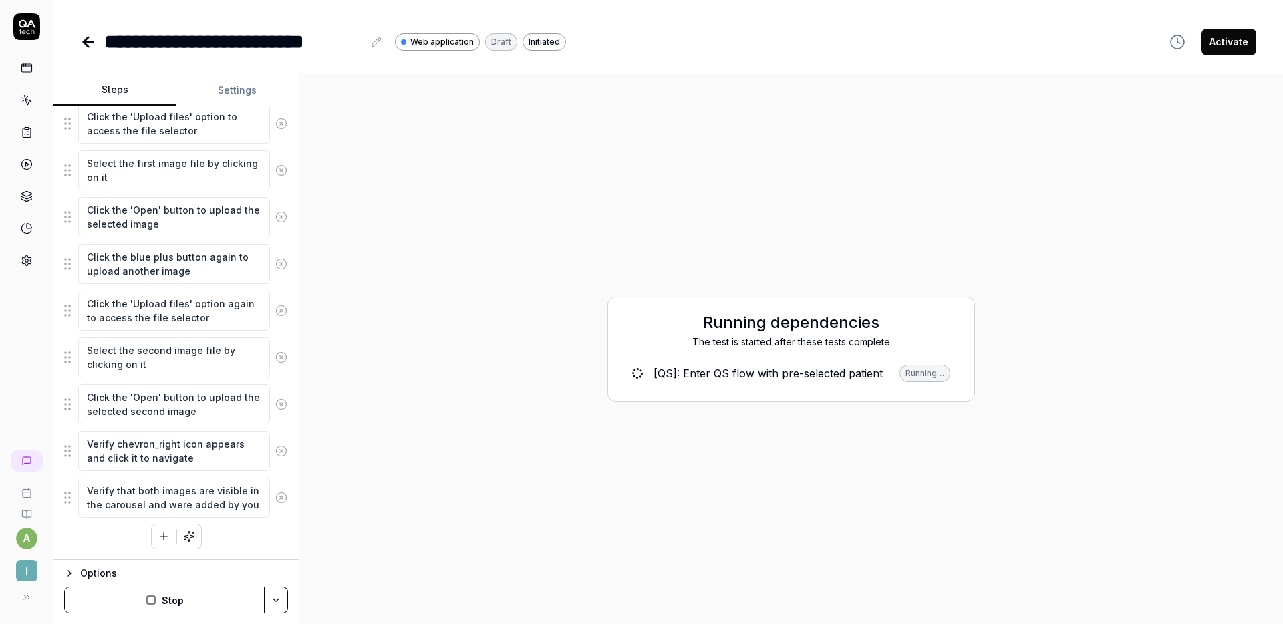
click at [125, 93] on button "Steps" at bounding box center [114, 90] width 123 height 32
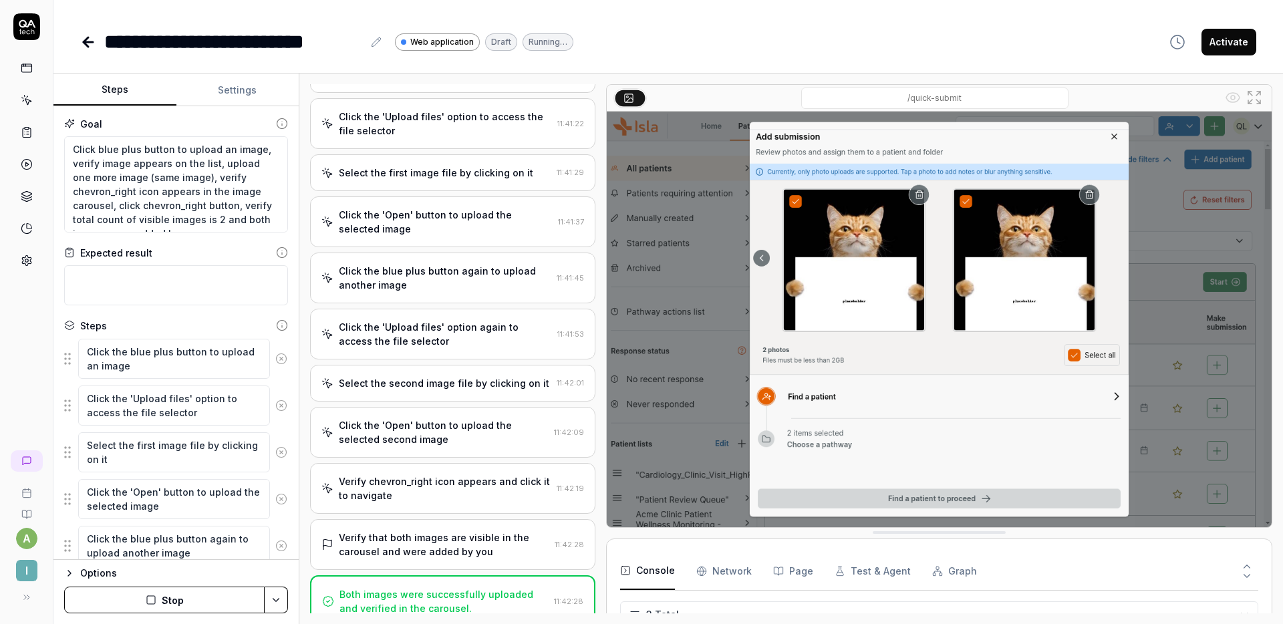
scroll to position [315, 0]
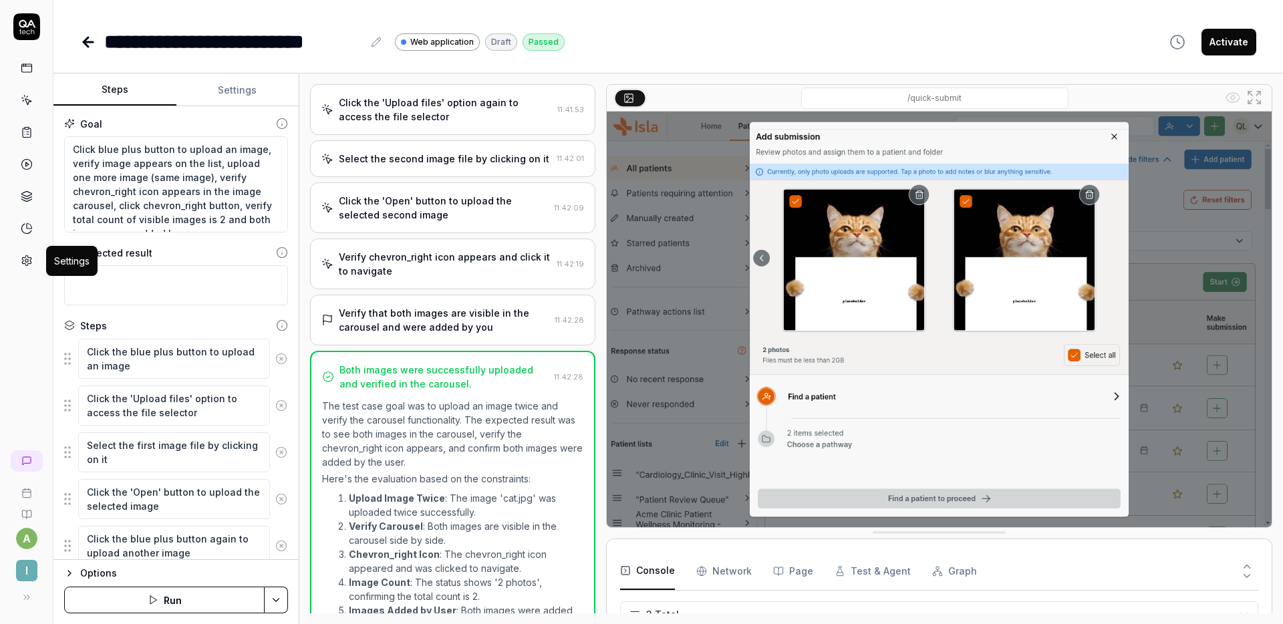
click at [27, 261] on circle at bounding box center [26, 260] width 3 height 3
type textarea "*"
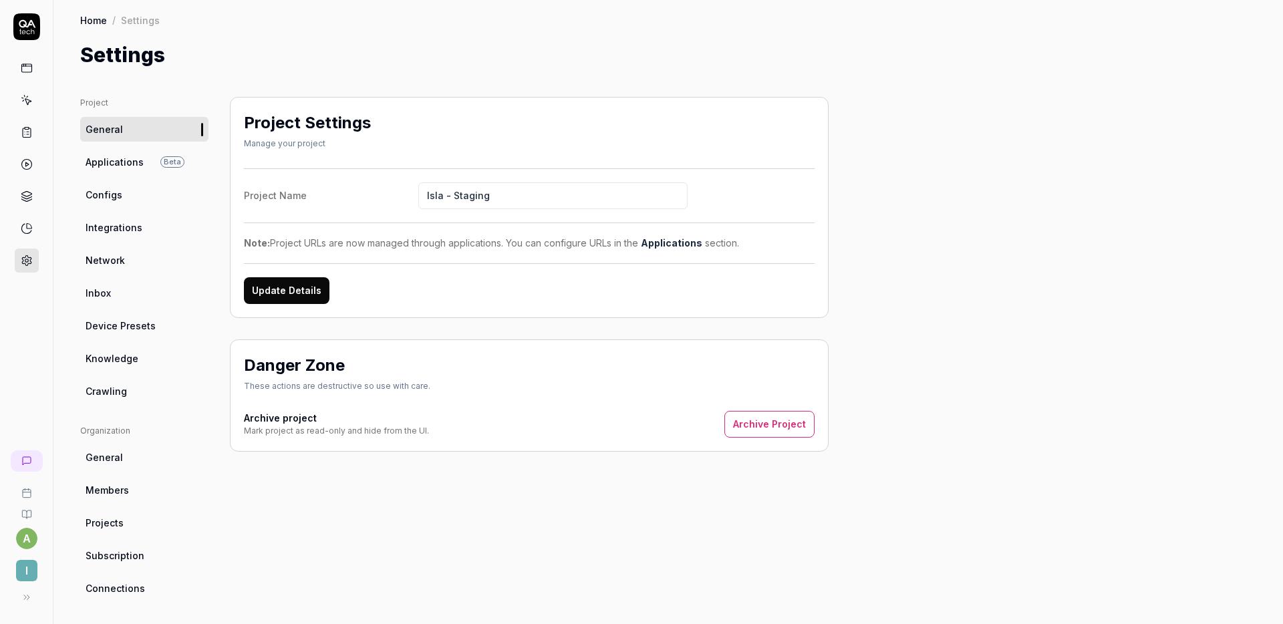
click at [120, 194] on span "Configs" at bounding box center [104, 195] width 37 height 14
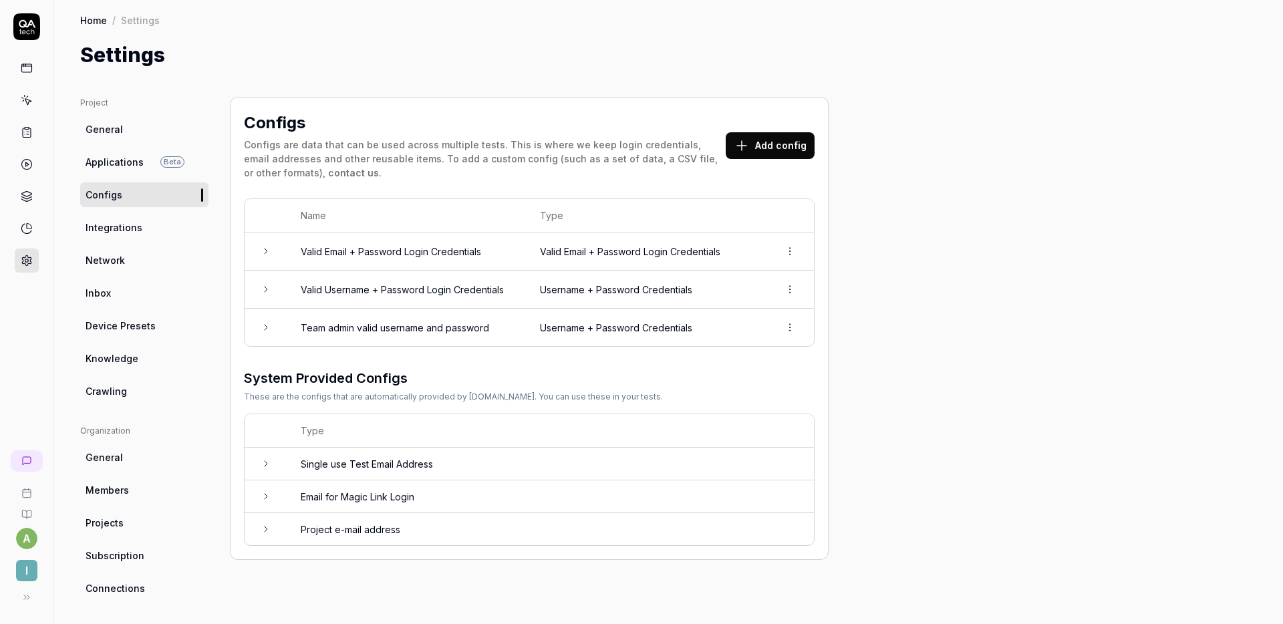
click at [773, 151] on button "Add config" at bounding box center [770, 145] width 89 height 27
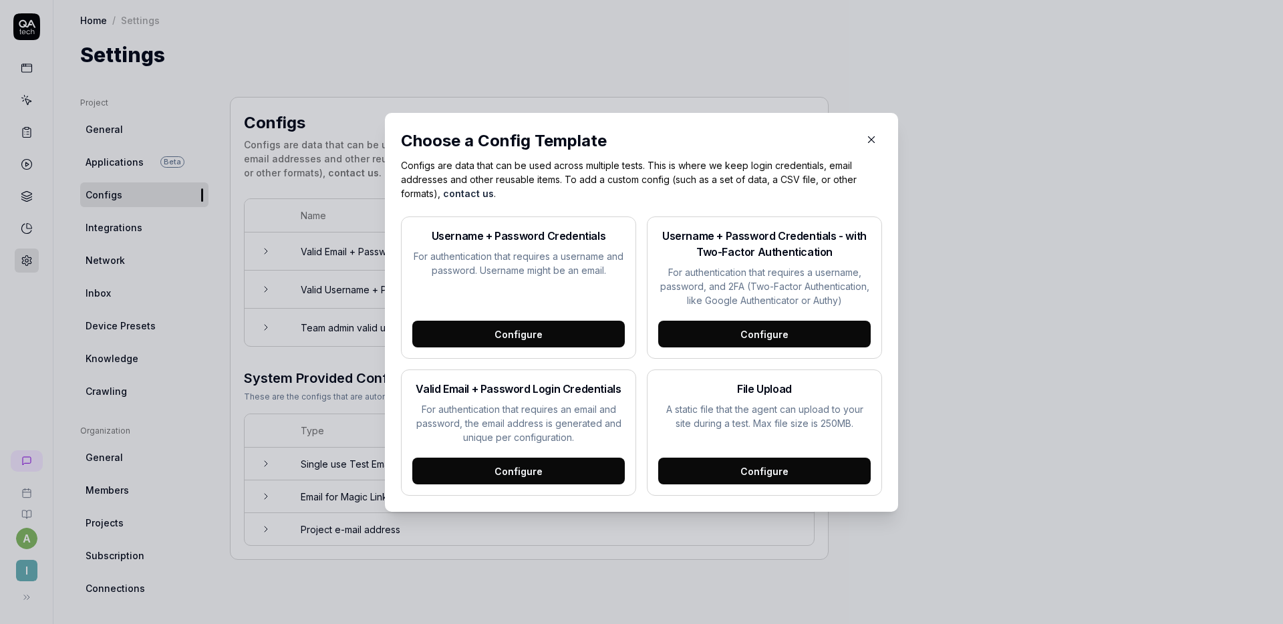
click at [760, 467] on div "Configure" at bounding box center [764, 471] width 213 height 27
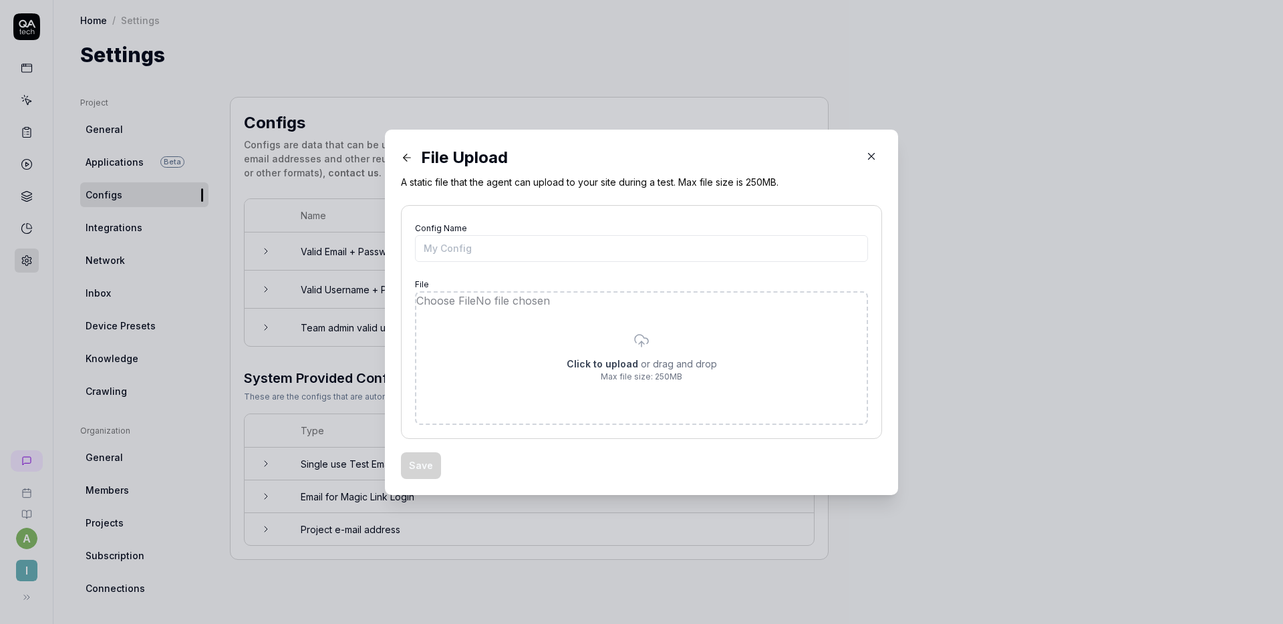
click at [601, 366] on input "file" at bounding box center [641, 358] width 450 height 131
type input "**********"
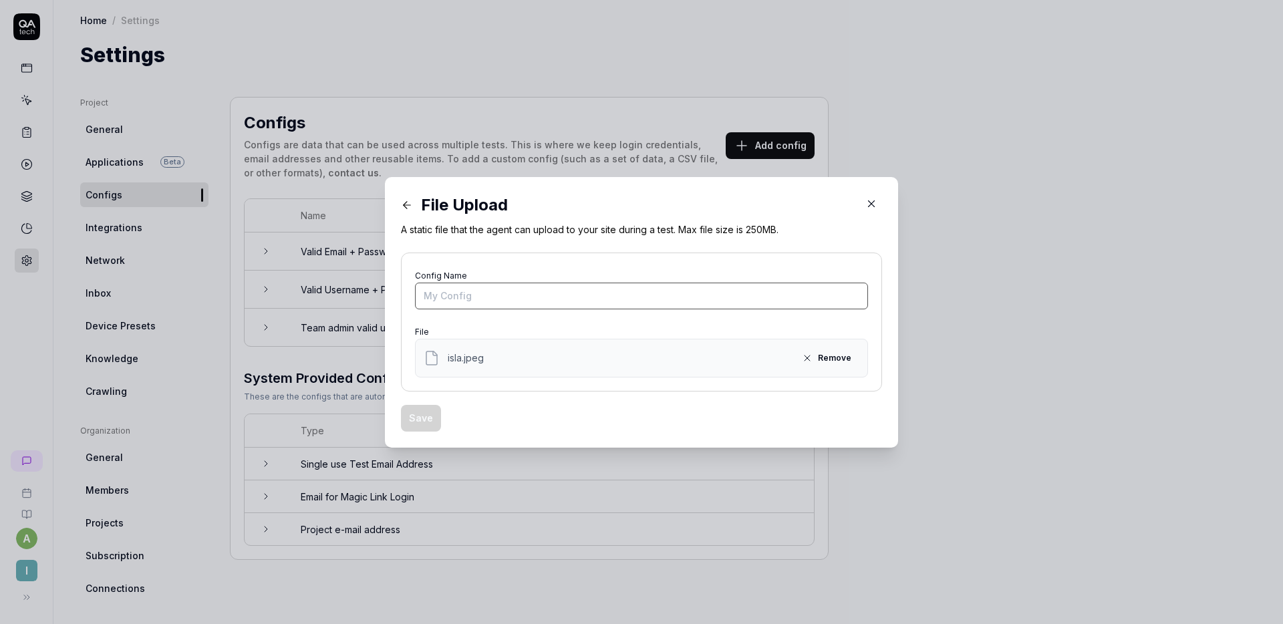
click at [472, 291] on input "Config Name" at bounding box center [641, 296] width 453 height 27
type input "Isla"
type input "Add additional image (jpeg file upload)"
click at [418, 414] on button "Save" at bounding box center [421, 418] width 40 height 27
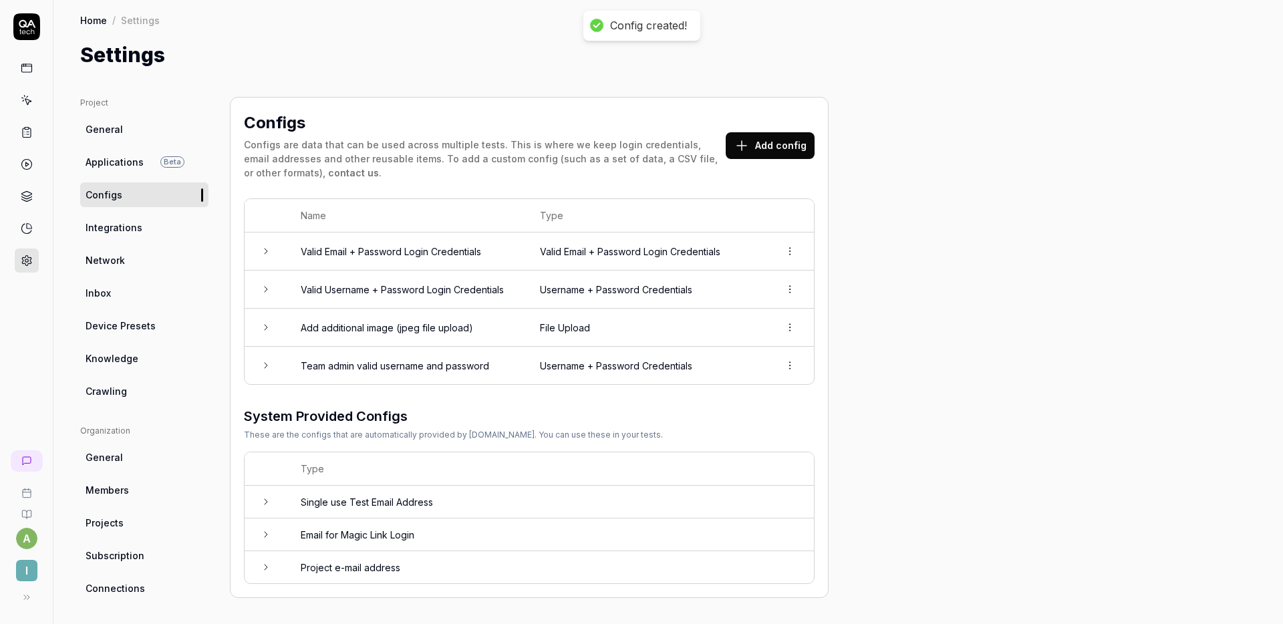
click at [756, 152] on button "Add config" at bounding box center [770, 145] width 89 height 27
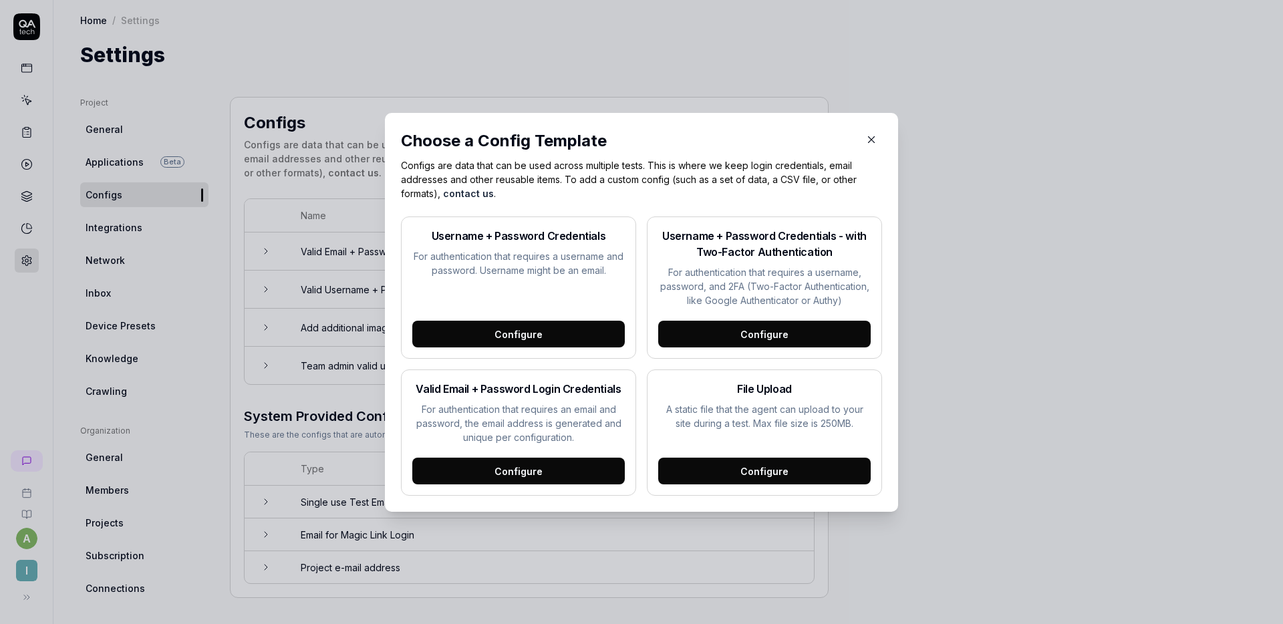
click at [715, 465] on div "Configure" at bounding box center [764, 471] width 213 height 27
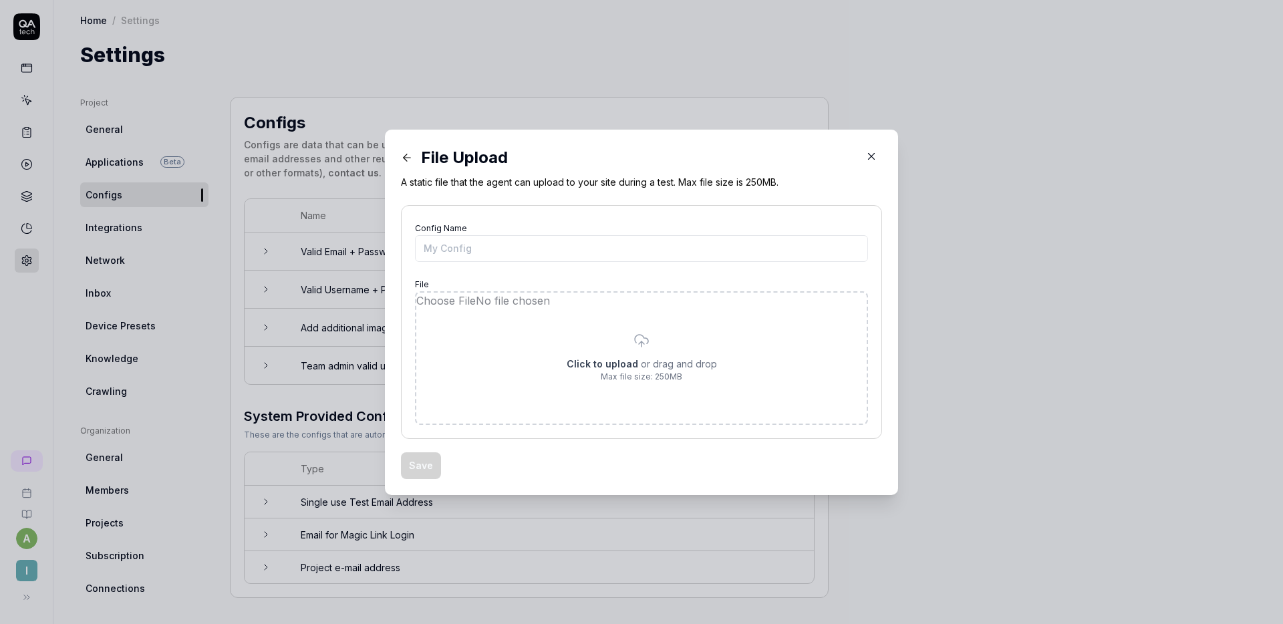
click at [628, 375] on input "file" at bounding box center [641, 358] width 450 height 131
type input "**********"
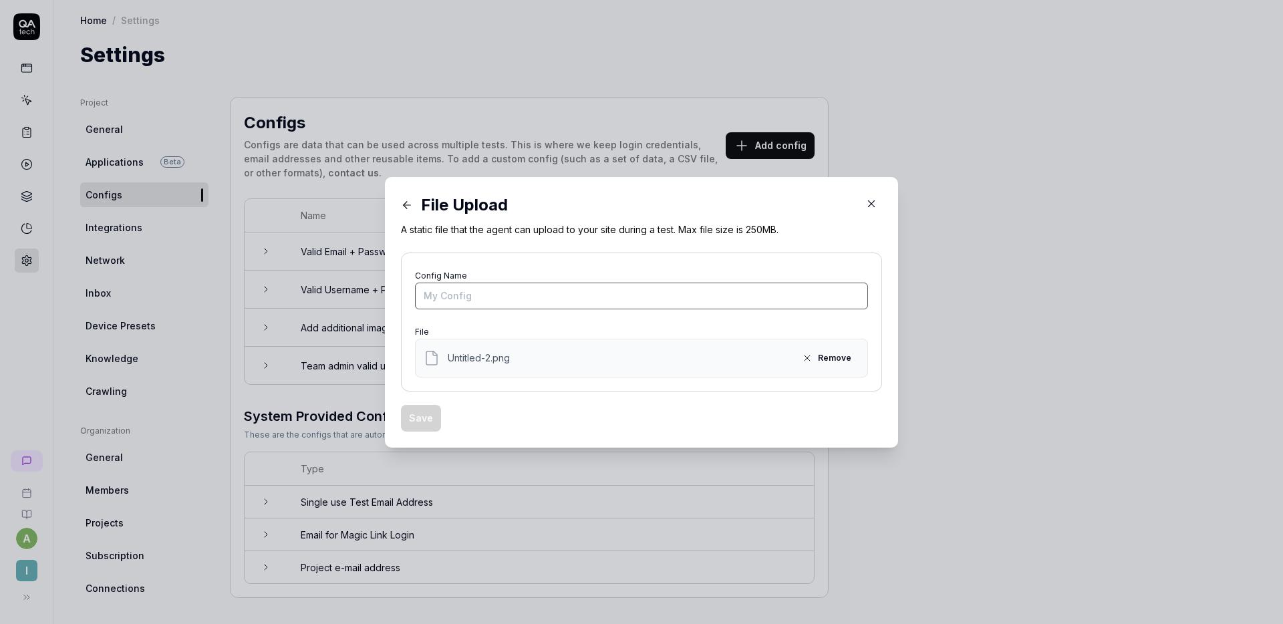
click at [503, 296] on input "Config Name" at bounding box center [641, 296] width 453 height 27
type input "Add second image (jpeg file upload)"
click at [416, 412] on button "Save" at bounding box center [421, 418] width 40 height 27
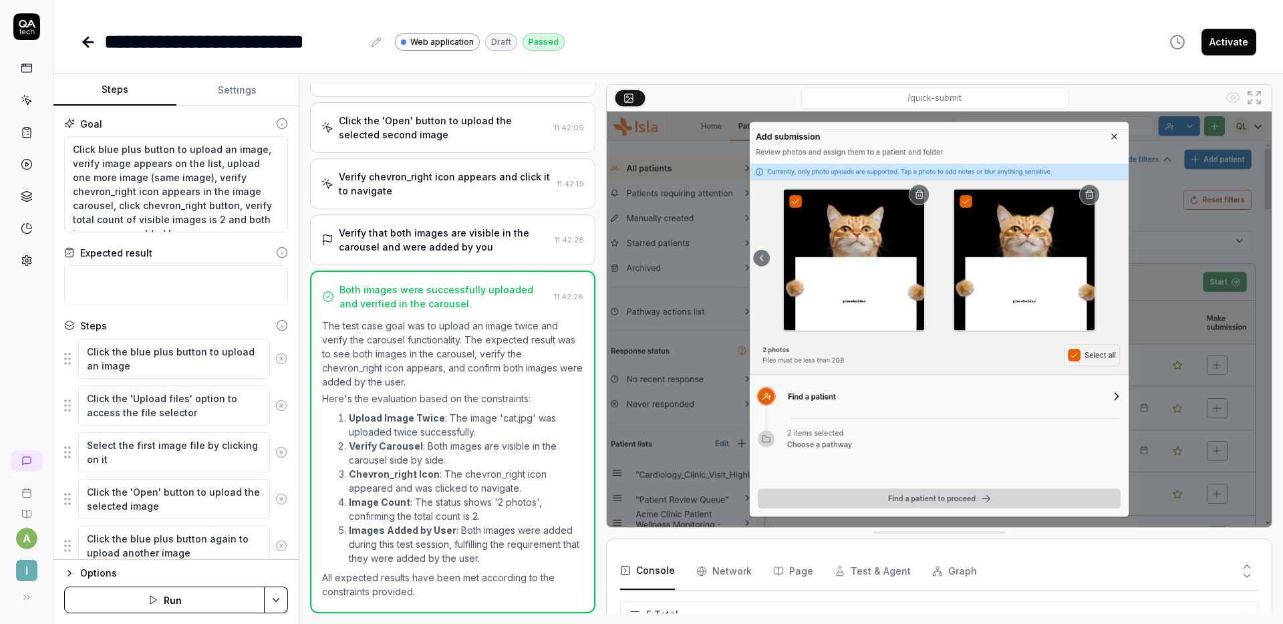
scroll to position [395, 0]
drag, startPoint x: 239, startPoint y: 178, endPoint x: 183, endPoint y: 173, distance: 56.3
click at [183, 173] on textarea "Click blue plus button to upload an image, verify image appears on the list, up…" at bounding box center [176, 184] width 224 height 96
type textarea "*"
type textarea "Click blue plus button to upload an image, verify image appears on the list, up…"
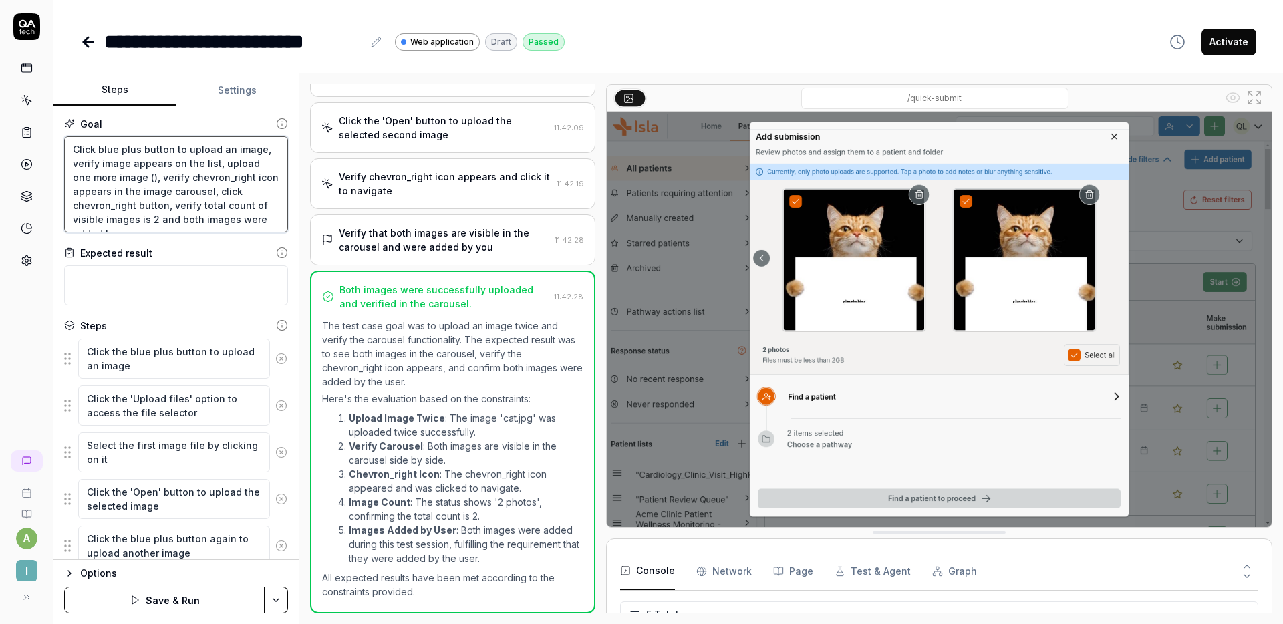
type textarea "*"
type textarea "Click blue plus button to upload an image, verify image appears on the list, up…"
type textarea "*"
type textarea "Click blue plus button to upload an image, verify image appears on the list, up…"
type textarea "*"
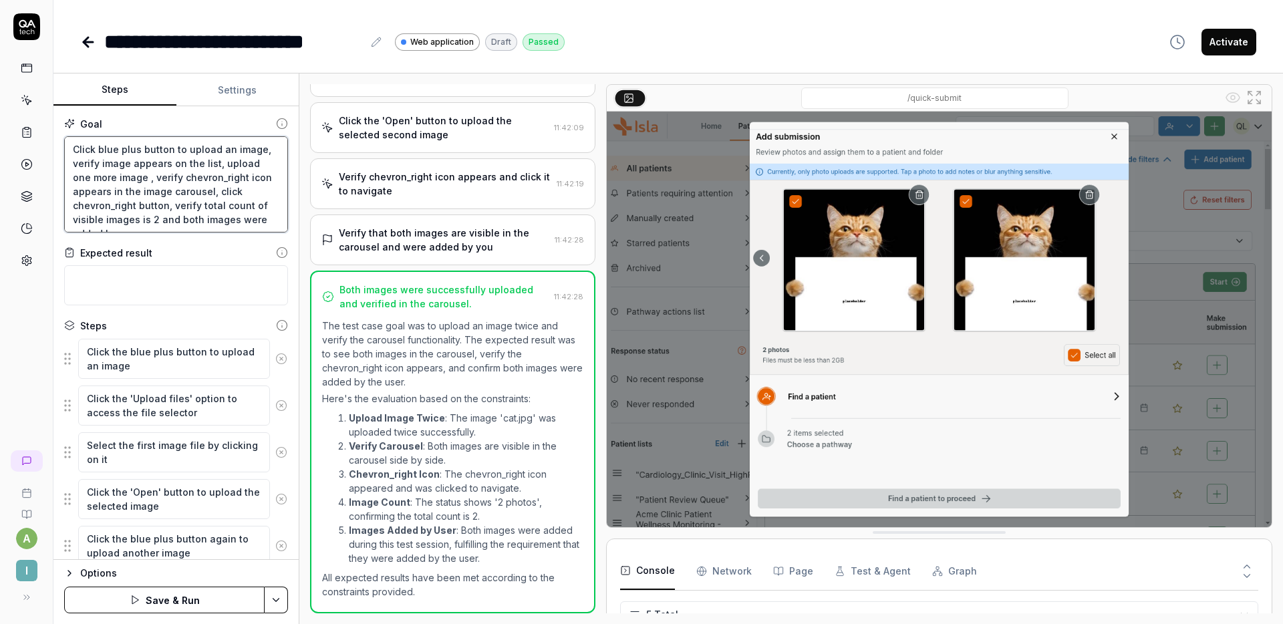
type textarea "Click blue plus button to upload an image, verify image appears on the list, up…"
type textarea "*"
click at [233, 88] on button "Settings" at bounding box center [237, 90] width 123 height 32
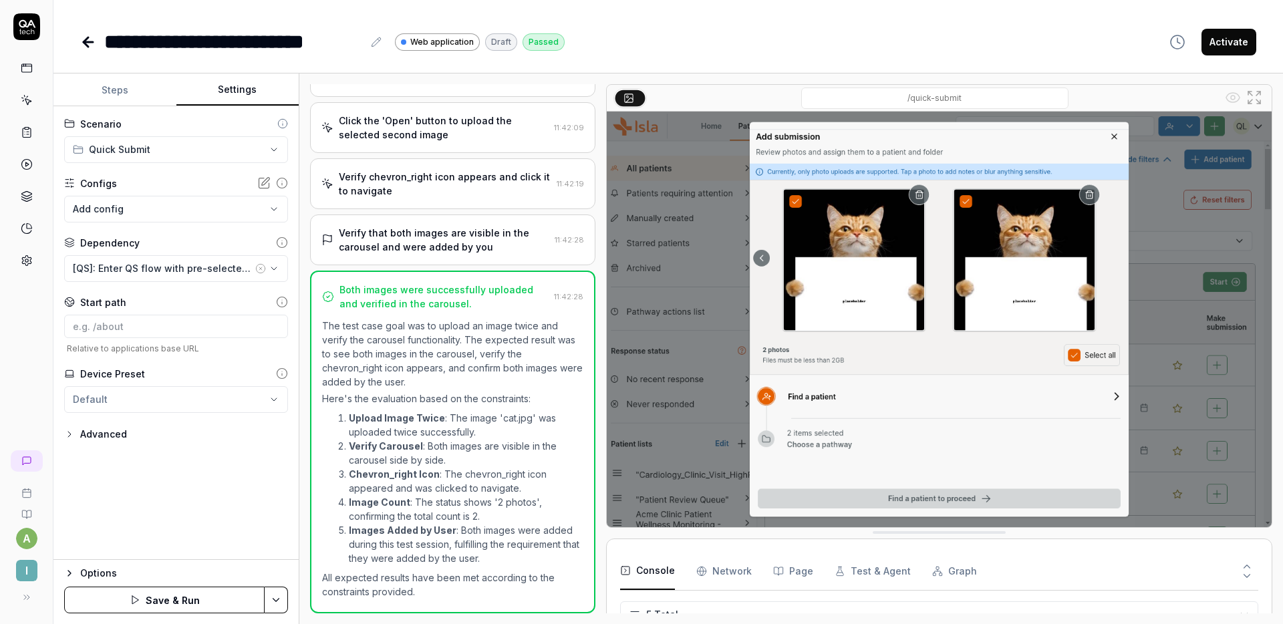
click at [170, 211] on body "**********" at bounding box center [641, 312] width 1283 height 624
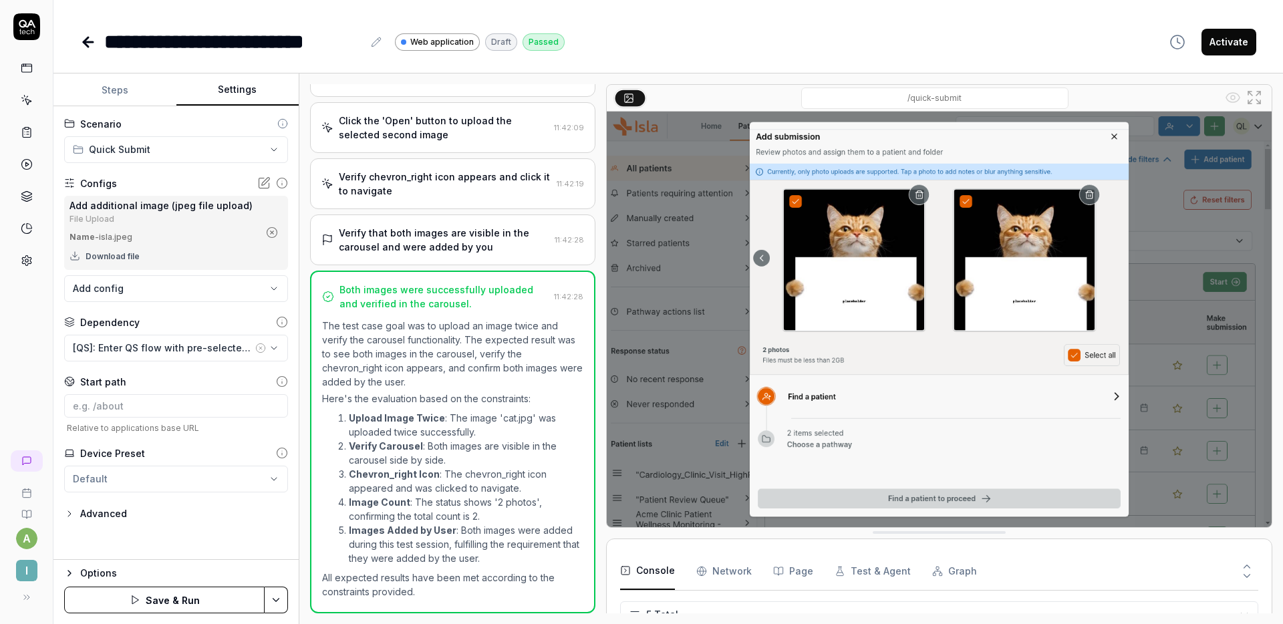
click at [171, 291] on body "**********" at bounding box center [641, 312] width 1283 height 624
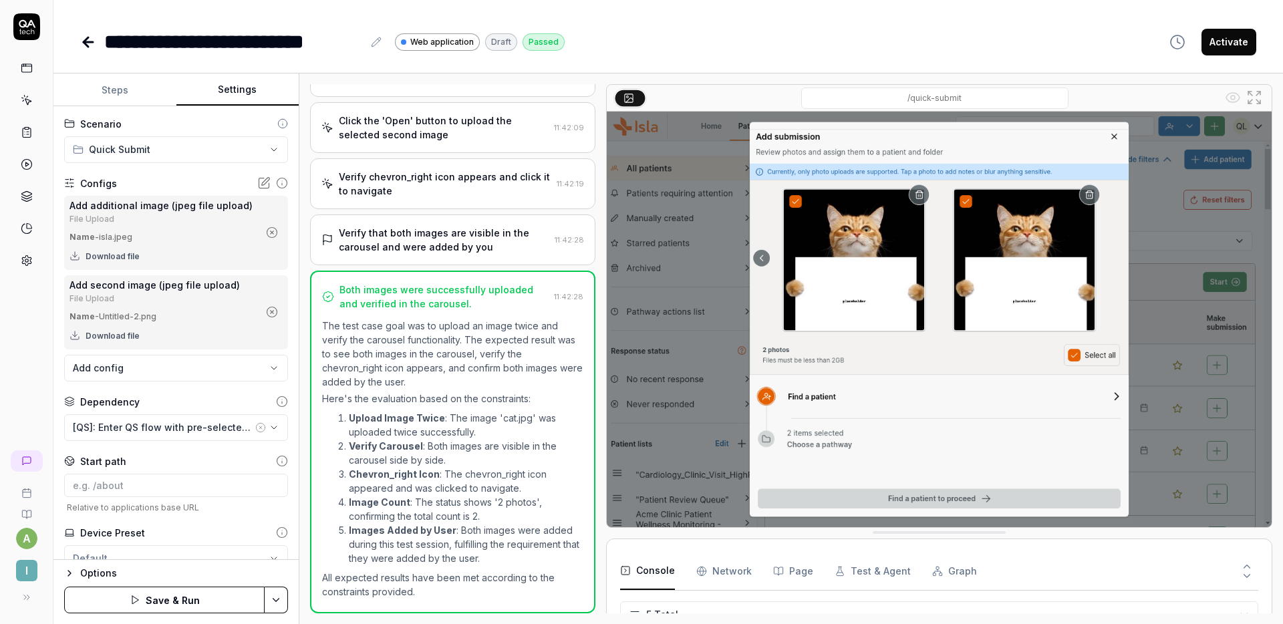
click at [166, 598] on button "Save & Run" at bounding box center [164, 600] width 200 height 27
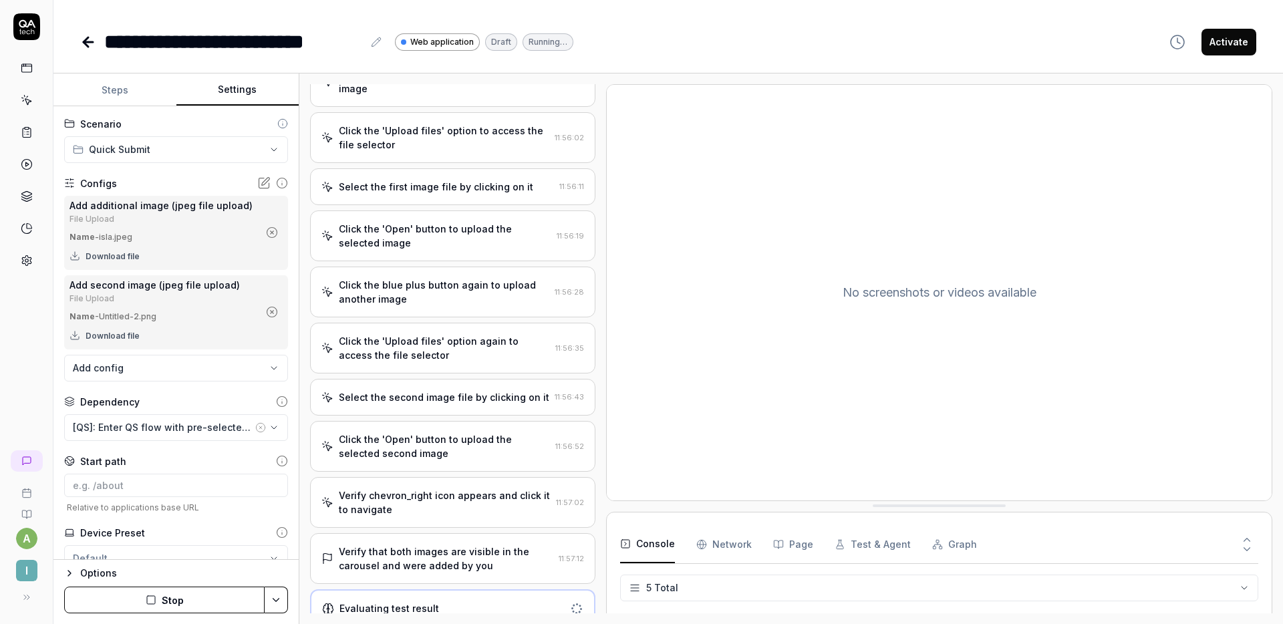
scroll to position [38, 0]
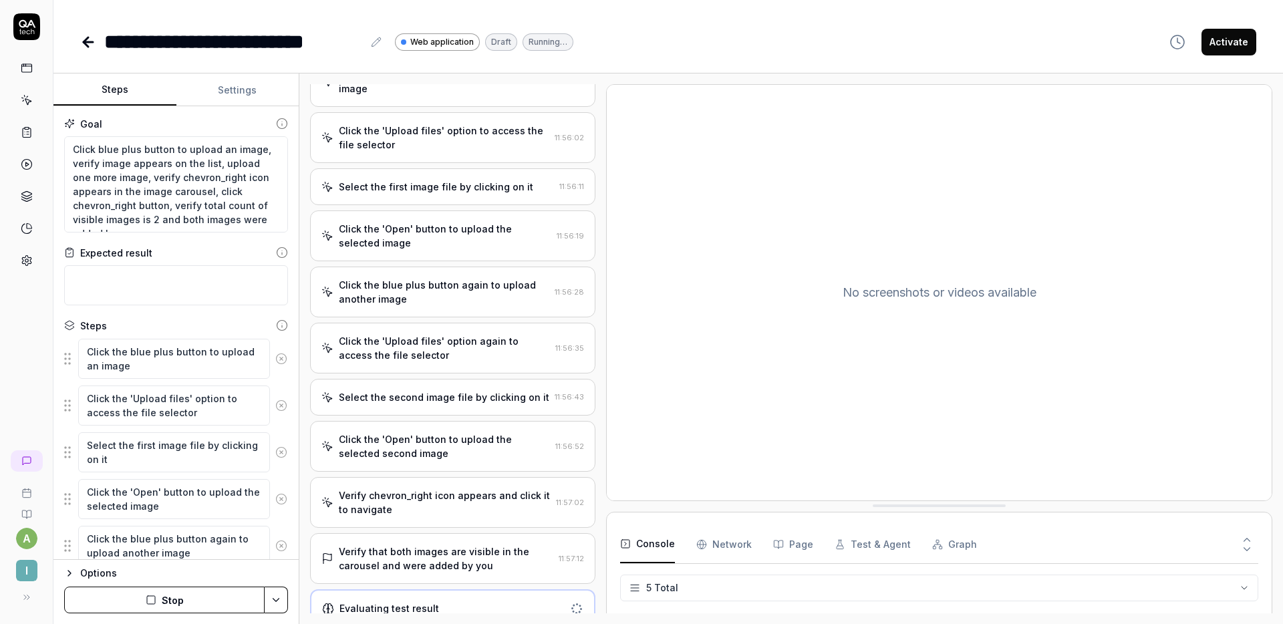
scroll to position [38, 0]
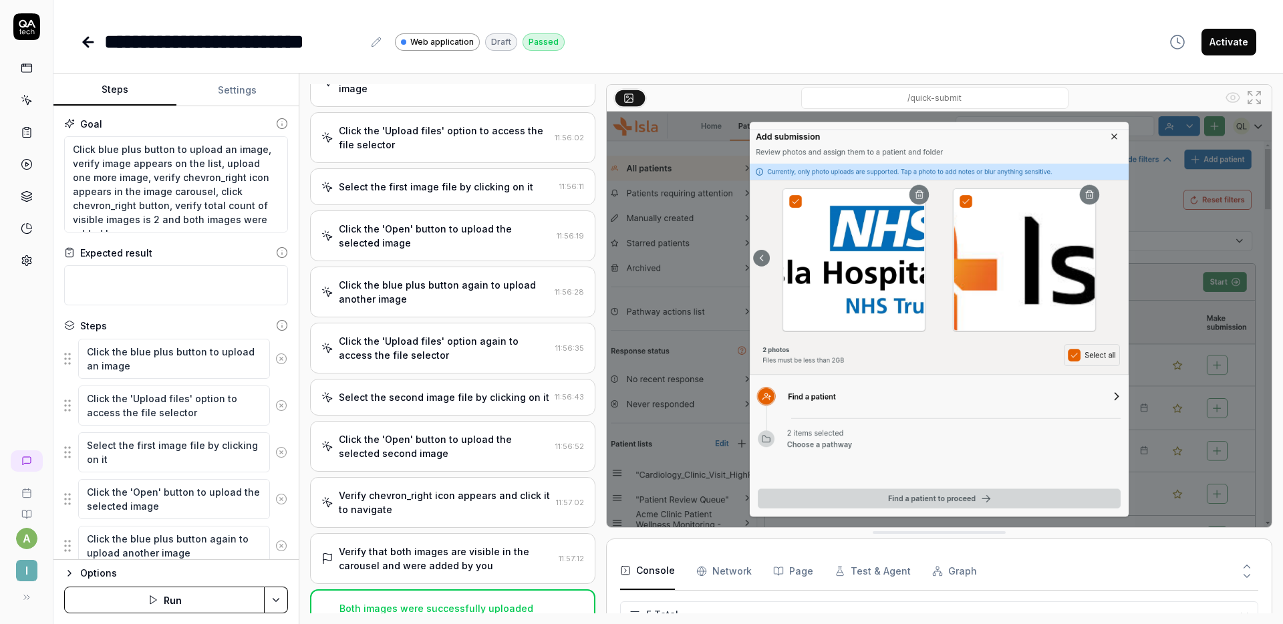
click at [1220, 43] on button "Activate" at bounding box center [1229, 42] width 55 height 27
type textarea "*"
